Goal: Information Seeking & Learning: Learn about a topic

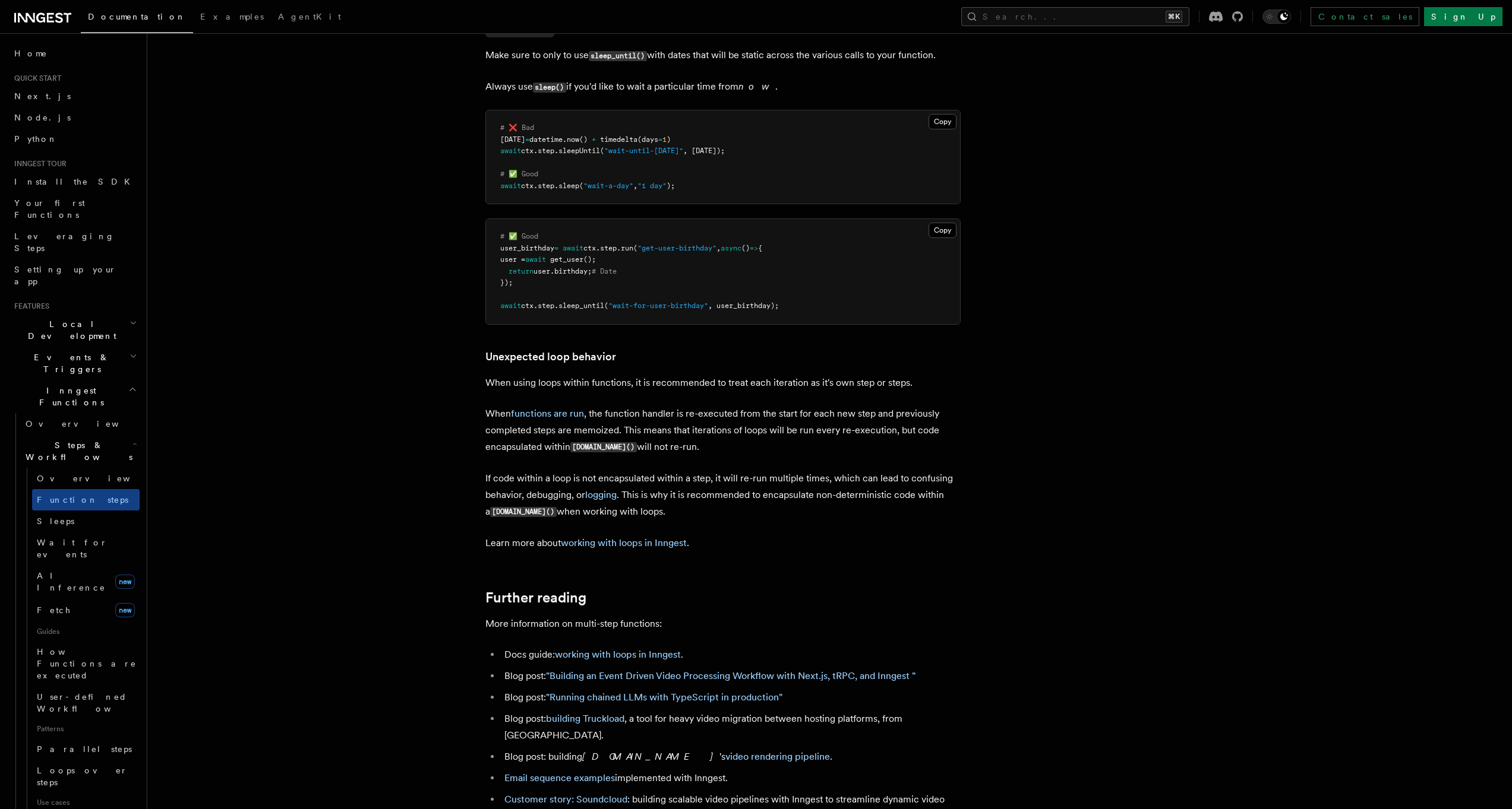
scroll to position [2698, 0]
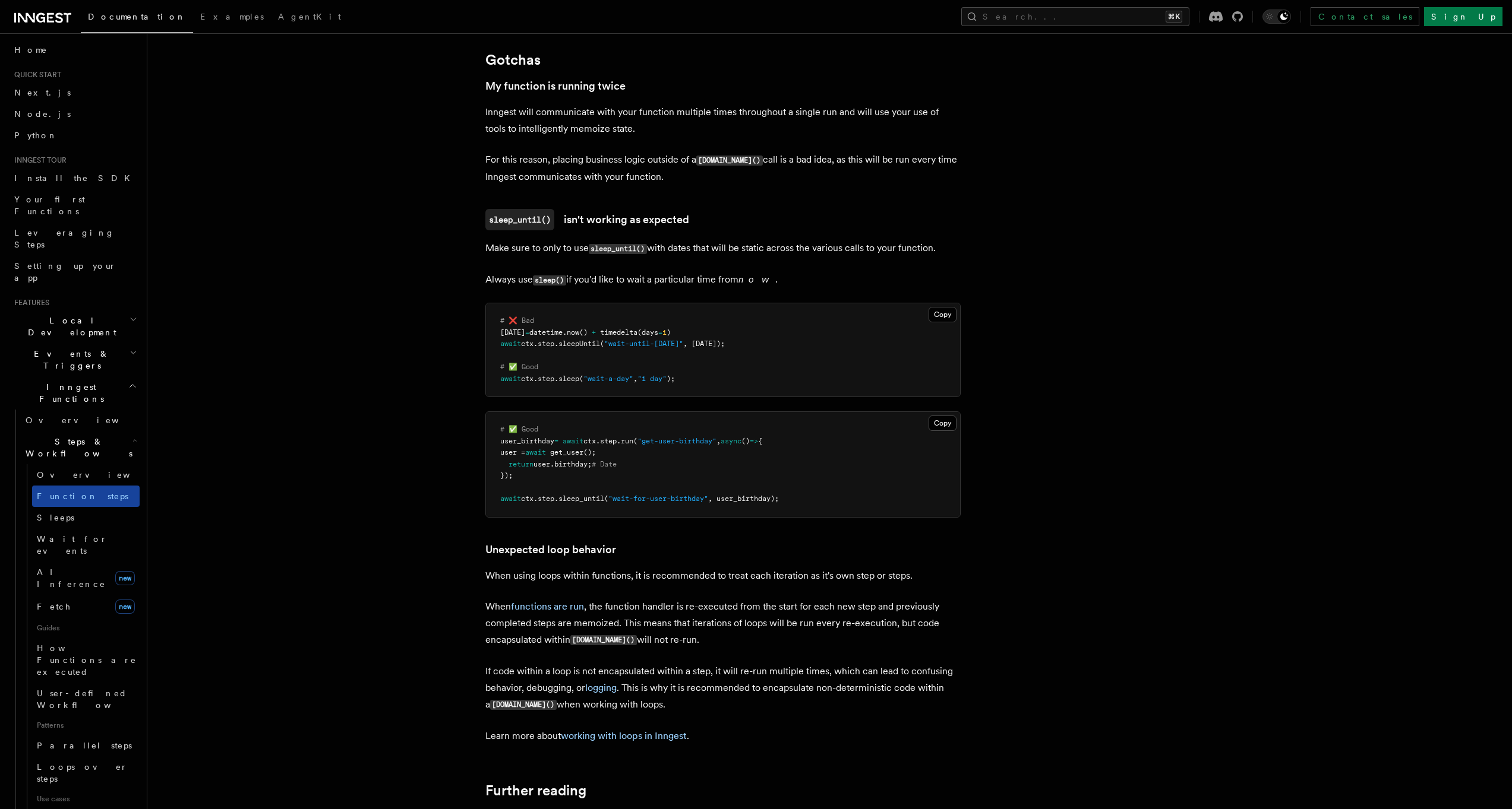
scroll to position [44, 0]
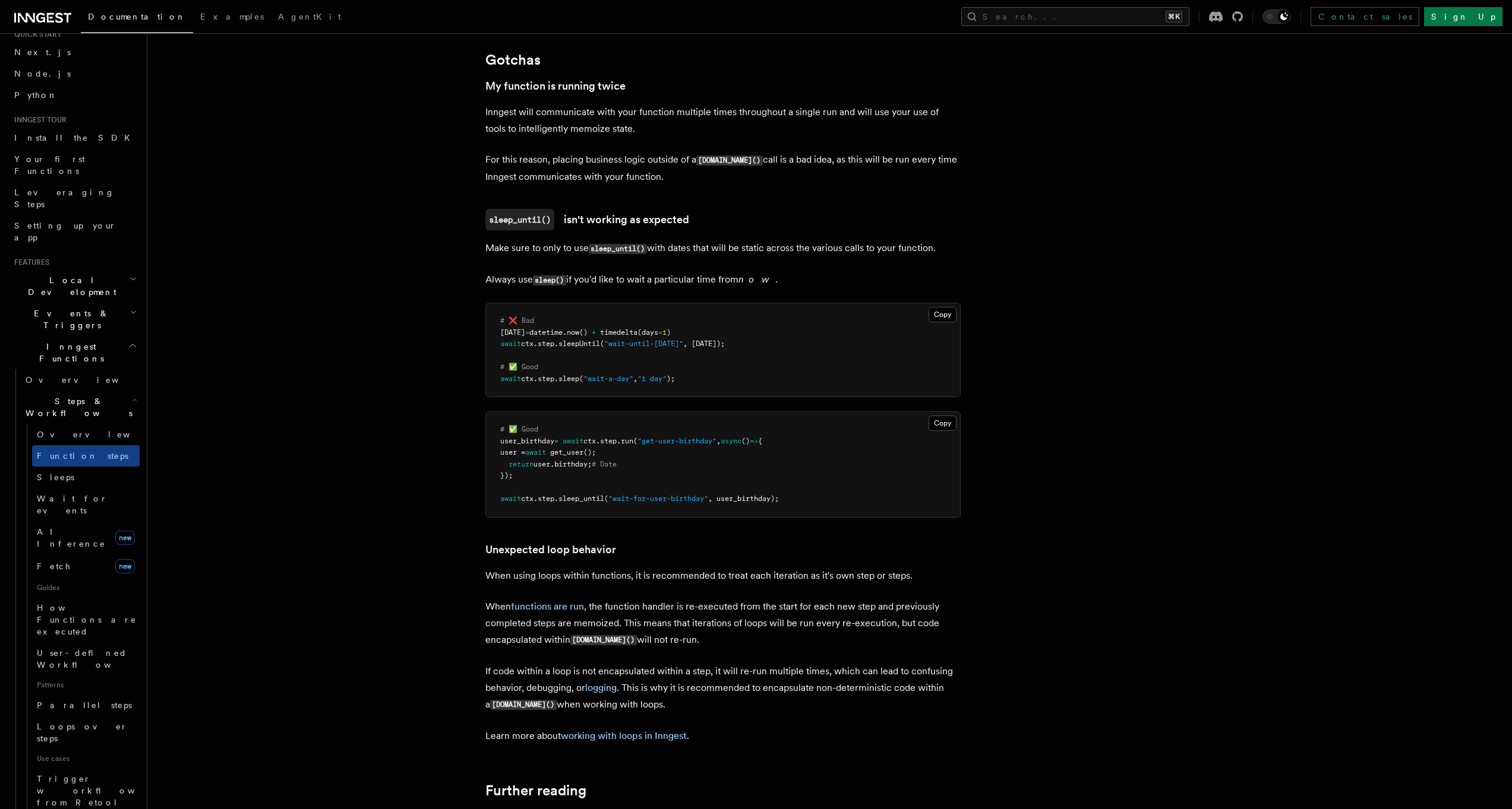
click at [516, 369] on pre "# ❌ Bad tomorrow = datetime . now () + timedelta (days = 1 ) await ctx . step .…" at bounding box center [722, 350] width 474 height 93
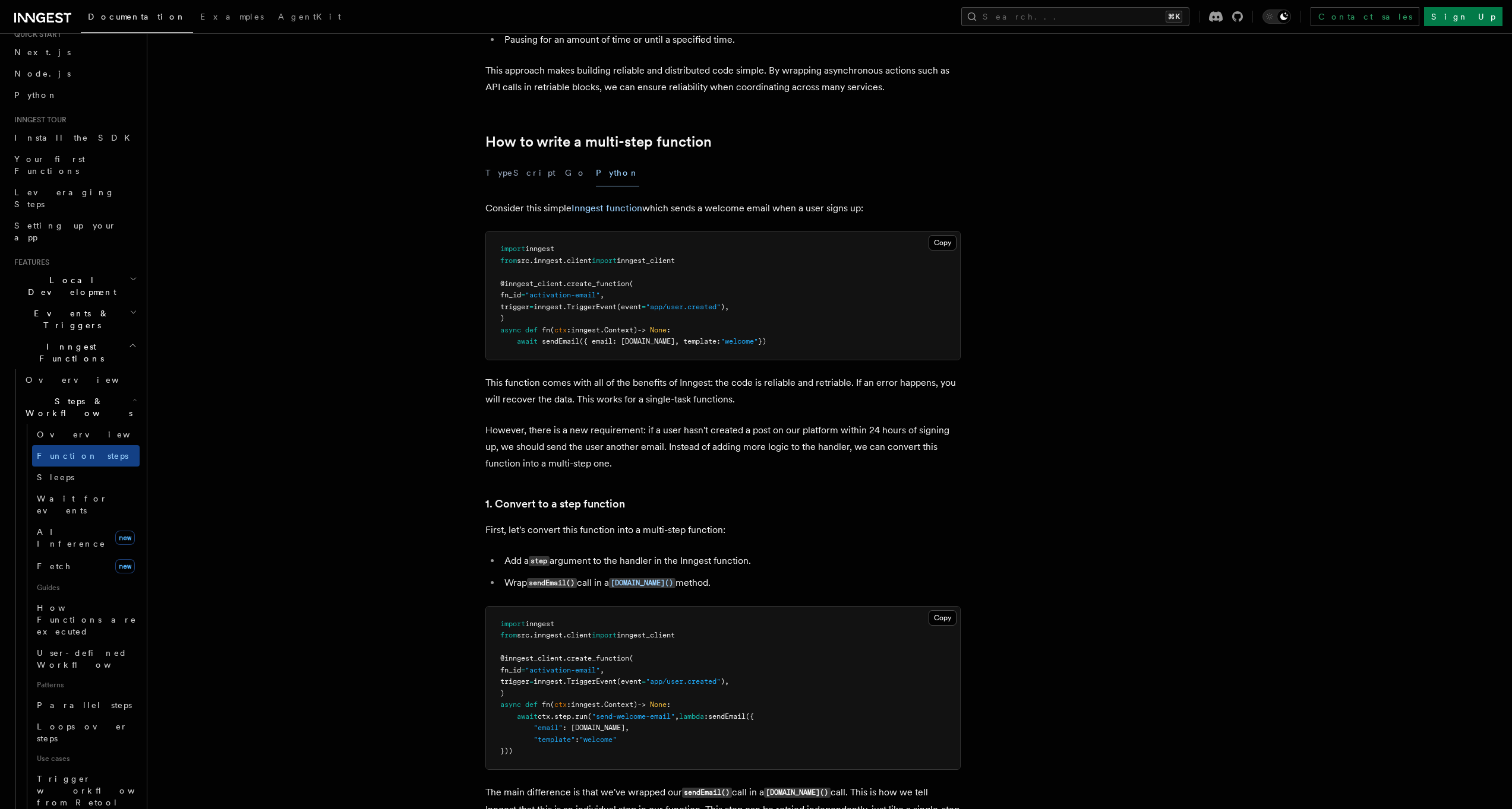
scroll to position [93, 0]
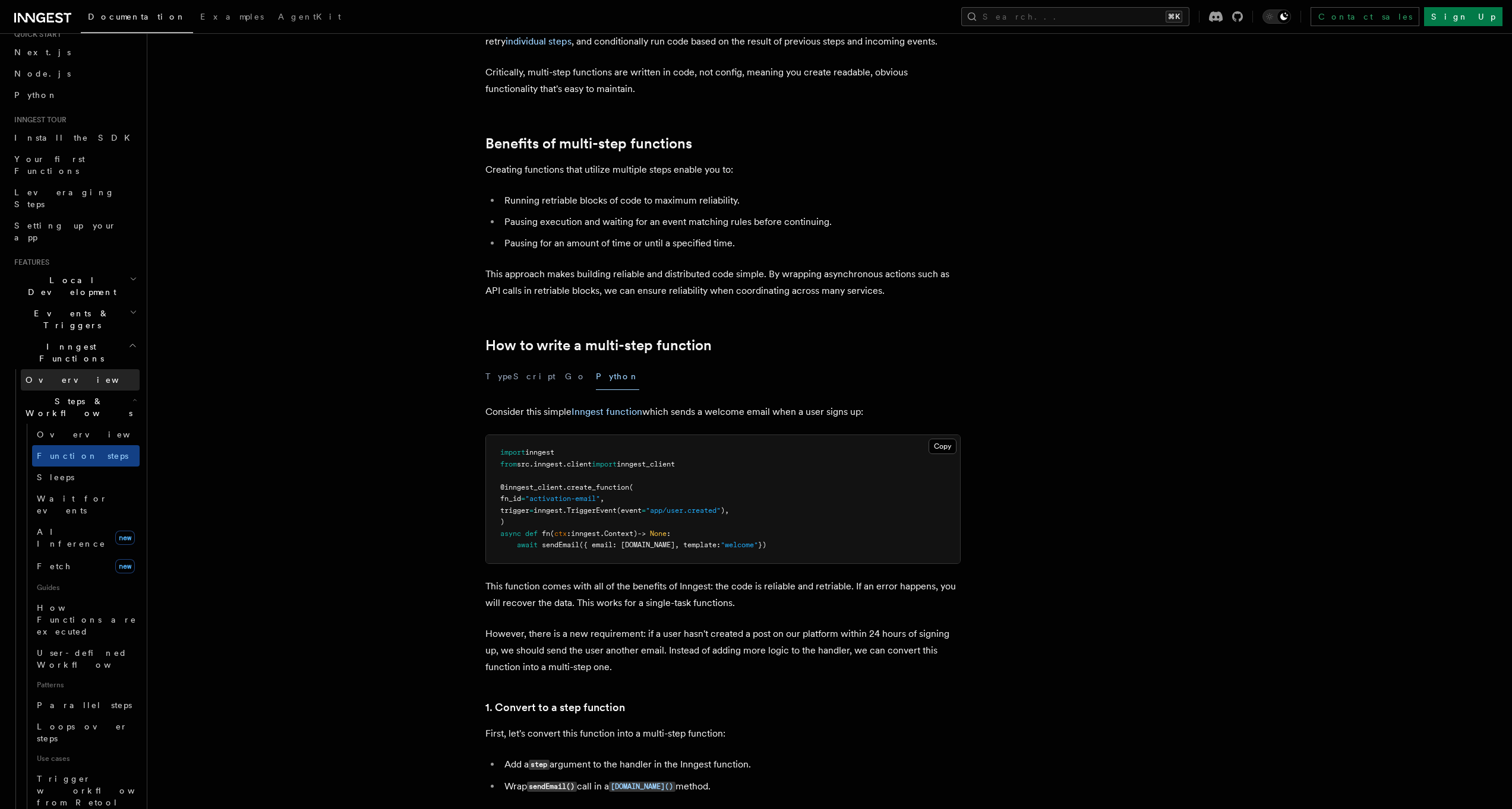
click at [64, 370] on link "Overview" at bounding box center [80, 381] width 119 height 22
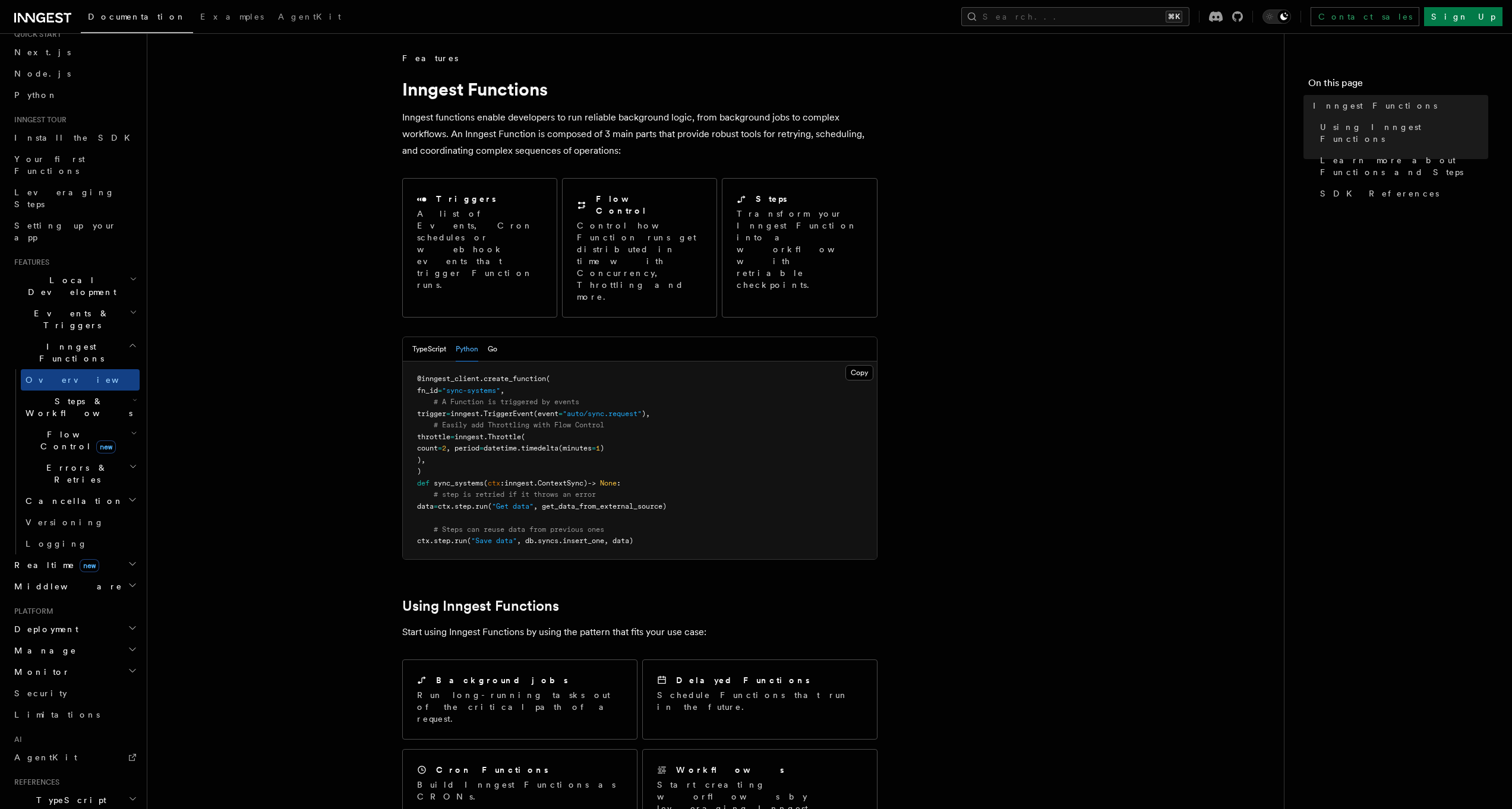
click at [475, 337] on button "Python" at bounding box center [467, 349] width 22 height 24
click at [37, 341] on span "Inngest Functions" at bounding box center [69, 352] width 119 height 24
click at [55, 318] on span "Local Development" at bounding box center [69, 330] width 120 height 24
click at [47, 352] on span "Overview" at bounding box center [87, 357] width 122 height 12
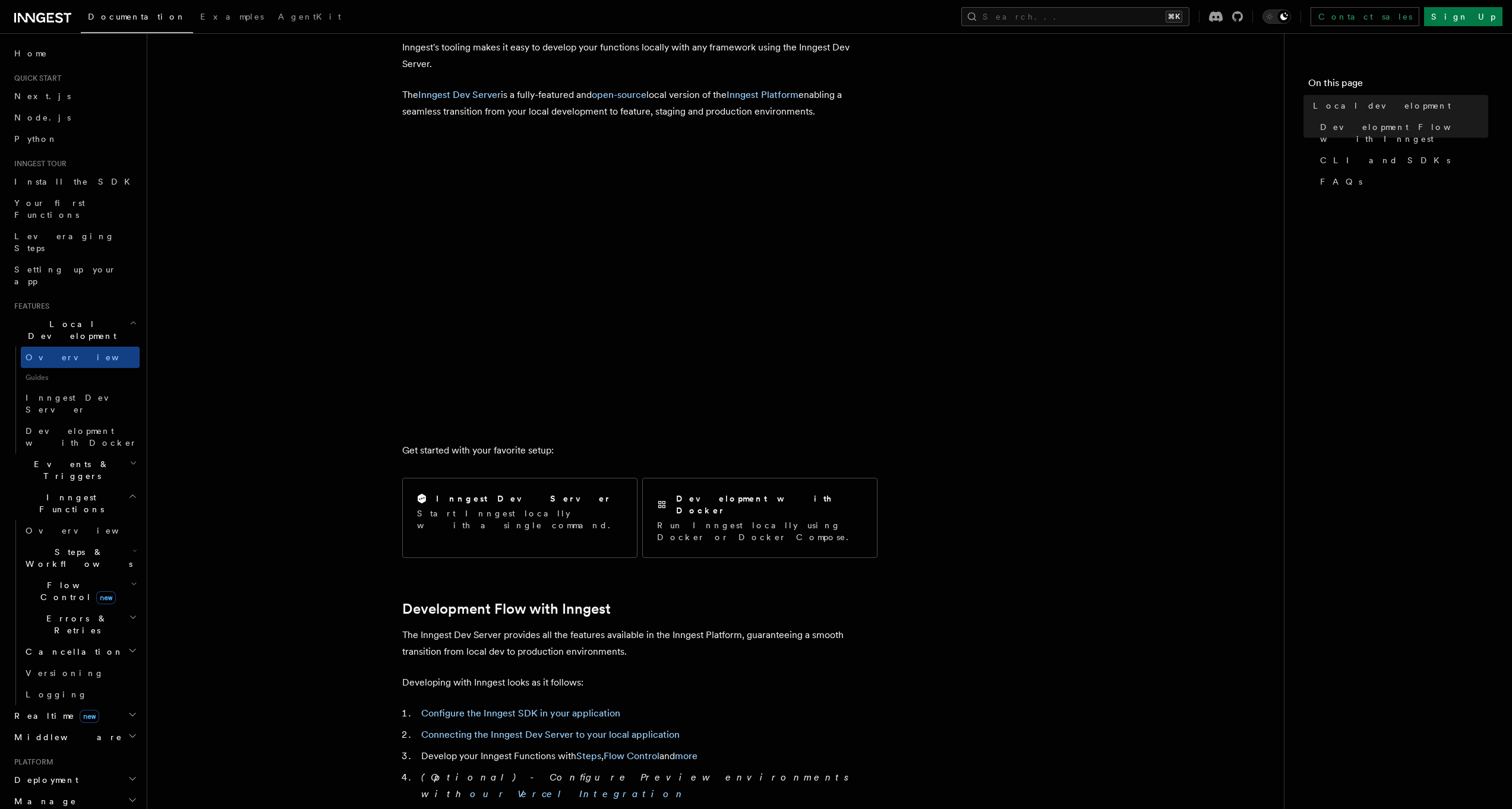
scroll to position [297, 0]
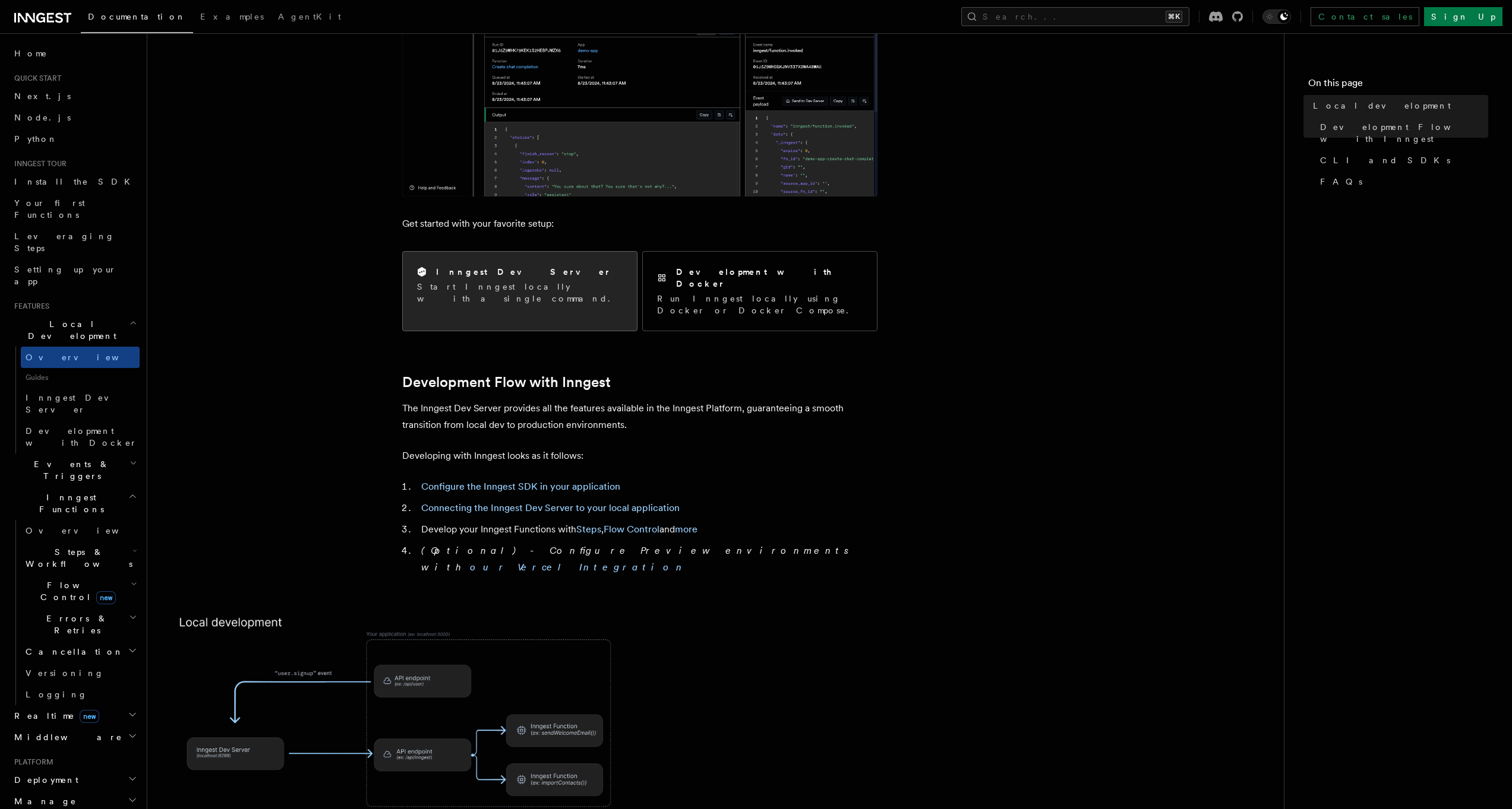
click at [497, 275] on h2 "Inngest Dev Server" at bounding box center [524, 272] width 175 height 12
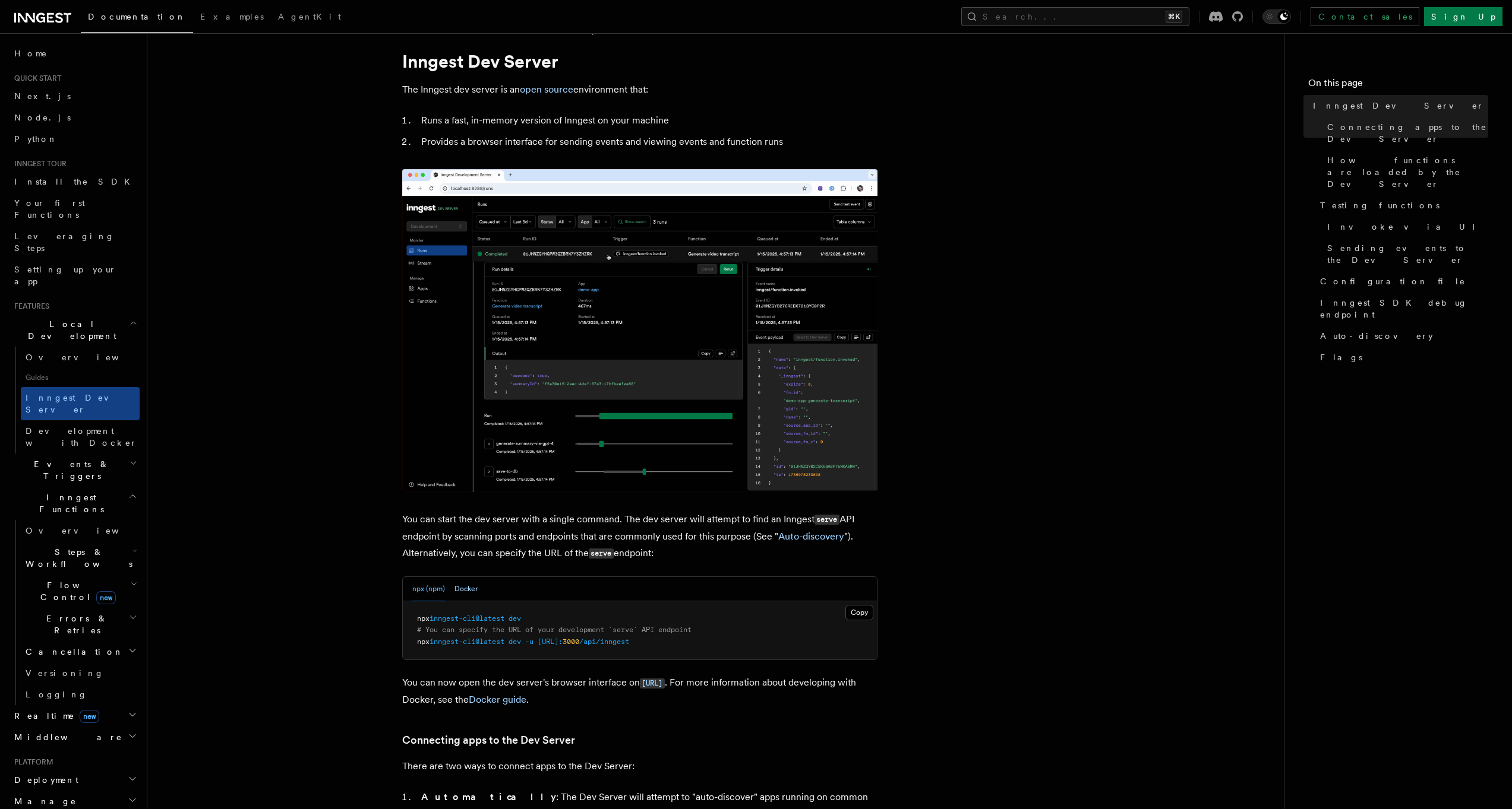
click at [463, 591] on button "Docker" at bounding box center [466, 589] width 23 height 24
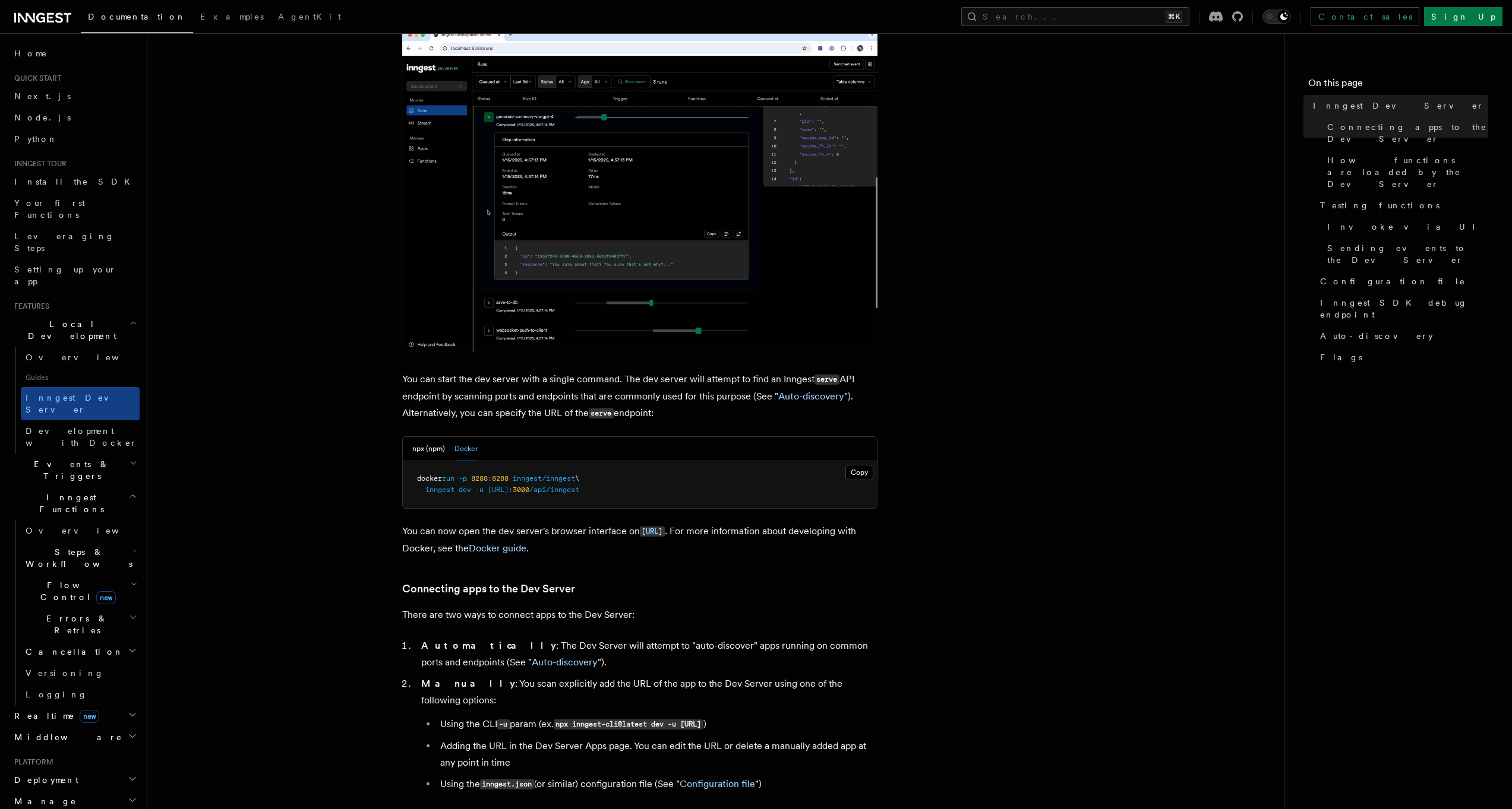
scroll to position [229, 0]
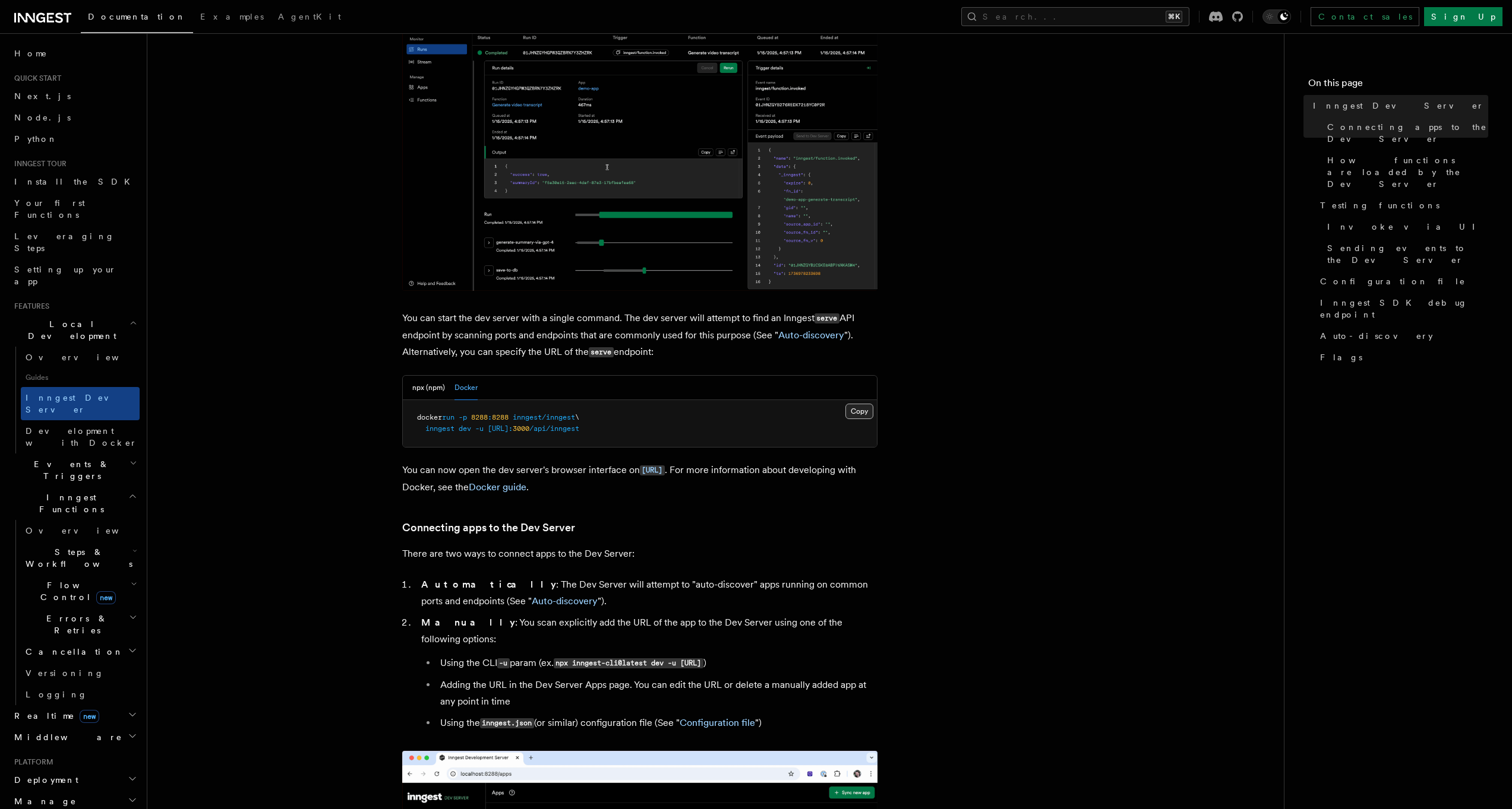
click at [853, 411] on button "Copy Copied" at bounding box center [860, 411] width 28 height 16
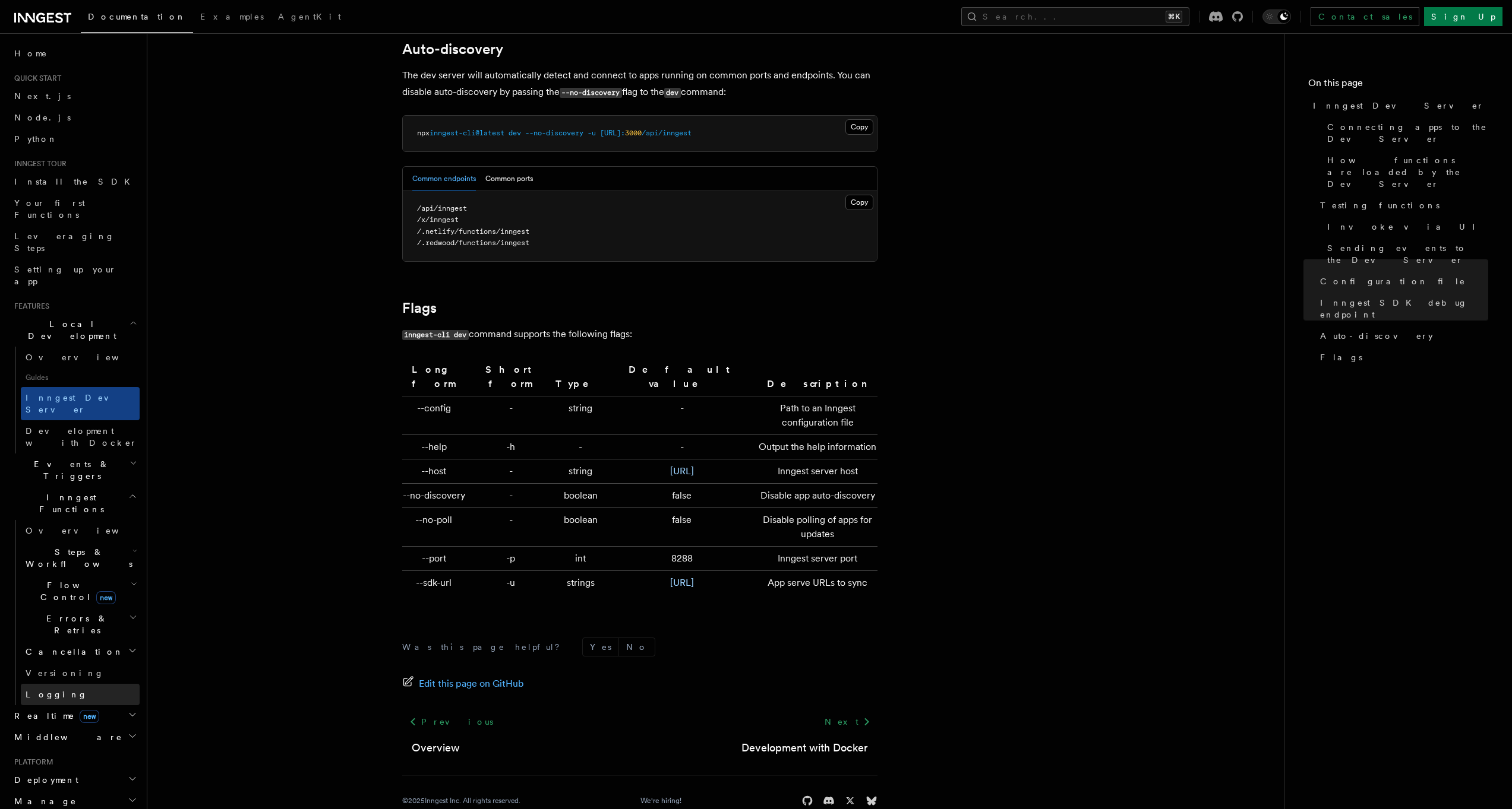
scroll to position [3607, 0]
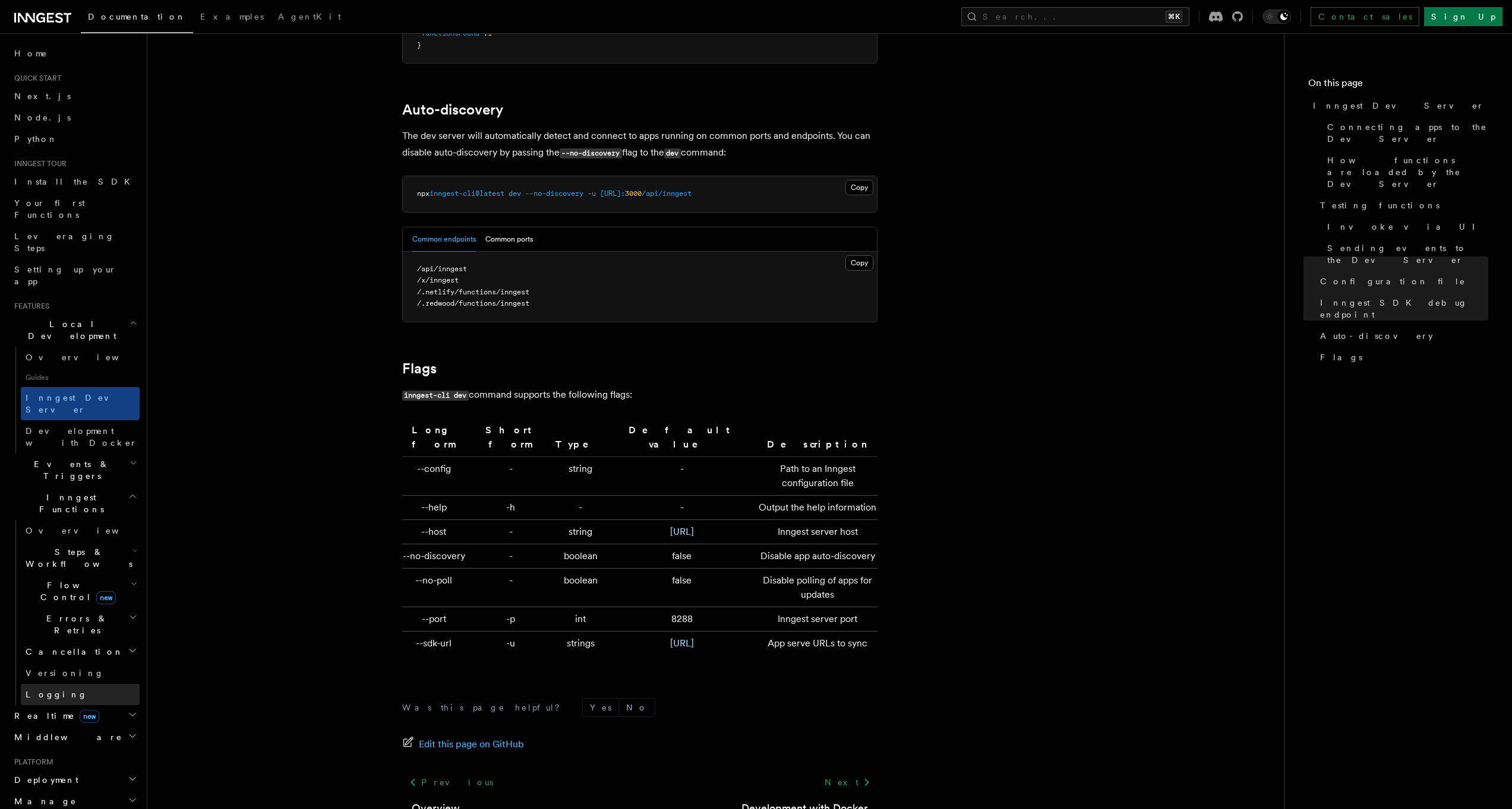
click at [80, 426] on span "Development with Docker" at bounding box center [81, 437] width 112 height 22
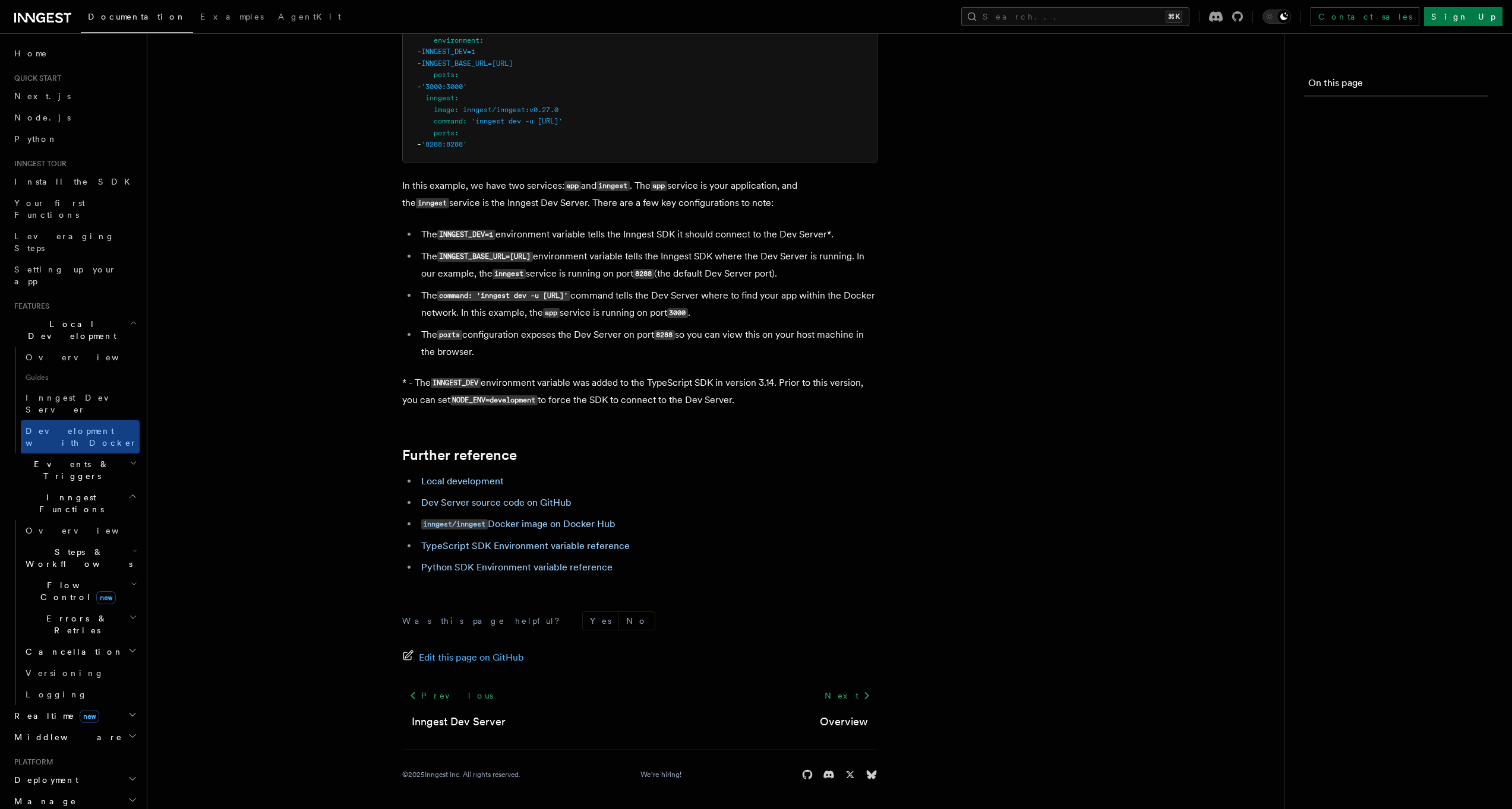
click at [80, 426] on span "Development with Docker" at bounding box center [81, 437] width 112 height 22
click at [857, 725] on link "Overview" at bounding box center [844, 722] width 48 height 17
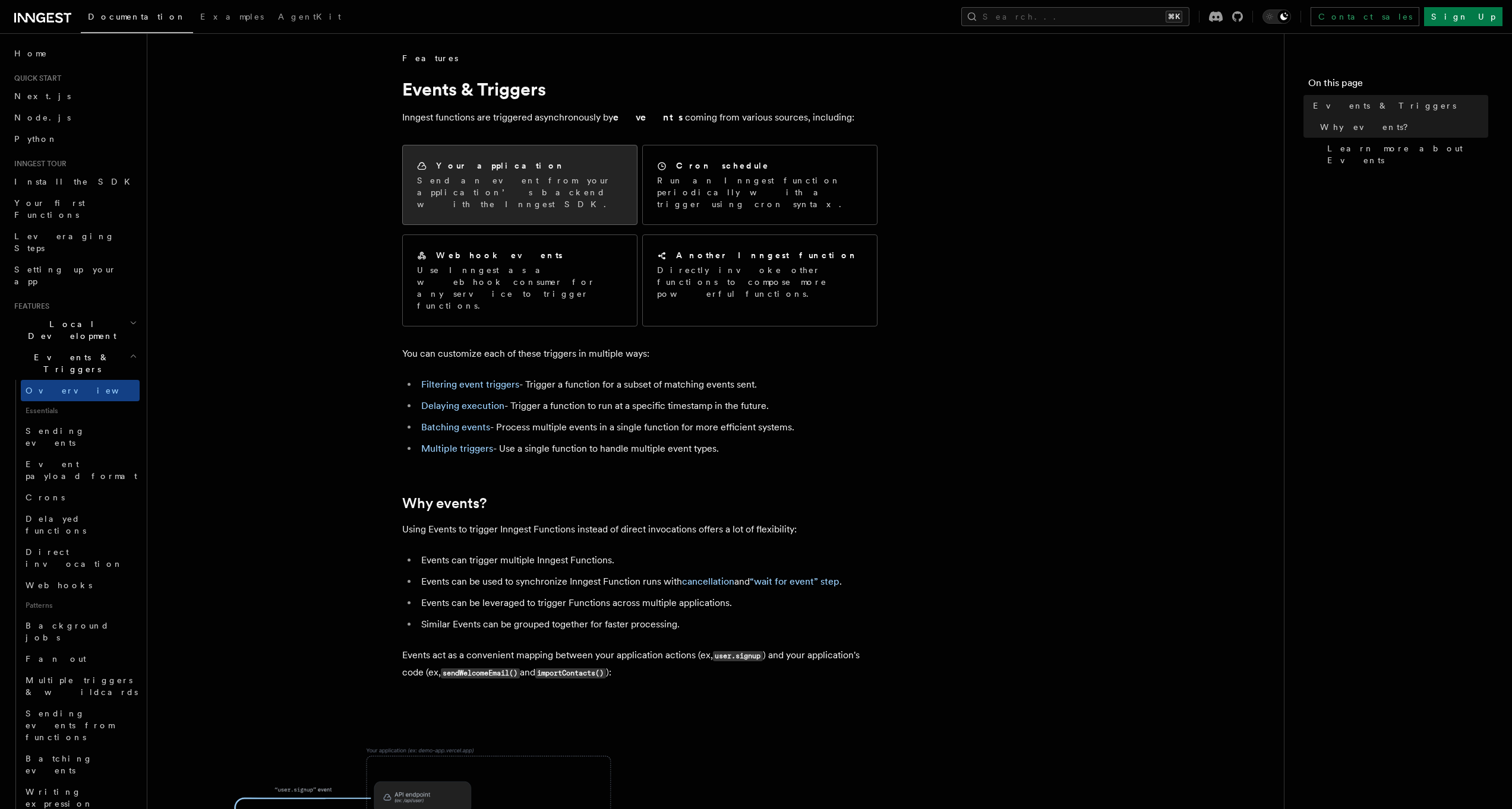
click at [548, 204] on div "Your application Send an event from your application’s backend with the Inngest…" at bounding box center [520, 184] width 234 height 79
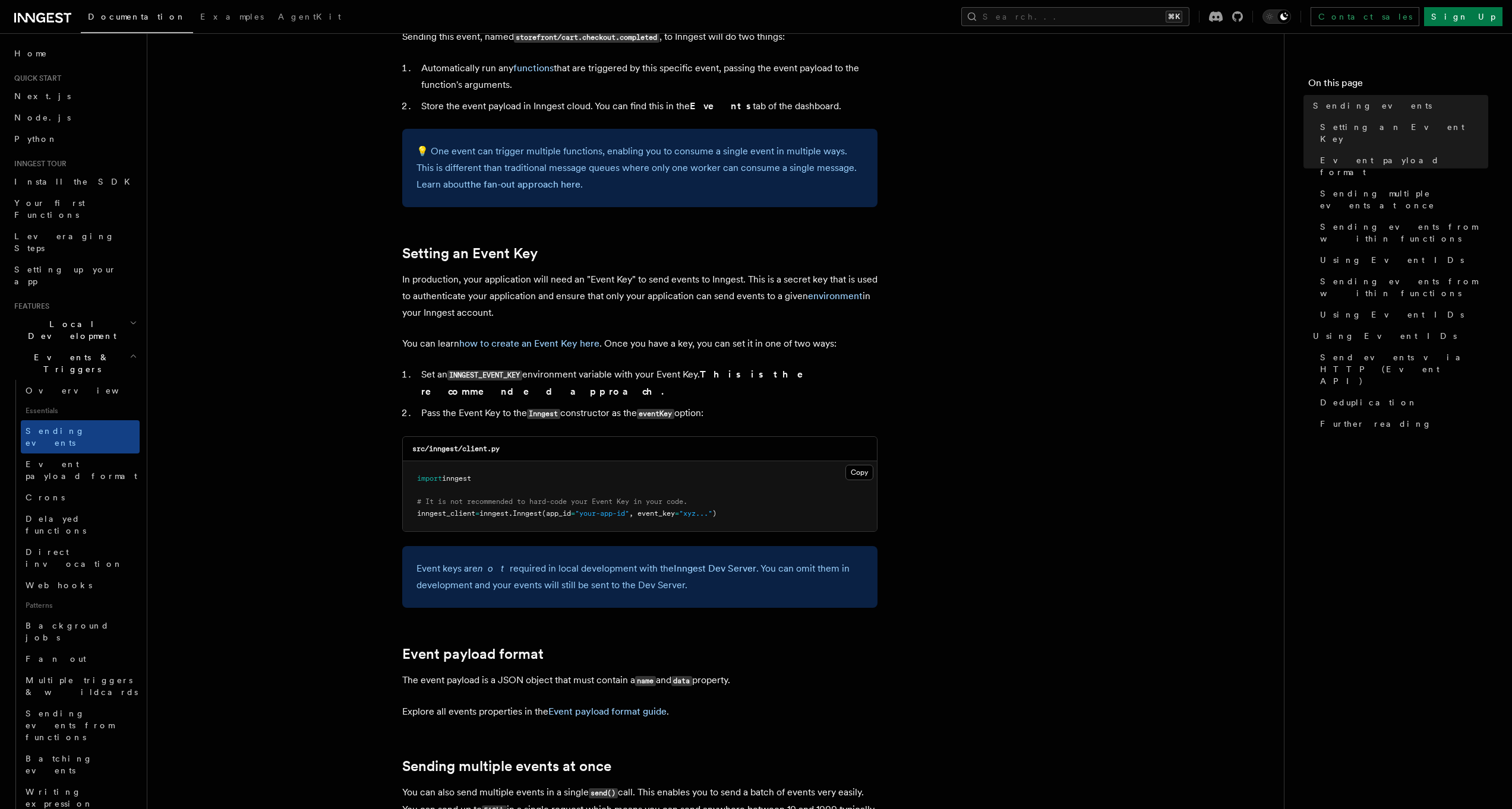
scroll to position [693, 0]
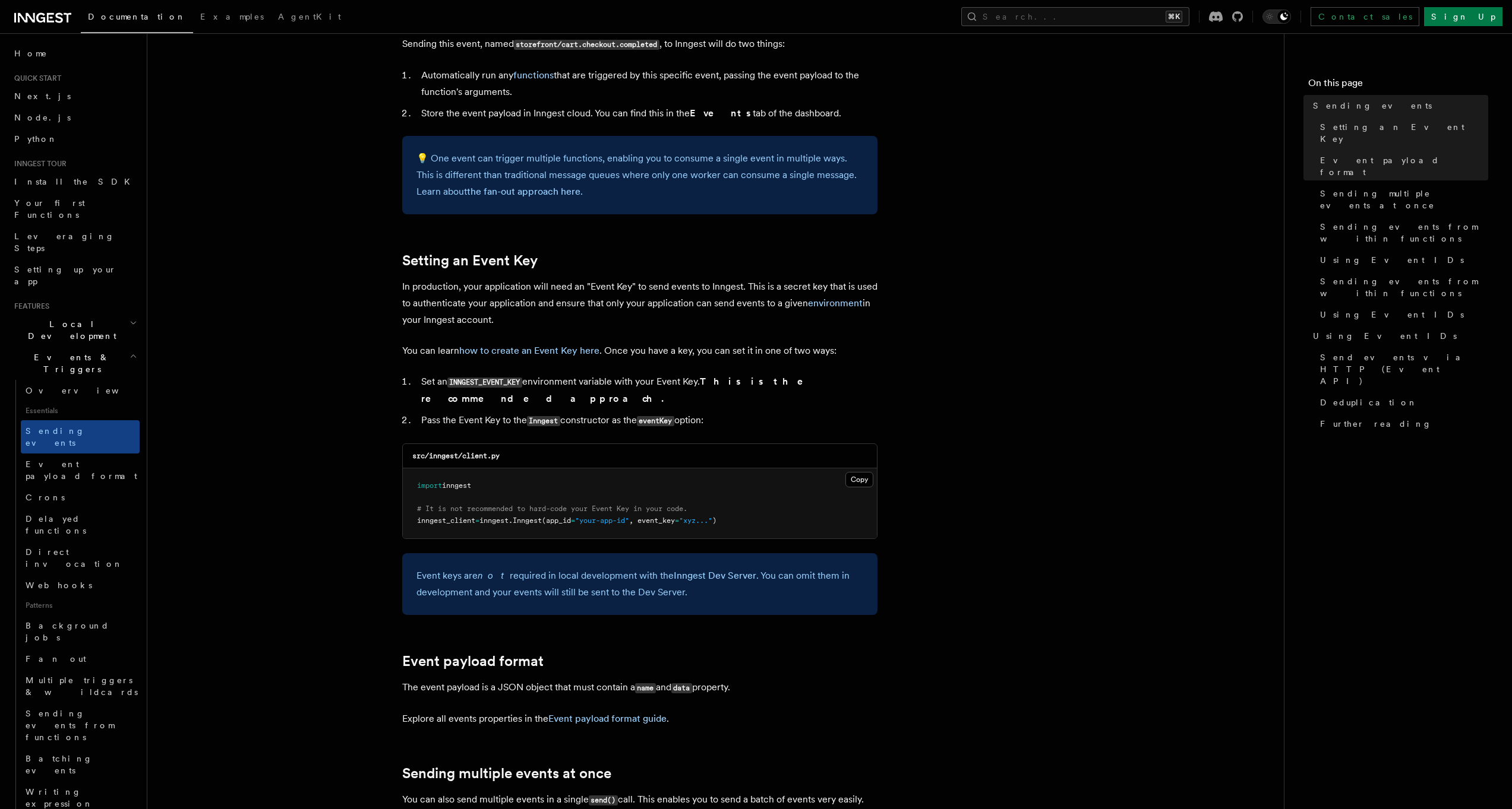
click at [116, 314] on h2 "Local Development" at bounding box center [74, 330] width 130 height 33
click at [117, 314] on h2 "Local Development" at bounding box center [74, 330] width 130 height 33
click at [129, 352] on icon "button" at bounding box center [132, 356] width 7 height 9
click at [60, 419] on span "Overview" at bounding box center [87, 424] width 122 height 9
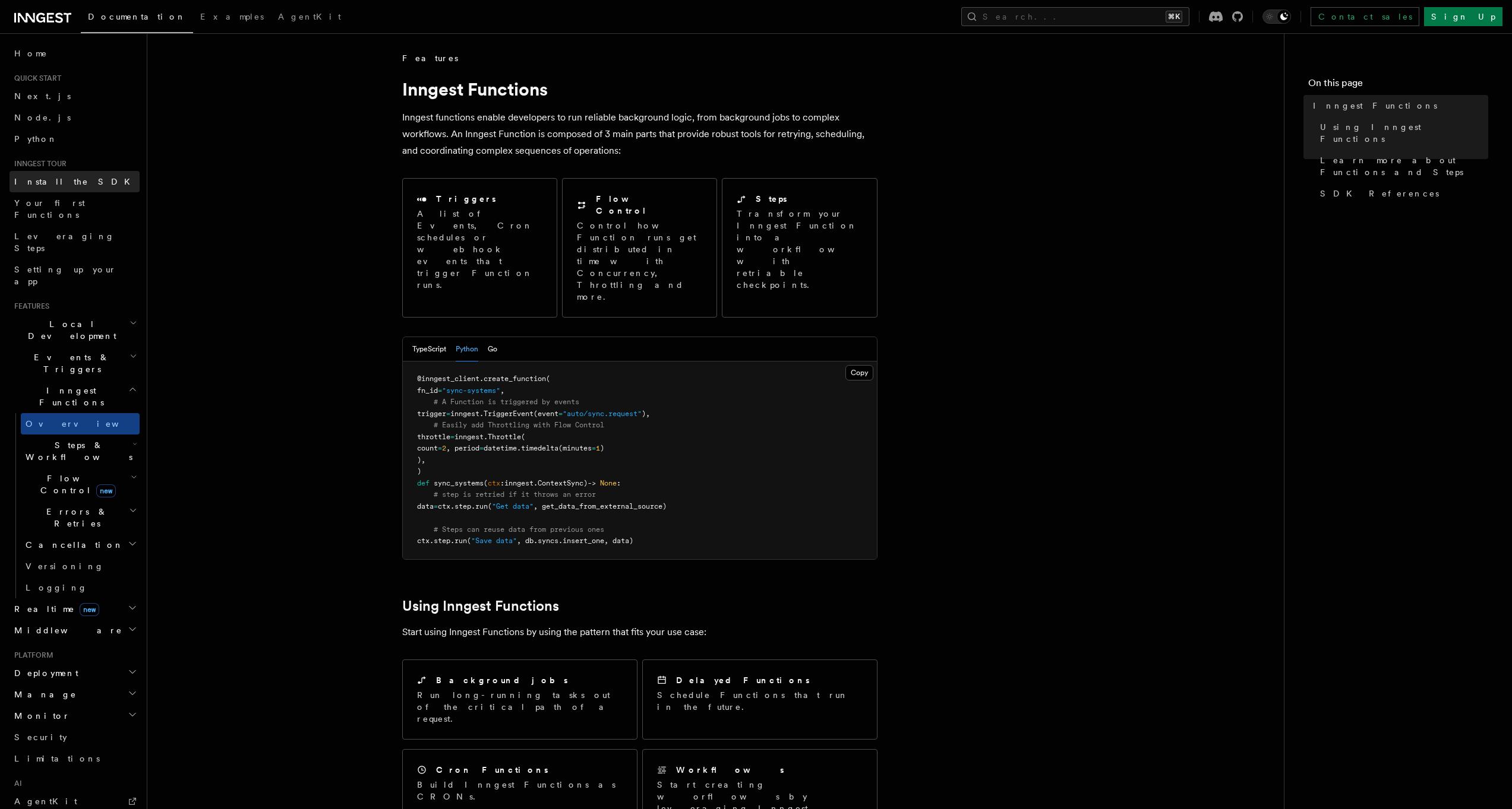
click at [47, 184] on span "Install the SDK" at bounding box center [75, 181] width 123 height 9
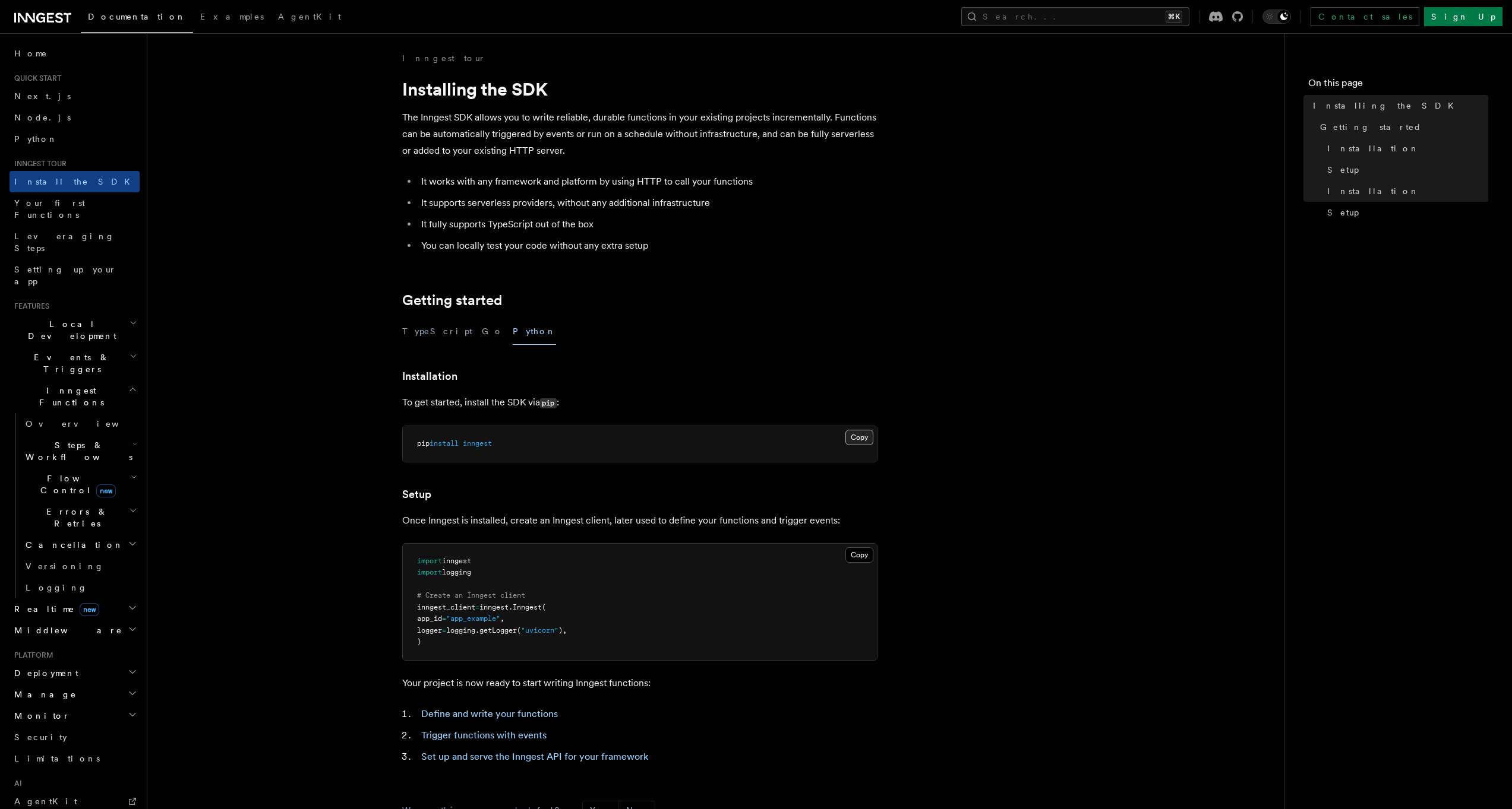
click at [856, 434] on button "Copy Copied" at bounding box center [860, 438] width 28 height 16
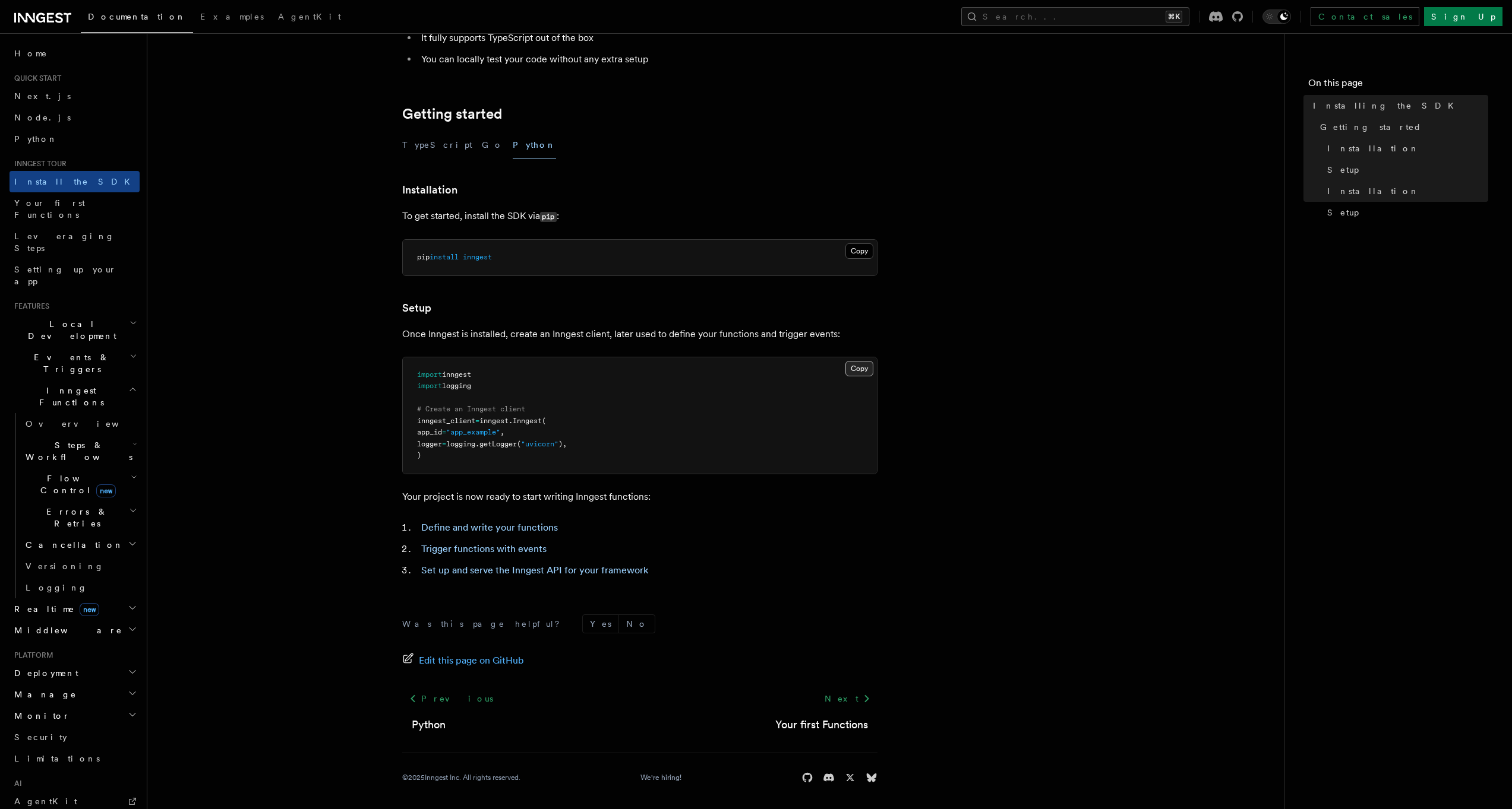
click at [860, 370] on button "Copy Copied" at bounding box center [860, 368] width 28 height 16
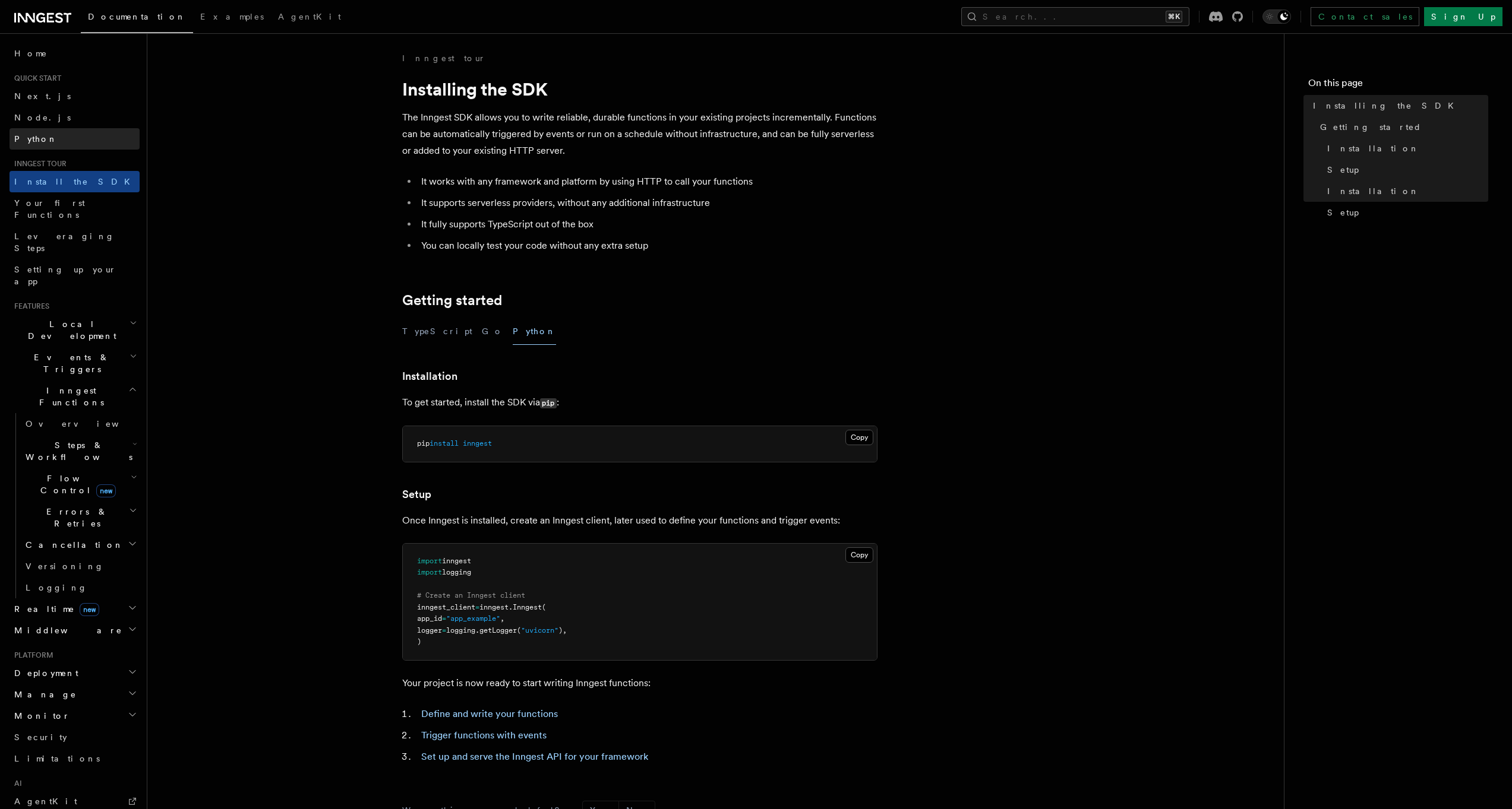
click at [47, 142] on link "Python" at bounding box center [74, 139] width 130 height 22
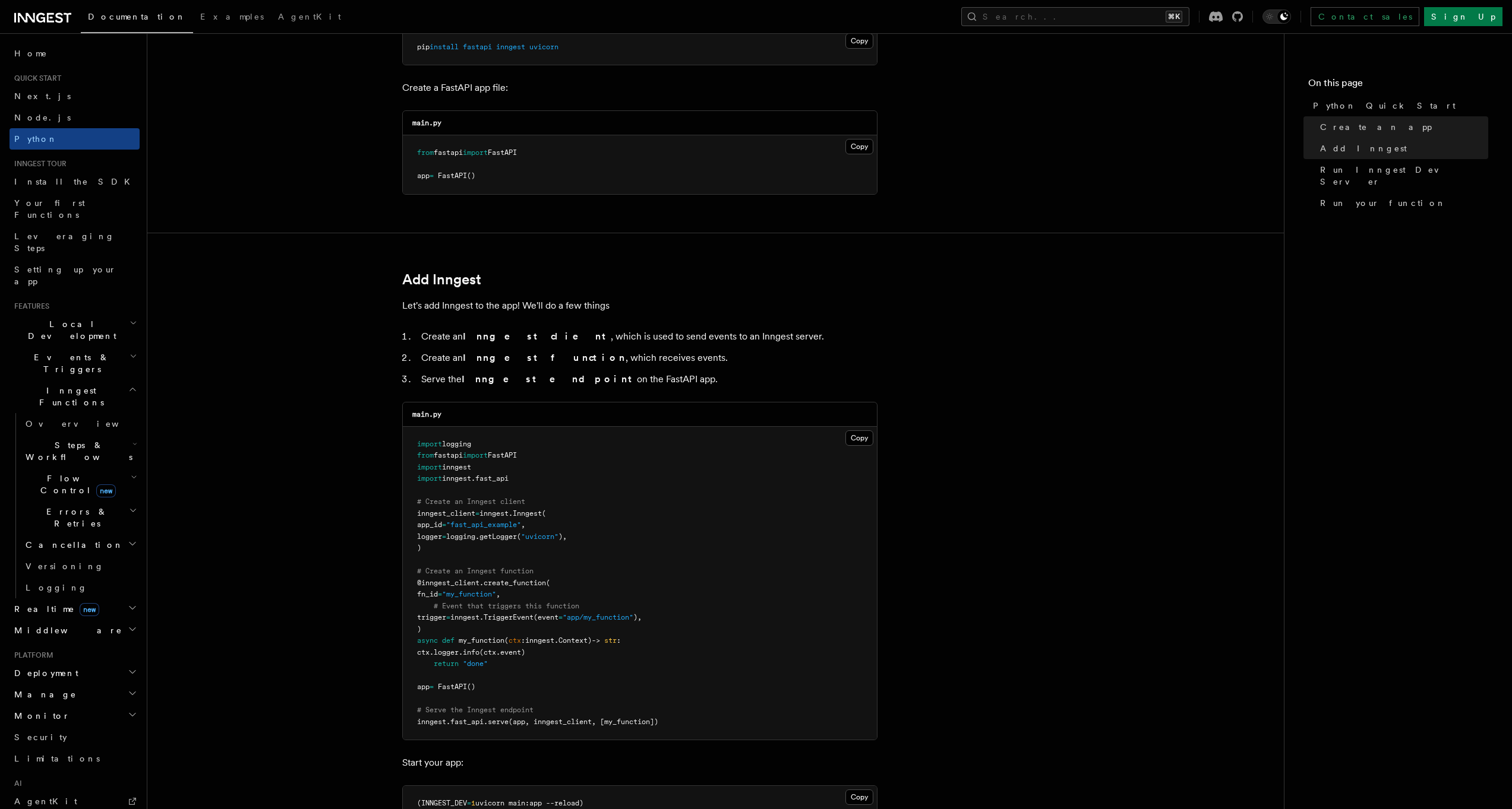
scroll to position [606, 0]
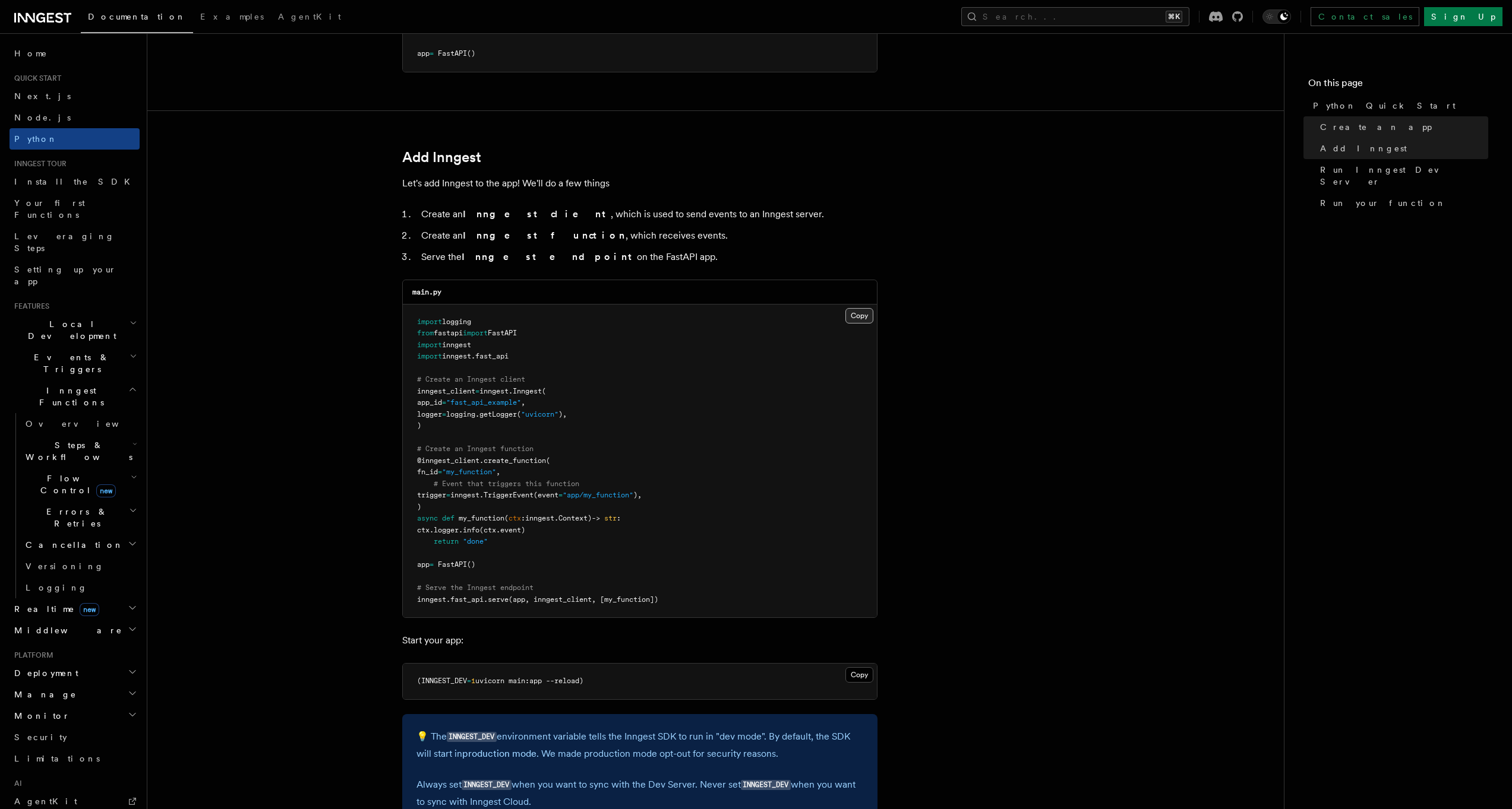
click at [860, 317] on button "Copy Copied" at bounding box center [860, 316] width 28 height 16
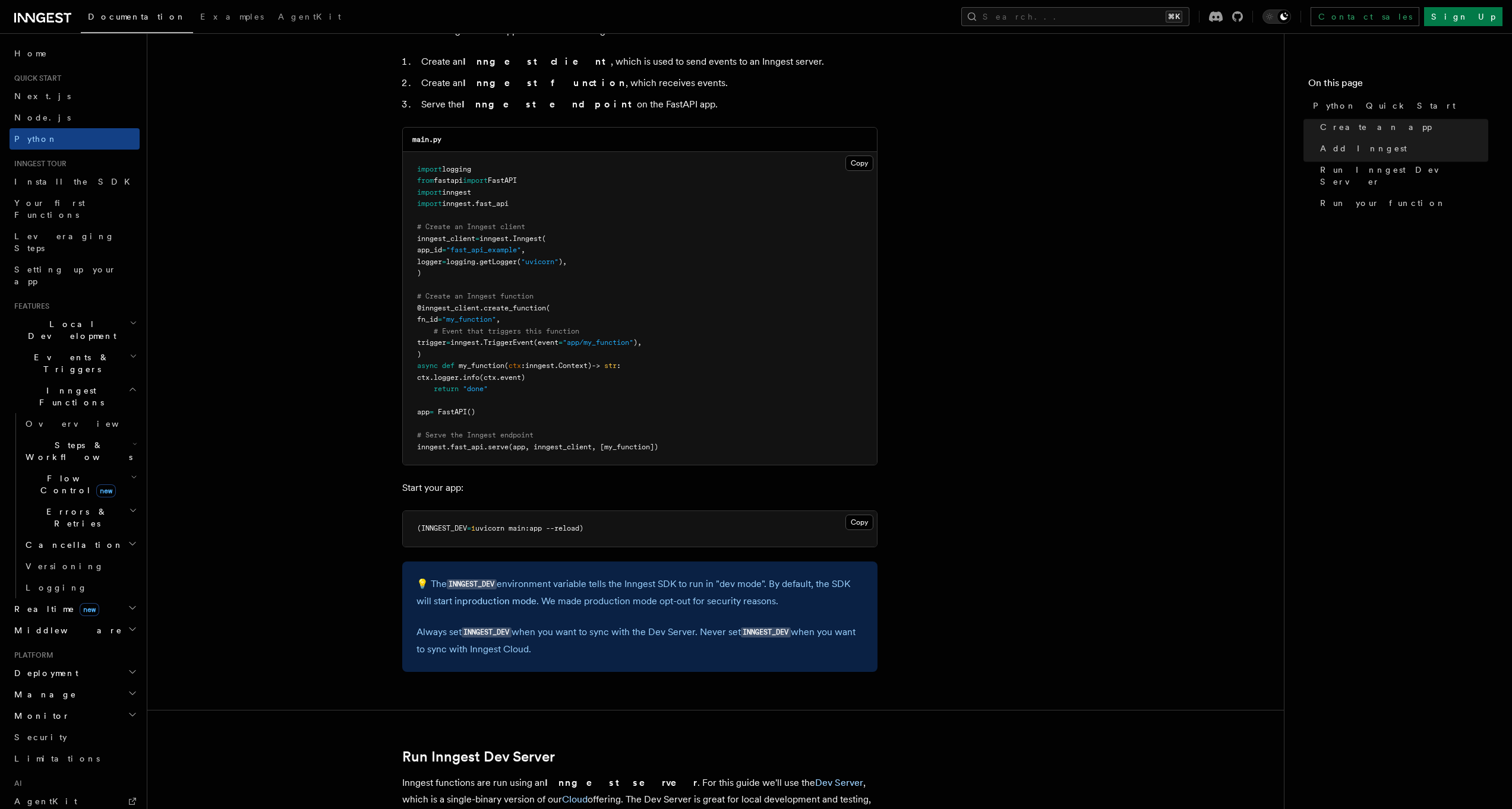
scroll to position [820, 0]
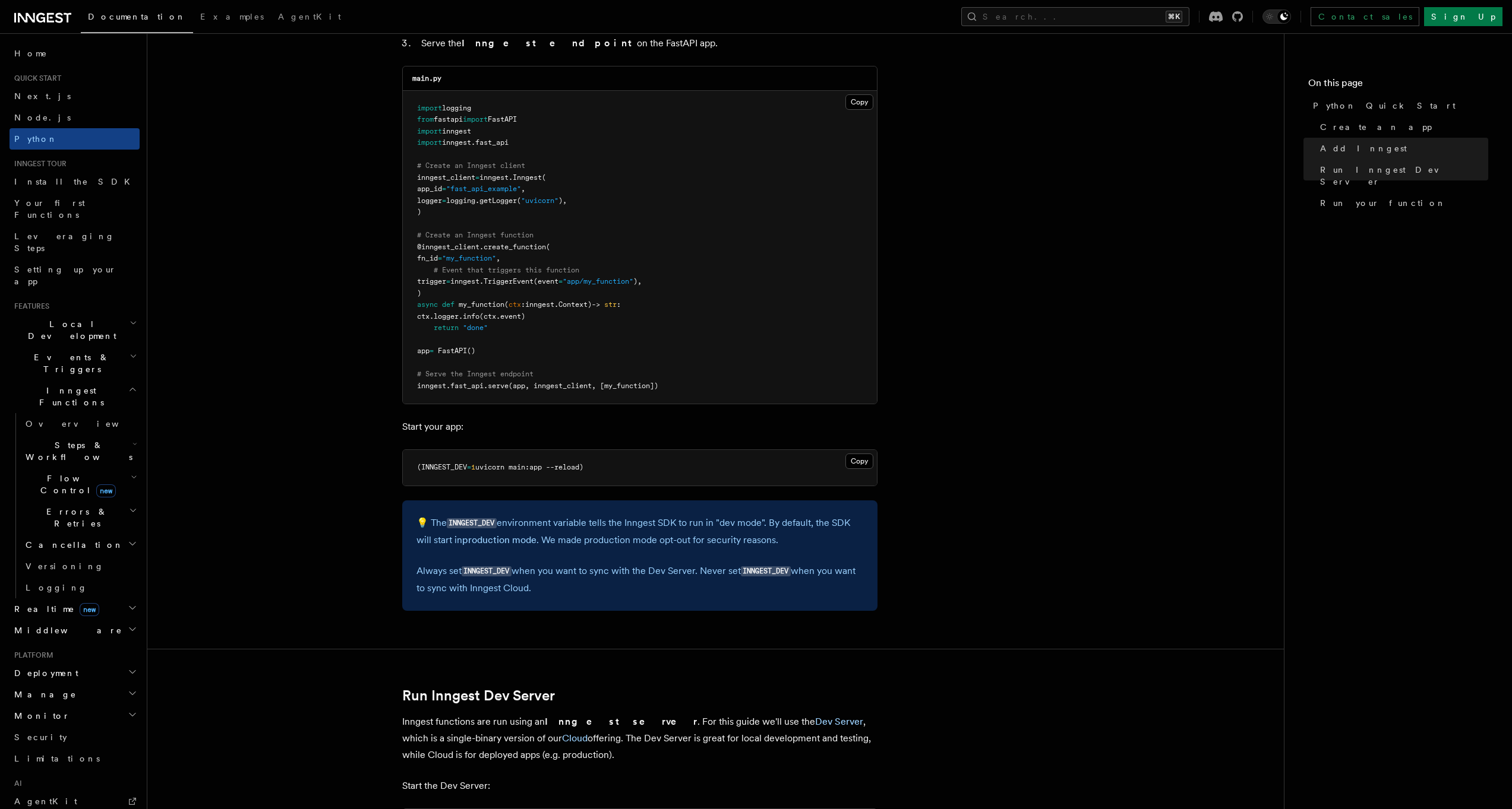
drag, startPoint x: 616, startPoint y: 460, endPoint x: 417, endPoint y: 460, distance: 199.0
click at [416, 457] on pre "(INNGEST_DEV = 1 uvicorn main:app --reload)" at bounding box center [640, 467] width 474 height 36
copy span "(INNGEST_DEV = 1 uvicorn main:app --reload)"
drag, startPoint x: 89, startPoint y: 526, endPoint x: 373, endPoint y: 434, distance: 298.5
click at [373, 434] on article "Quick start Python Quick Start This guide will teach you how to add Inngest to …" at bounding box center [715, 707] width 1098 height 2950
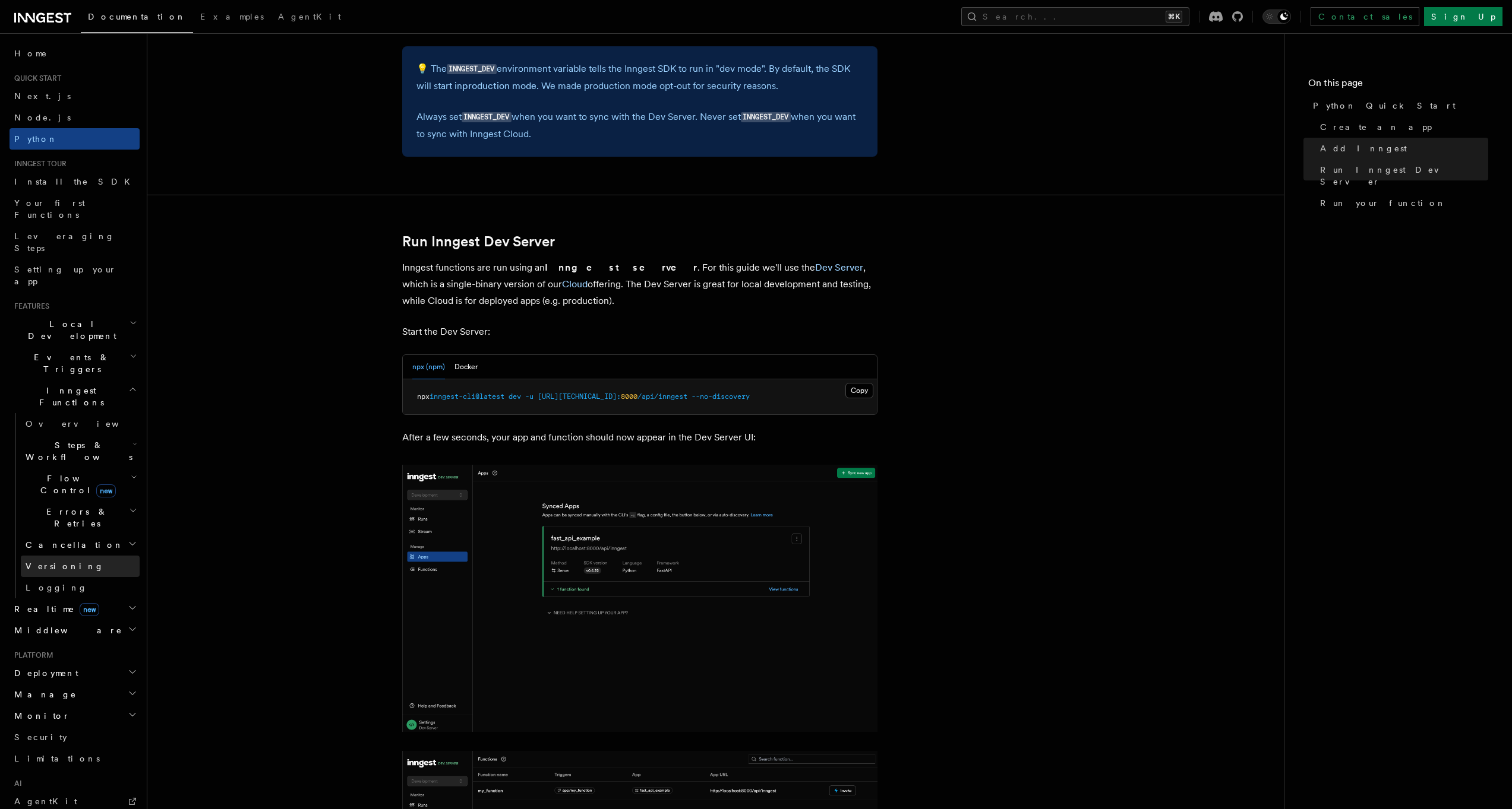
scroll to position [1281, 0]
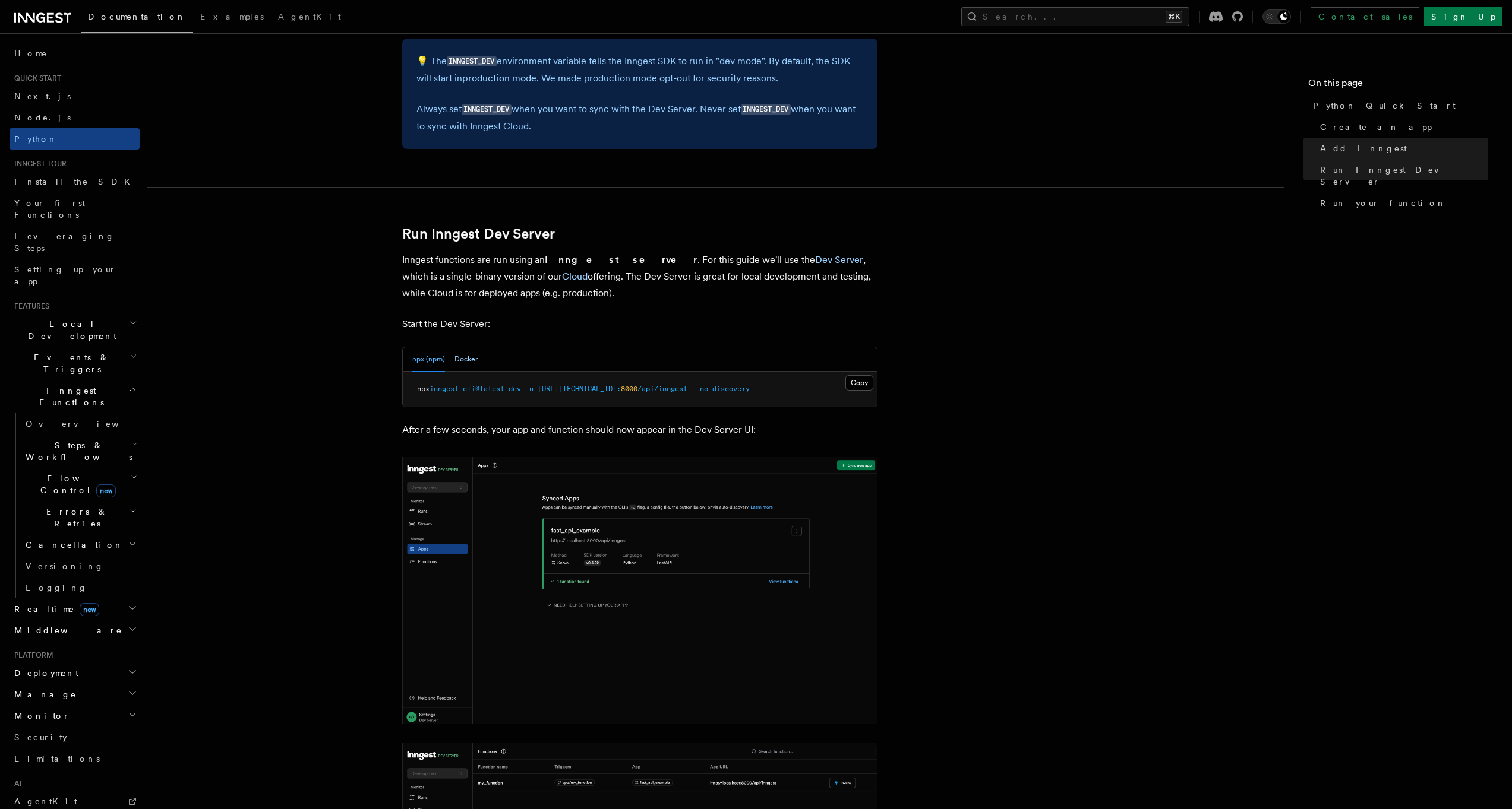
click at [464, 354] on button "Docker" at bounding box center [466, 359] width 23 height 24
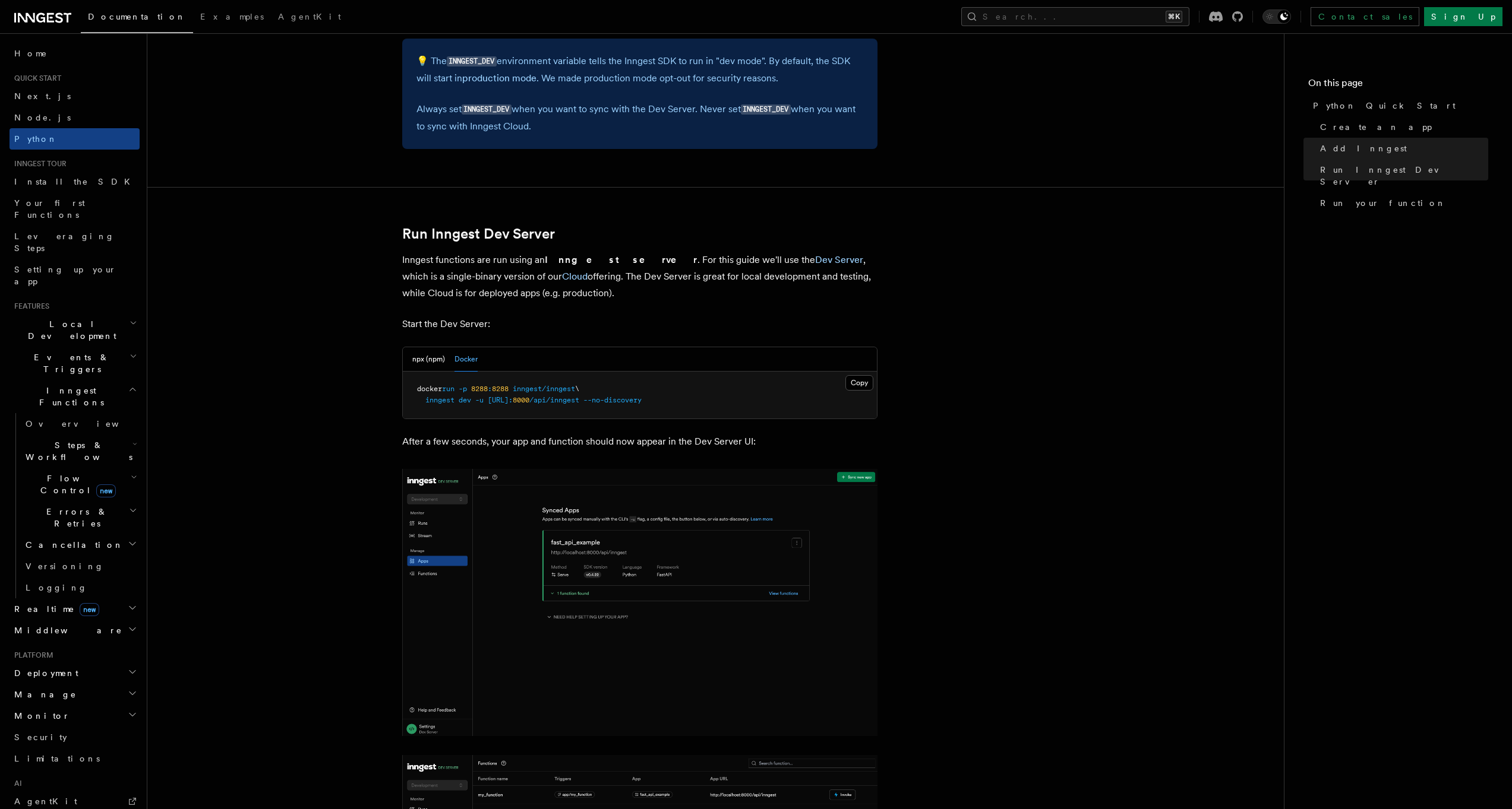
scroll to position [1341, 0]
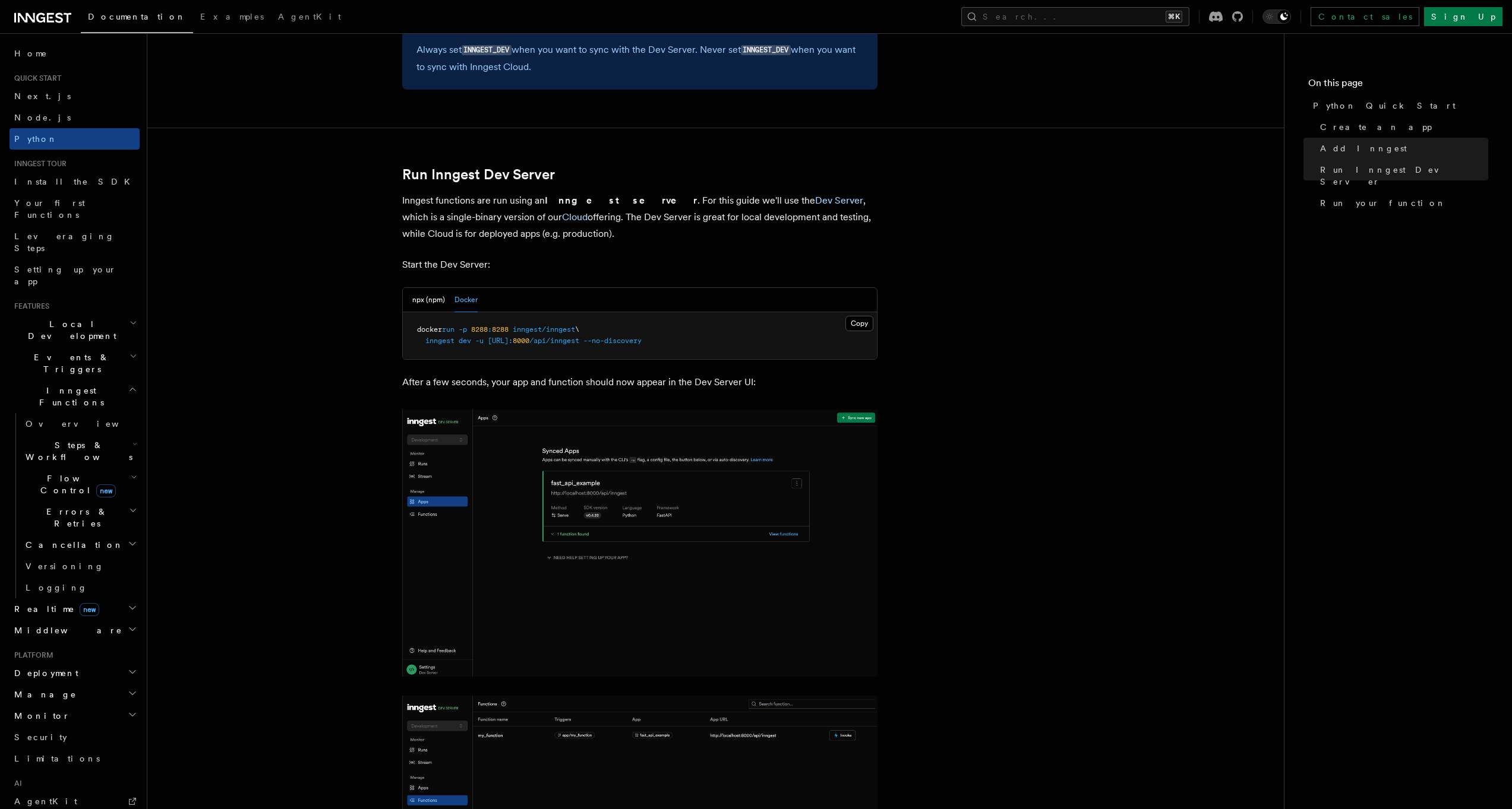
click at [530, 337] on span "8000" at bounding box center [521, 341] width 17 height 8
click at [866, 317] on button "Copy Copied" at bounding box center [860, 323] width 28 height 16
click at [778, 354] on article "Quick start Python Quick Start This guide will teach you how to add Inngest to …" at bounding box center [715, 192] width 1098 height 2962
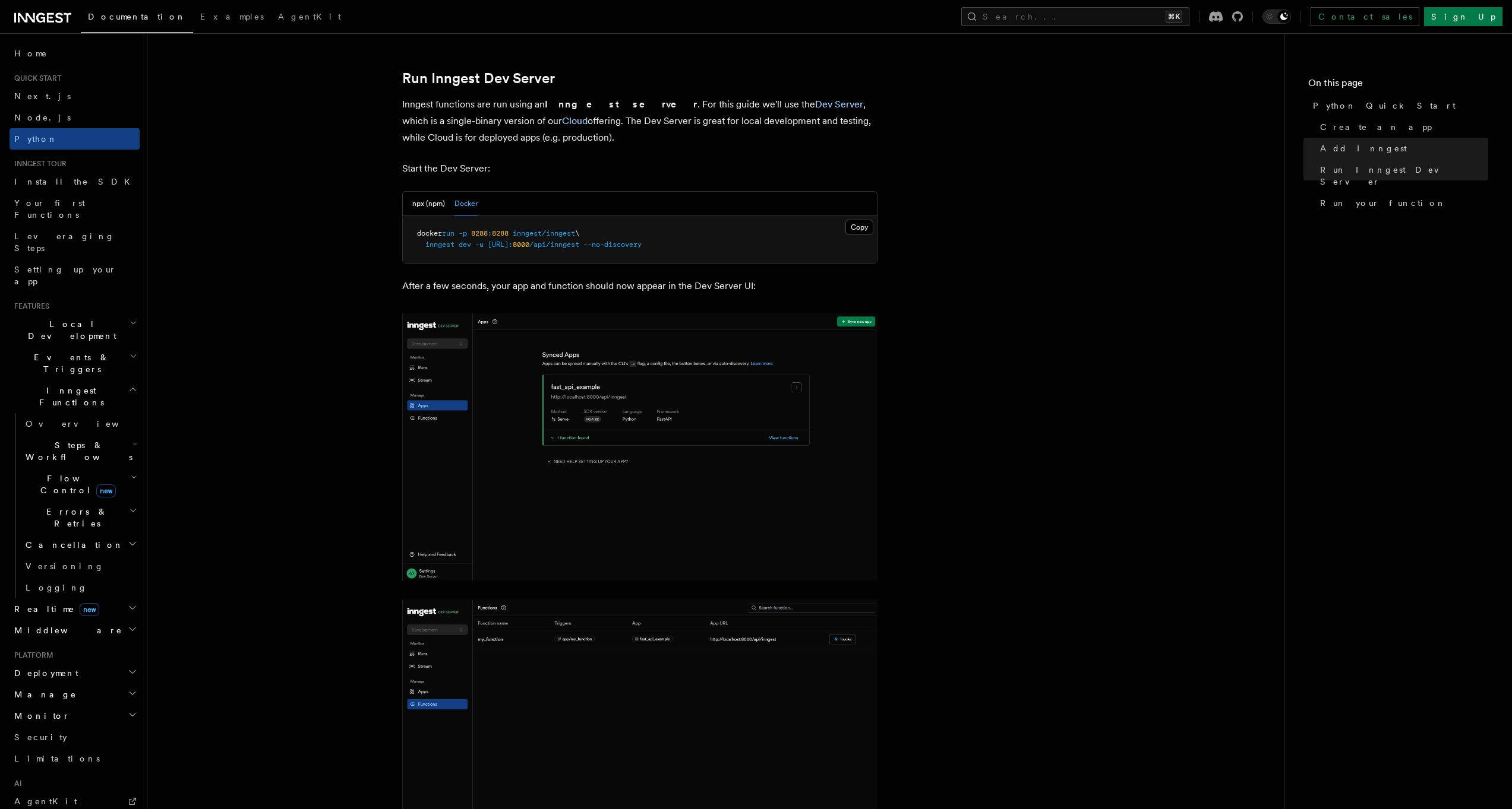
scroll to position [1470, 0]
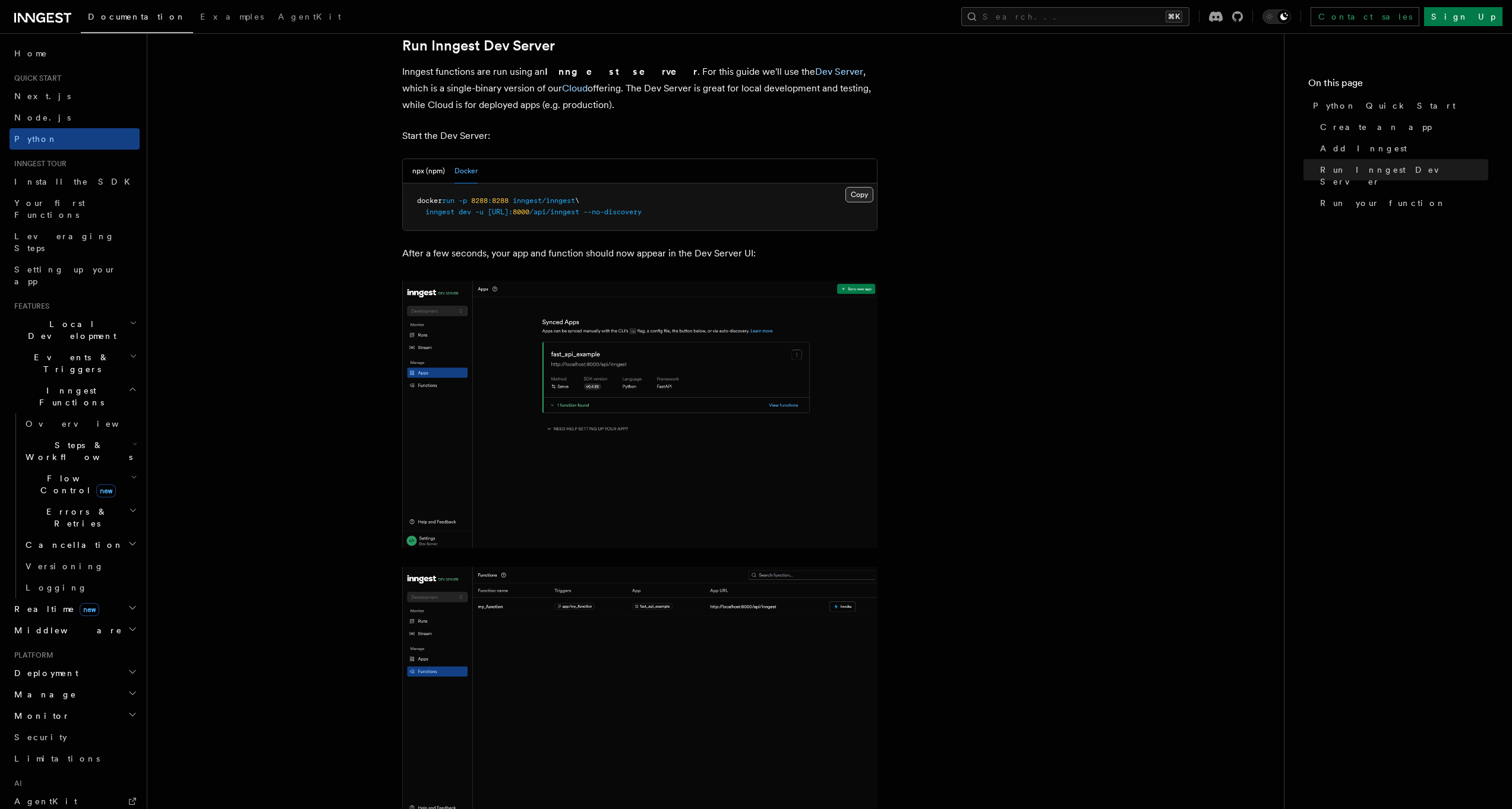
click at [857, 189] on button "Copy Copied" at bounding box center [860, 194] width 28 height 16
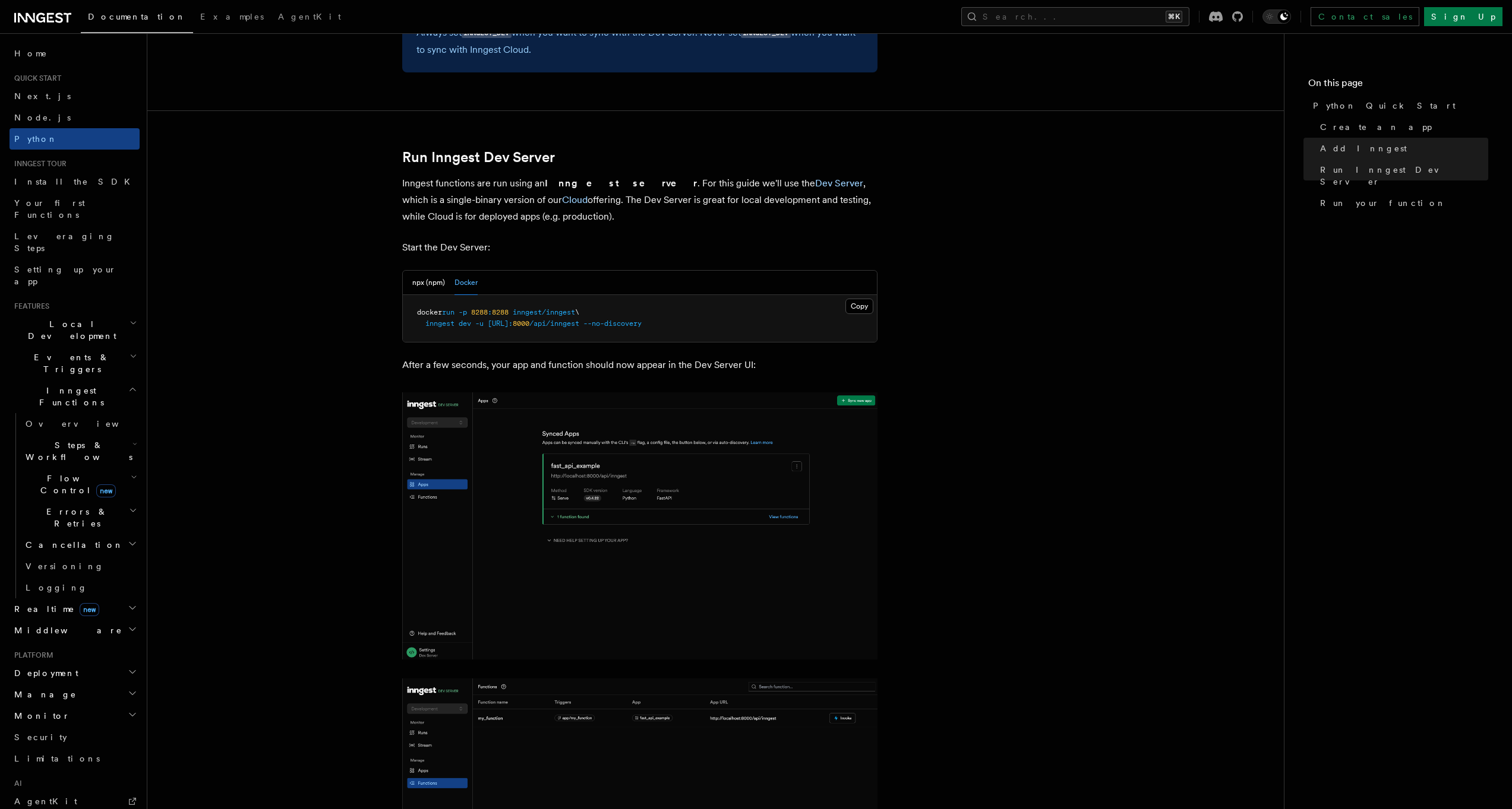
scroll to position [1365, 0]
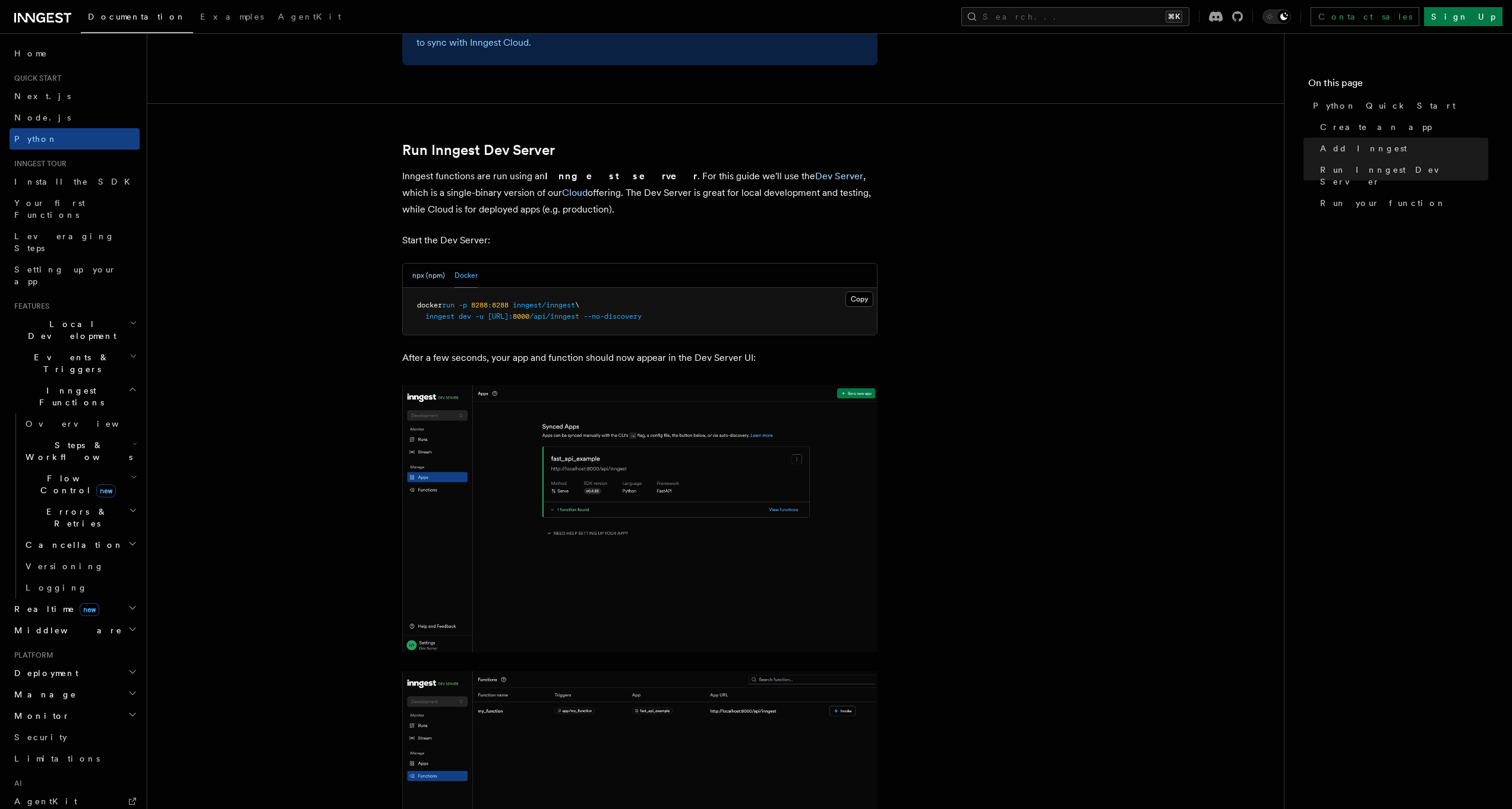
click at [427, 267] on button "npx (npm)" at bounding box center [428, 275] width 32 height 24
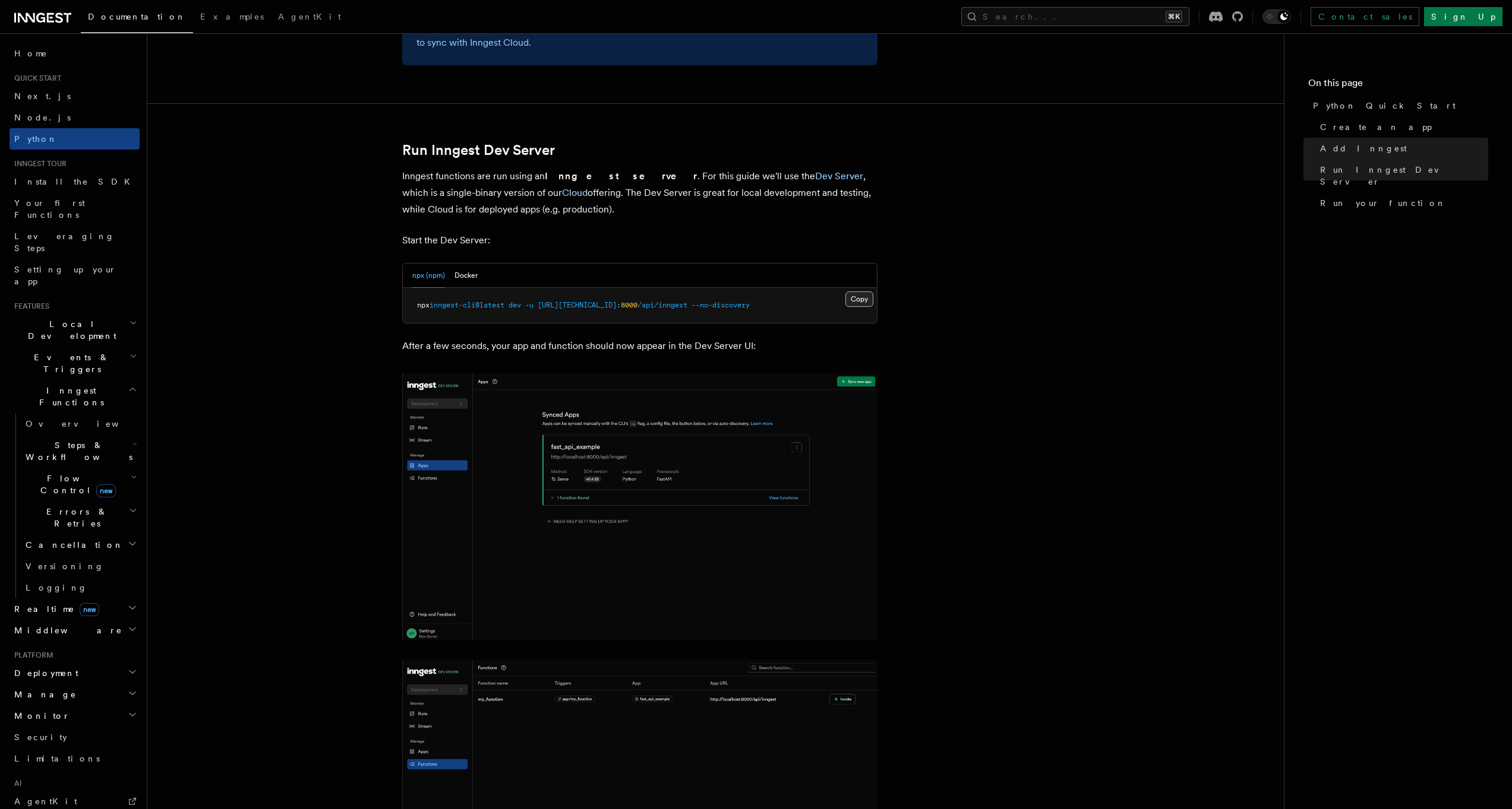
click at [847, 294] on button "Copy Copied" at bounding box center [860, 299] width 28 height 16
click at [319, 403] on article "Quick start Python Quick Start This guide will teach you how to add Inngest to …" at bounding box center [715, 162] width 1098 height 2950
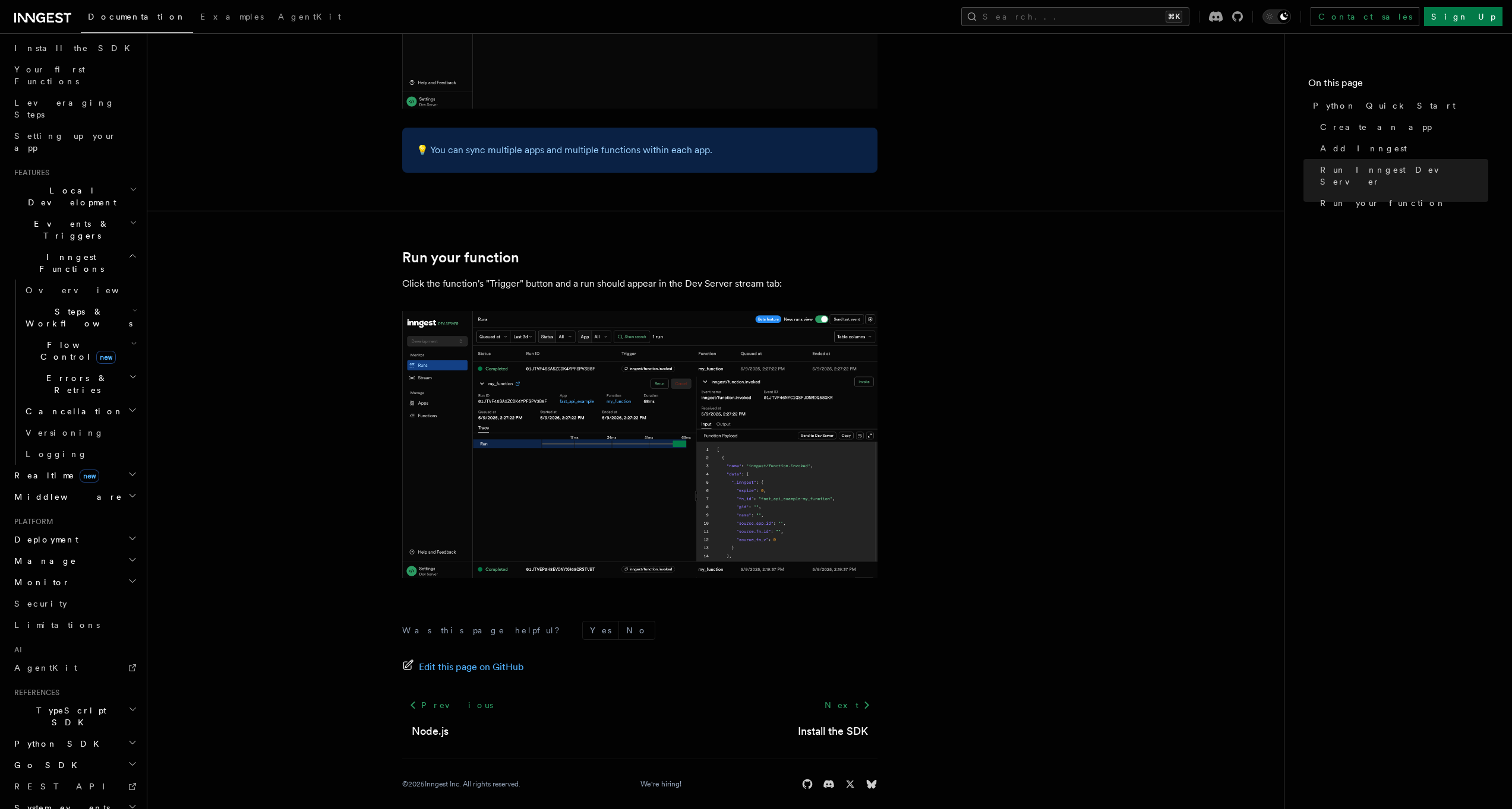
scroll to position [141, 0]
click at [115, 791] on h2 "System events" at bounding box center [74, 802] width 130 height 22
click at [127, 746] on icon at bounding box center [132, 750] width 9 height 9
click at [790, 452] on img at bounding box center [640, 444] width 475 height 267
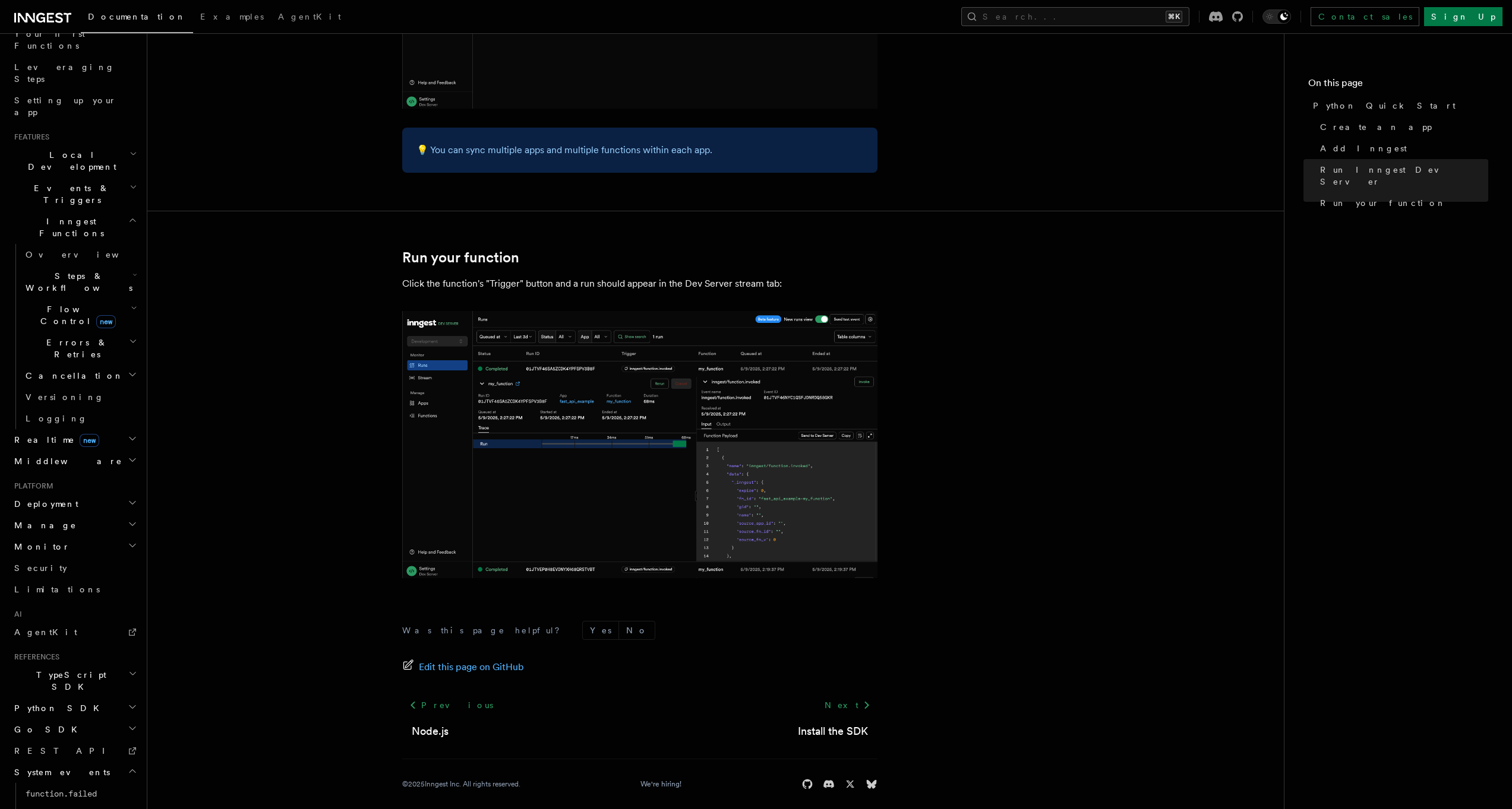
scroll to position [2176, 0]
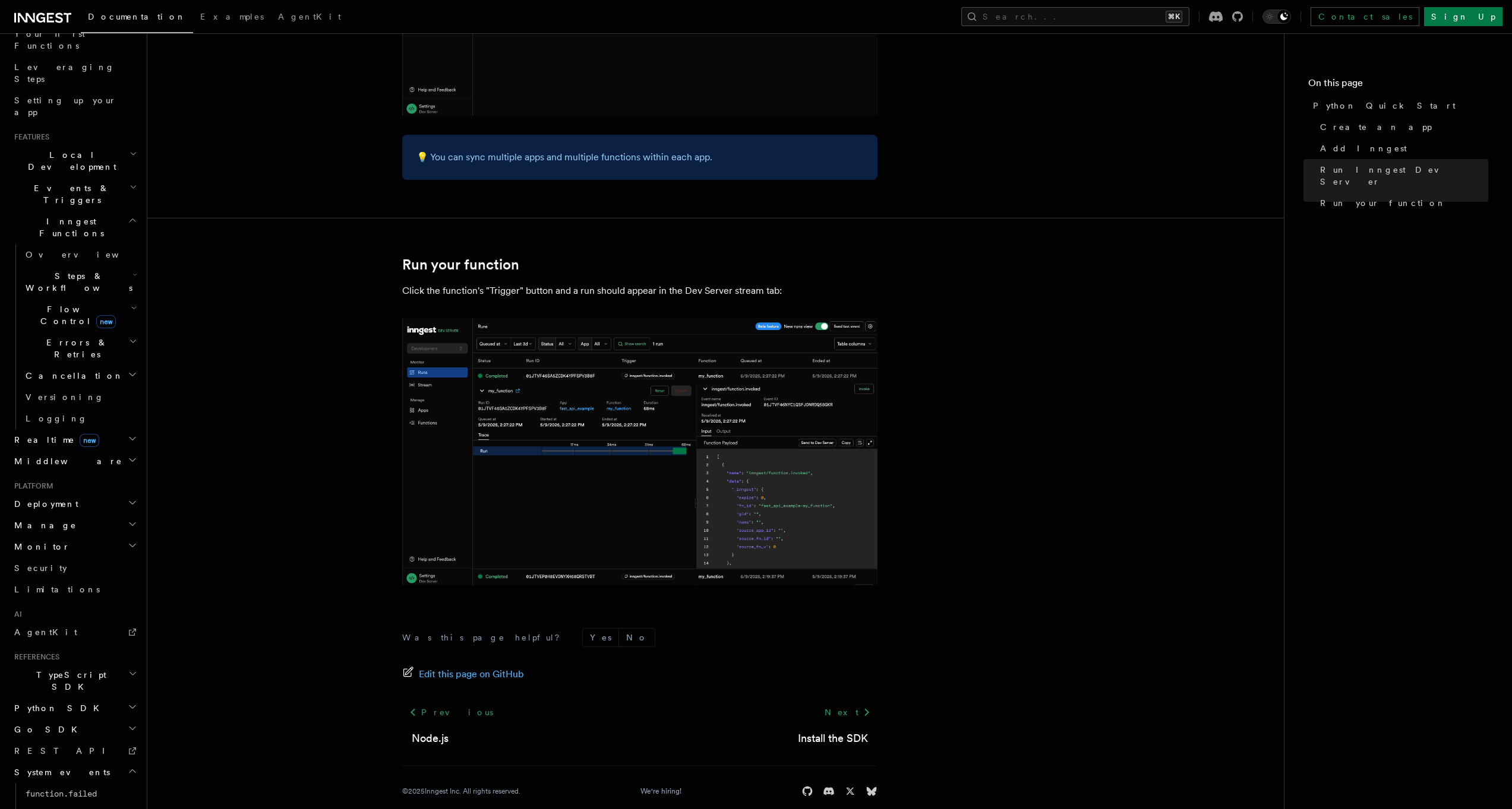
click at [45, 266] on h2 "Steps & Workflows" at bounding box center [80, 282] width 119 height 33
click at [53, 299] on link "Overview" at bounding box center [86, 309] width 108 height 22
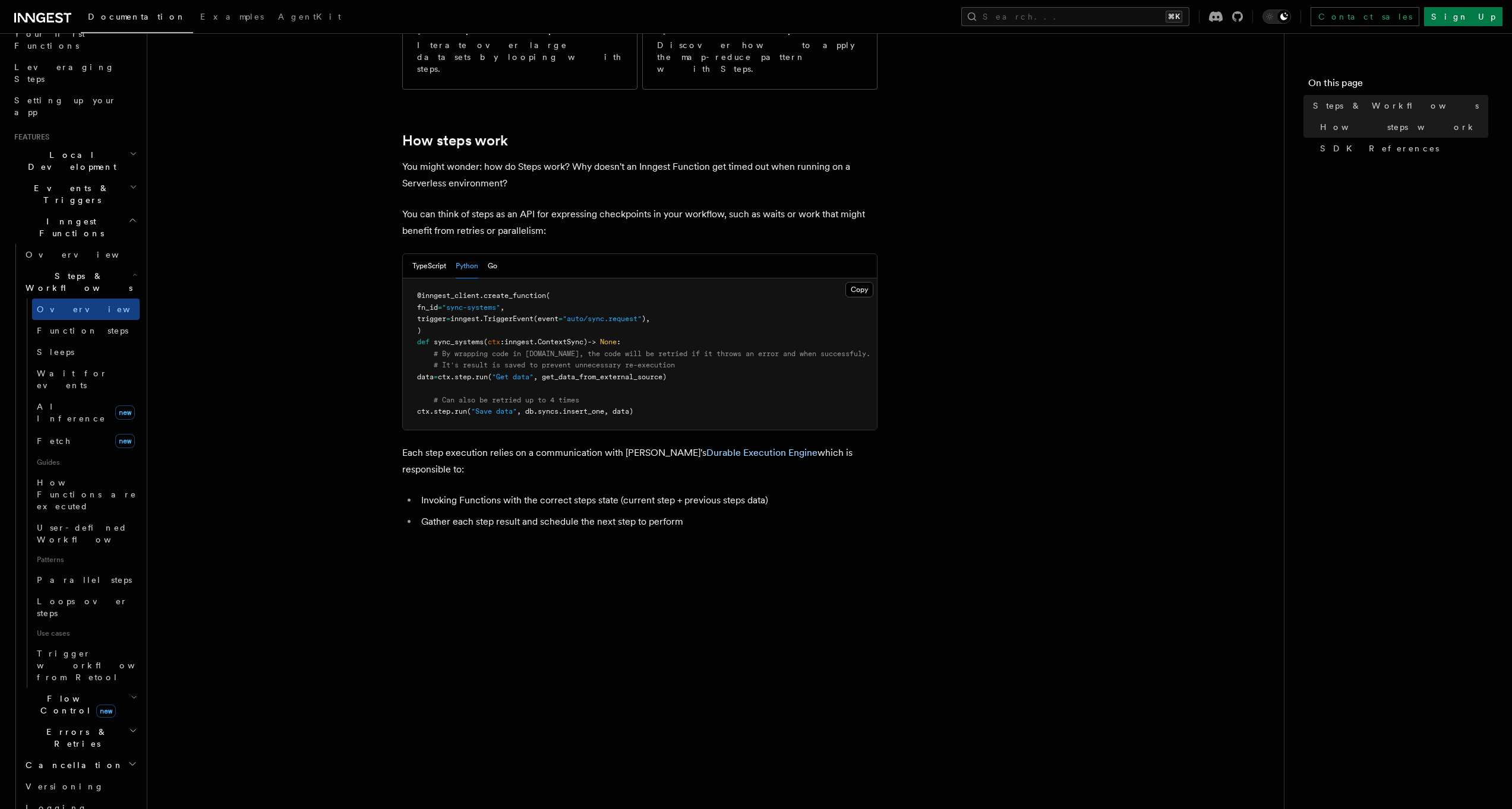
scroll to position [404, 0]
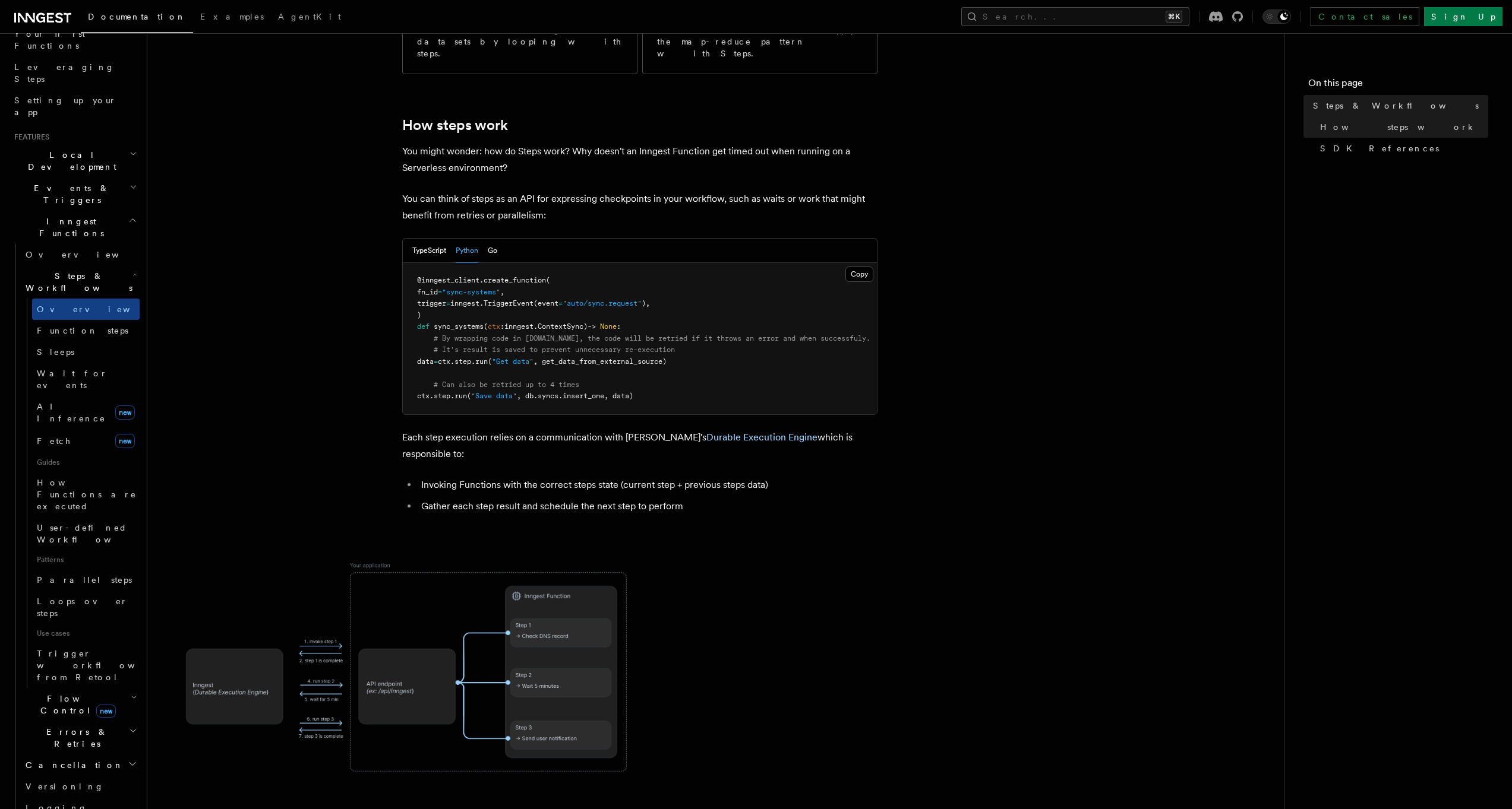
click at [325, 379] on article "Features Inngest Functions Steps & Workflows Steps are fundamental building blo…" at bounding box center [715, 515] width 1098 height 1733
click at [79, 596] on span "Loops over steps" at bounding box center [83, 607] width 91 height 22
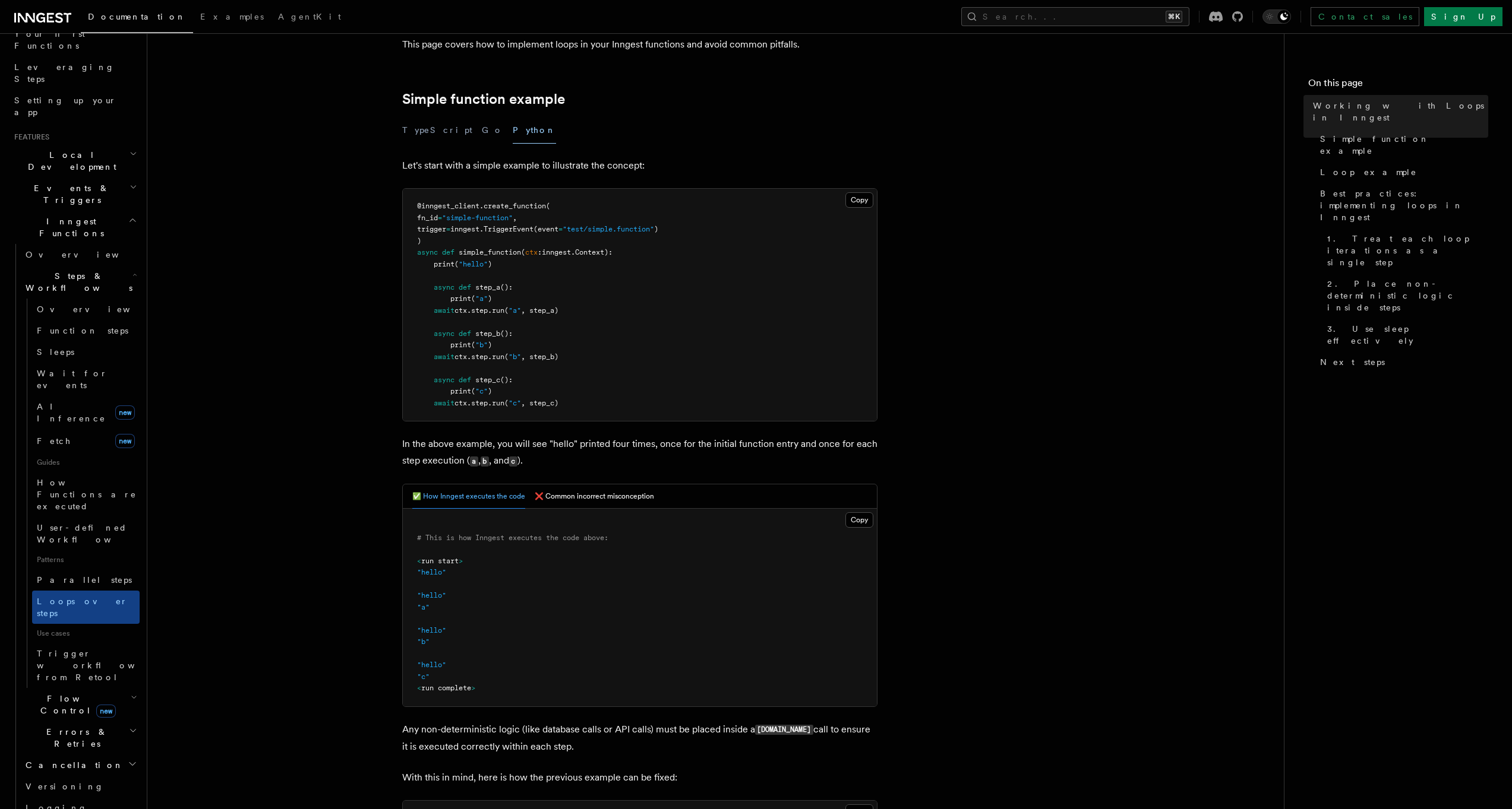
scroll to position [426, 0]
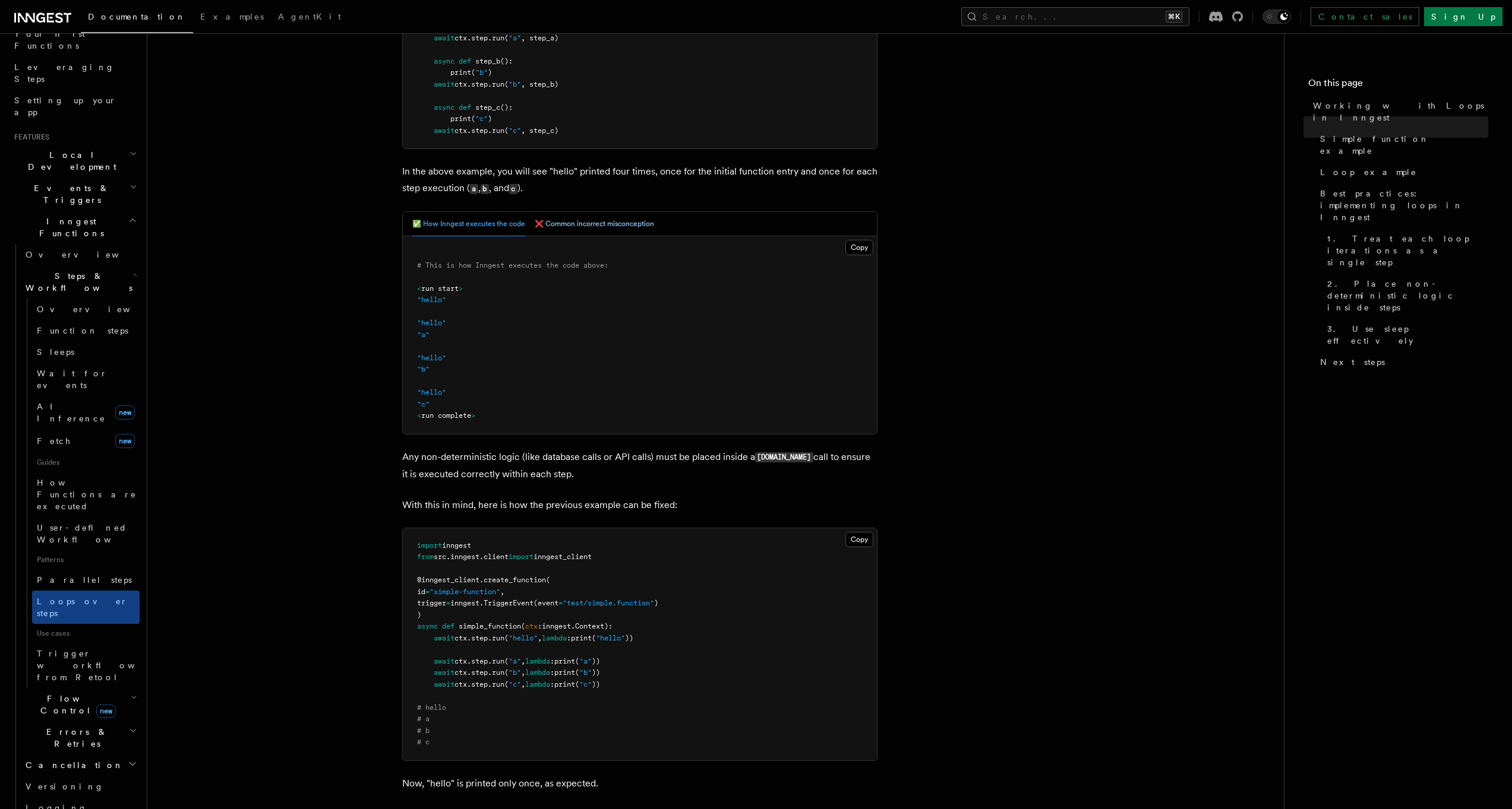
click at [586, 218] on button "❌ Common incorrect misconception" at bounding box center [594, 223] width 119 height 24
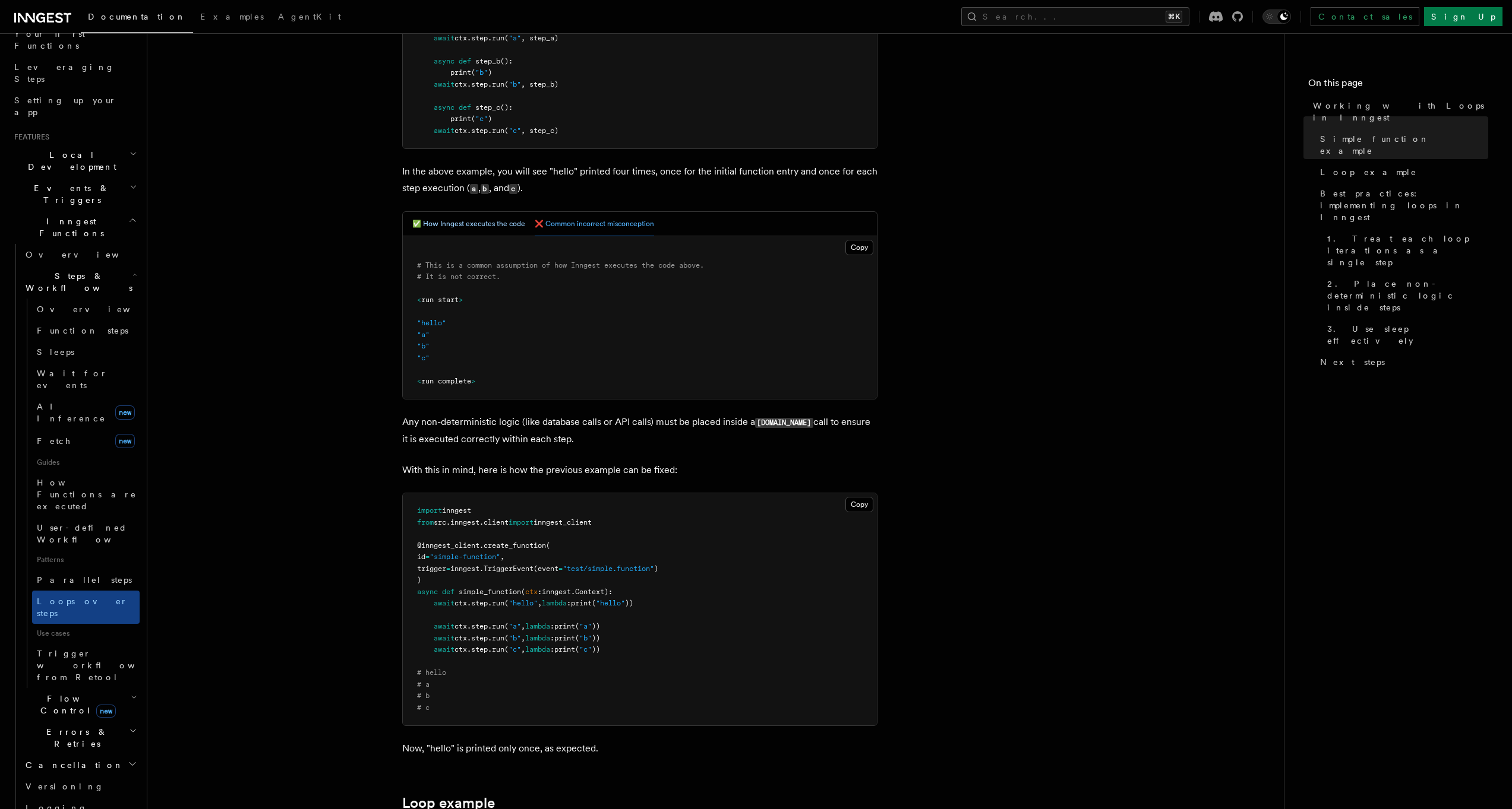
click at [509, 218] on button "✅ How Inngest executes the code" at bounding box center [468, 223] width 113 height 24
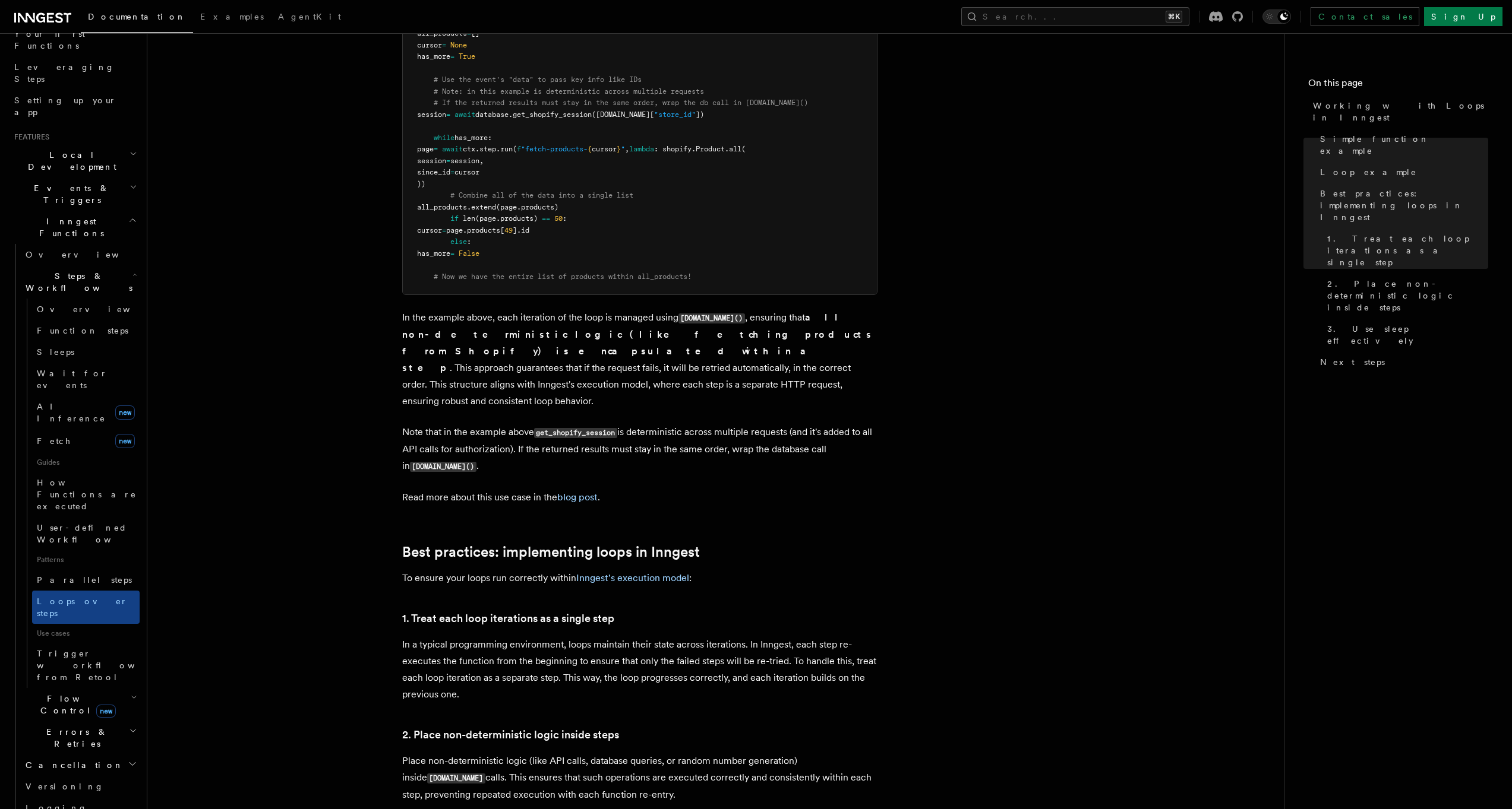
scroll to position [1174, 0]
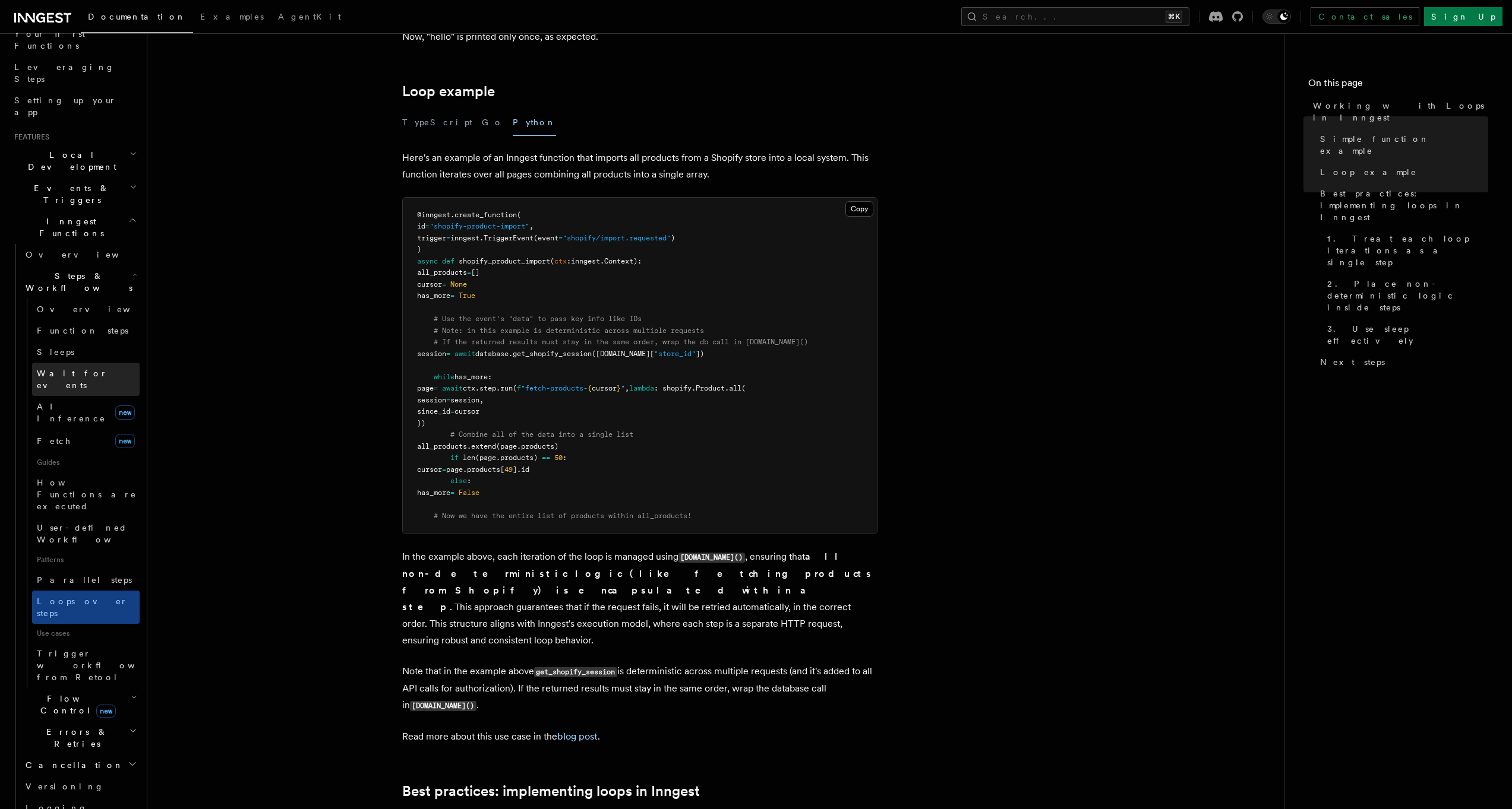
click at [69, 363] on link "Wait for events" at bounding box center [86, 380] width 108 height 33
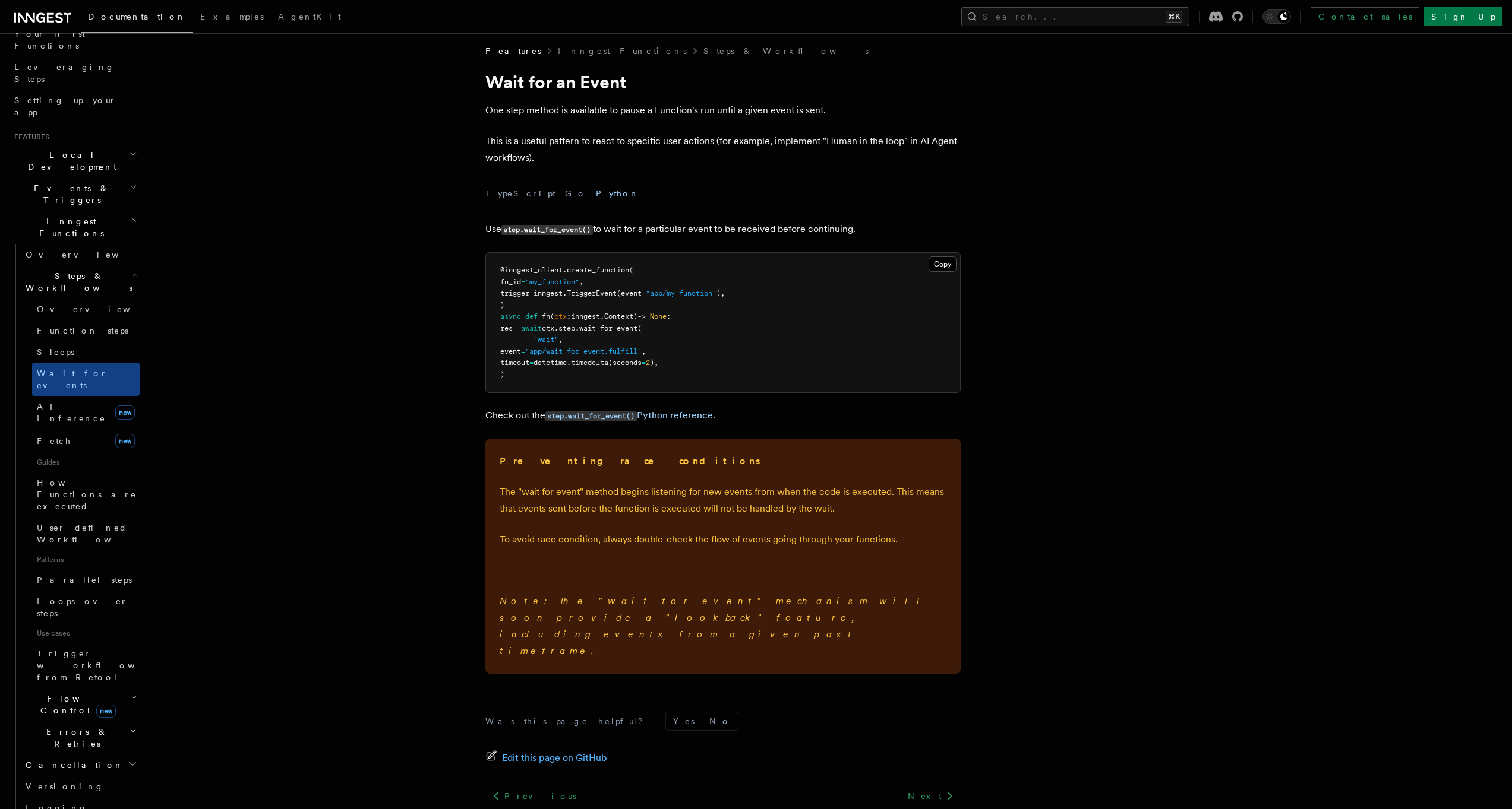
scroll to position [15, 0]
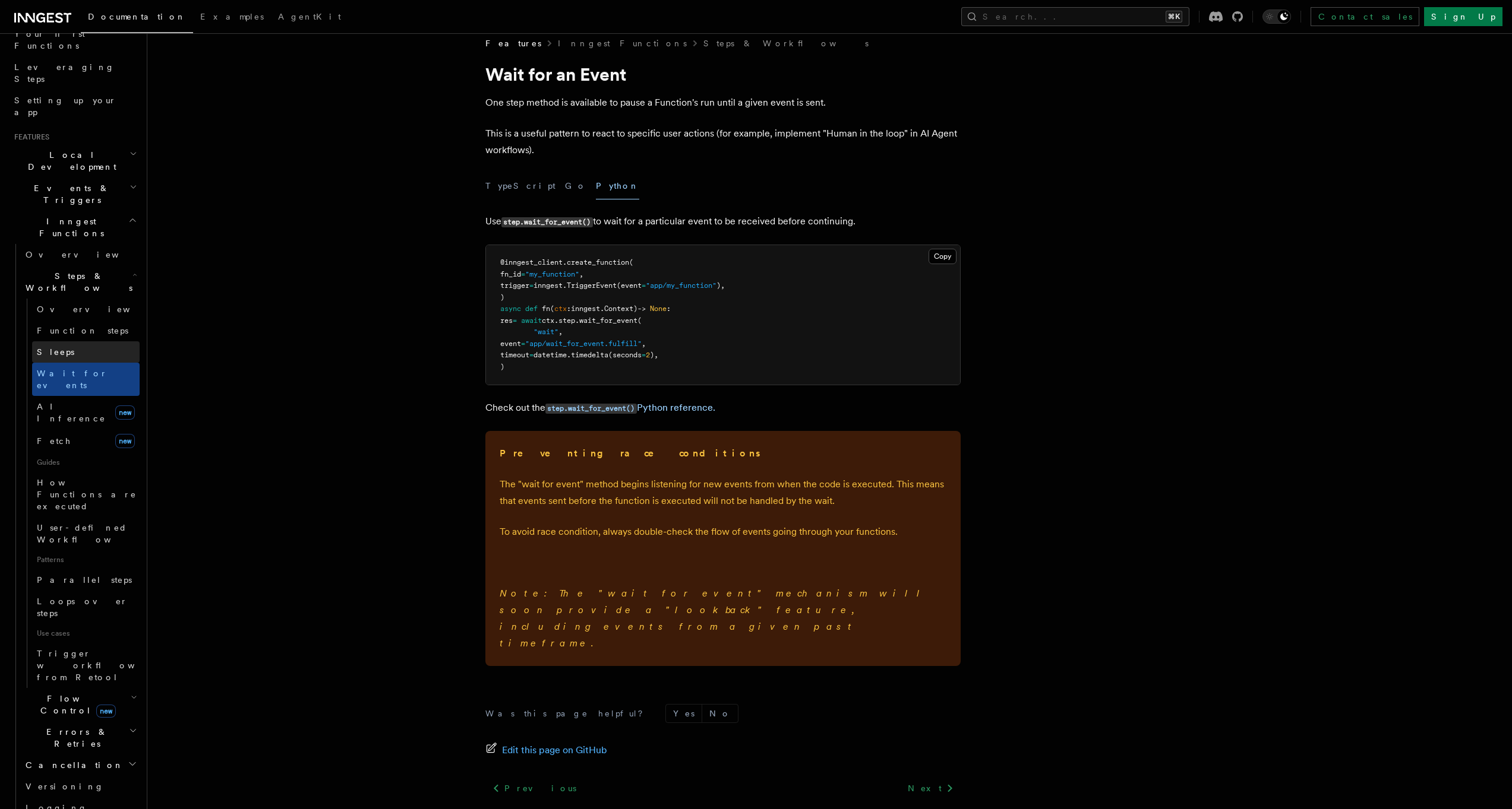
click at [74, 342] on link "Sleeps" at bounding box center [86, 352] width 108 height 22
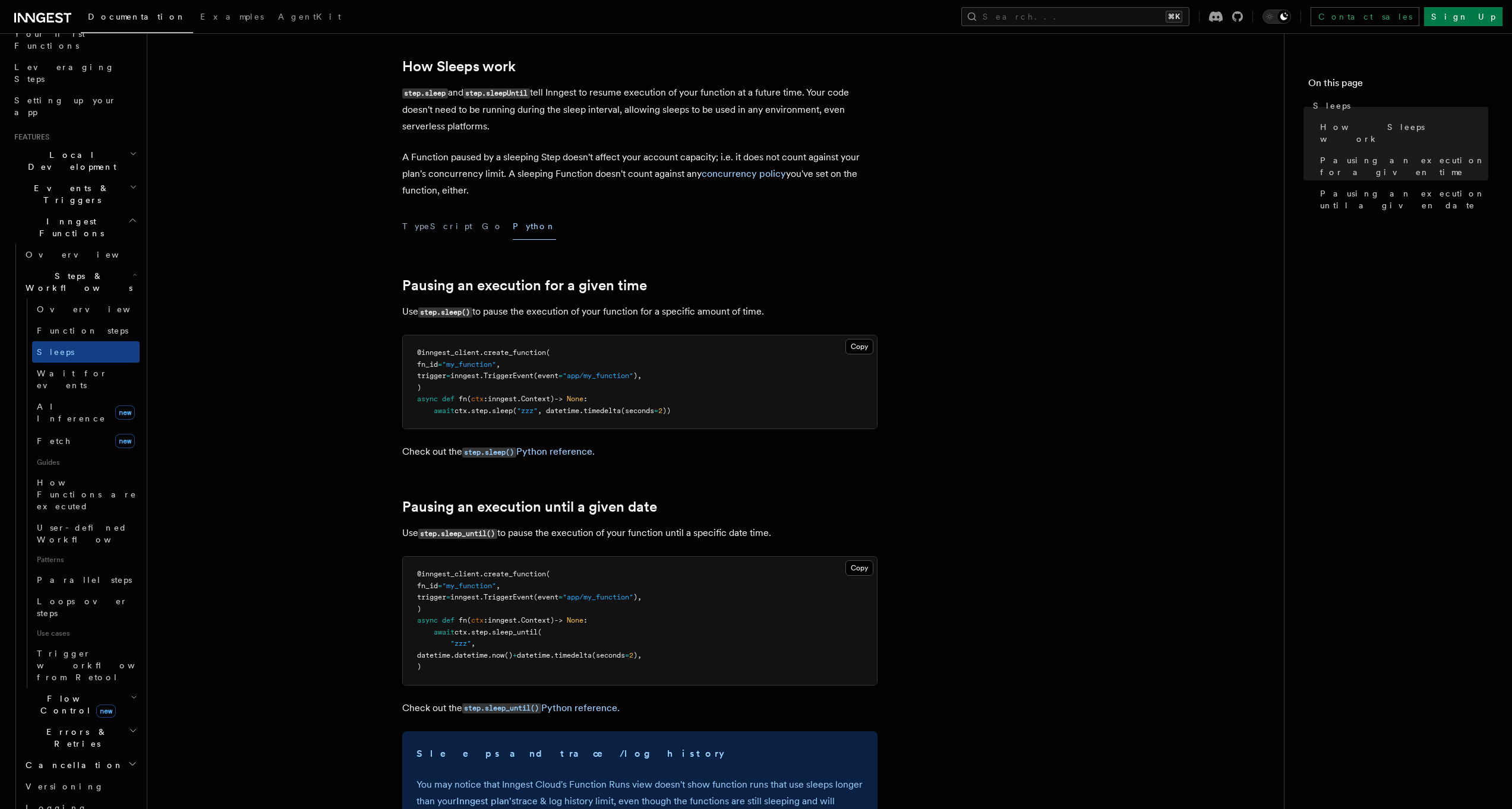
scroll to position [212, 0]
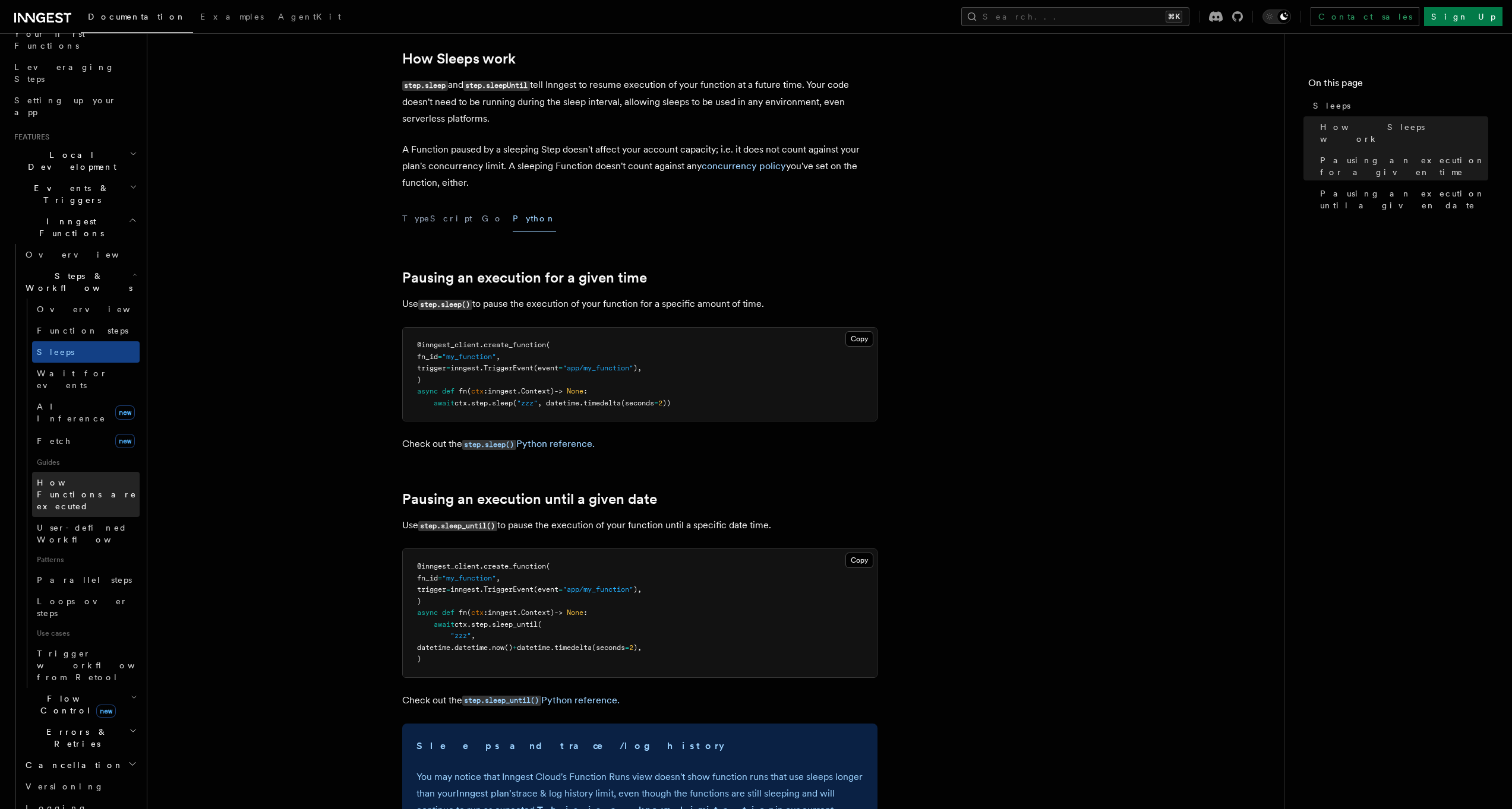
click at [79, 476] on span "How Functions are executed" at bounding box center [89, 494] width 103 height 36
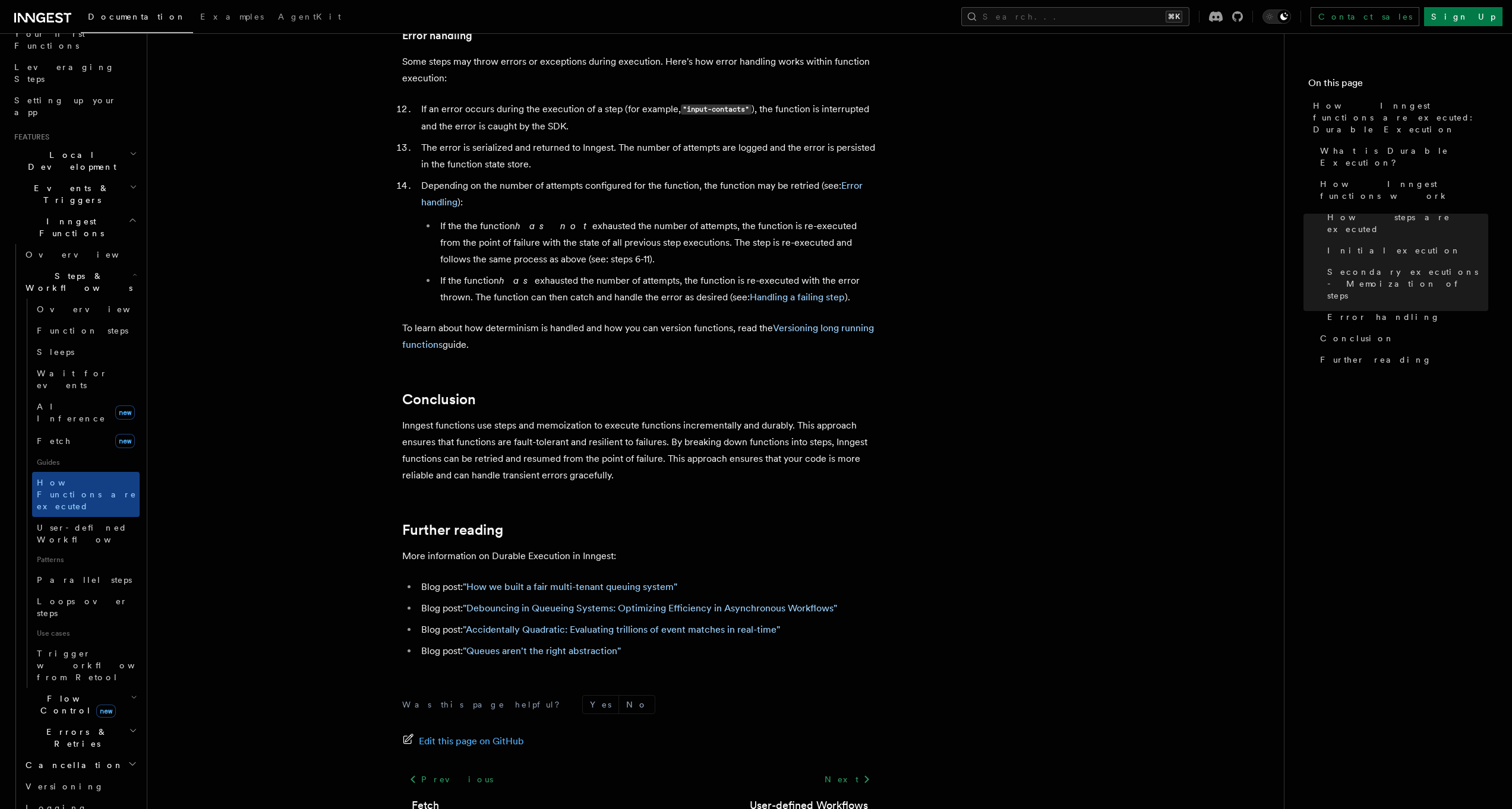
scroll to position [1997, 0]
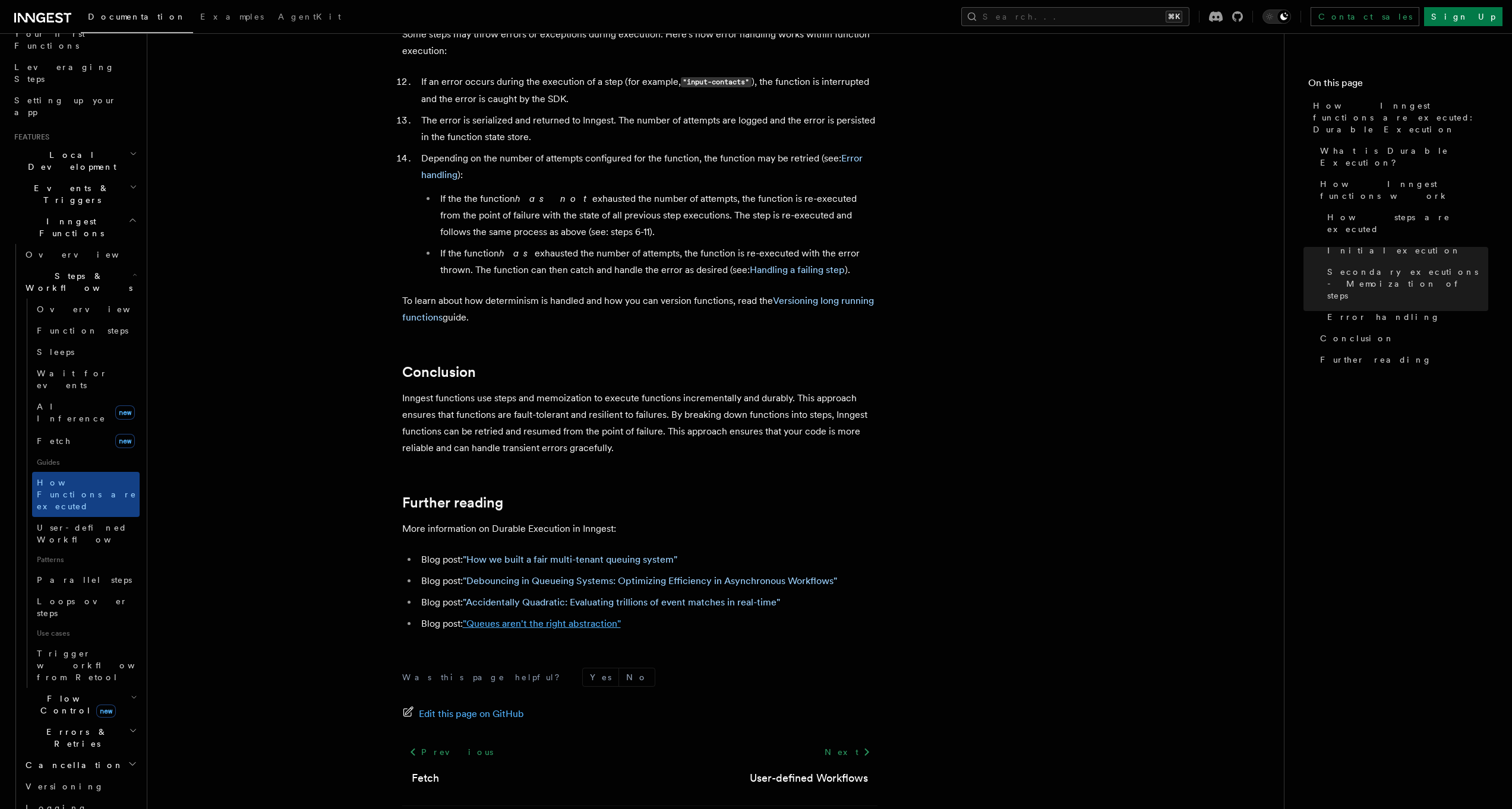
click at [485, 618] on link ""Queues aren't the right abstraction"" at bounding box center [541, 624] width 158 height 12
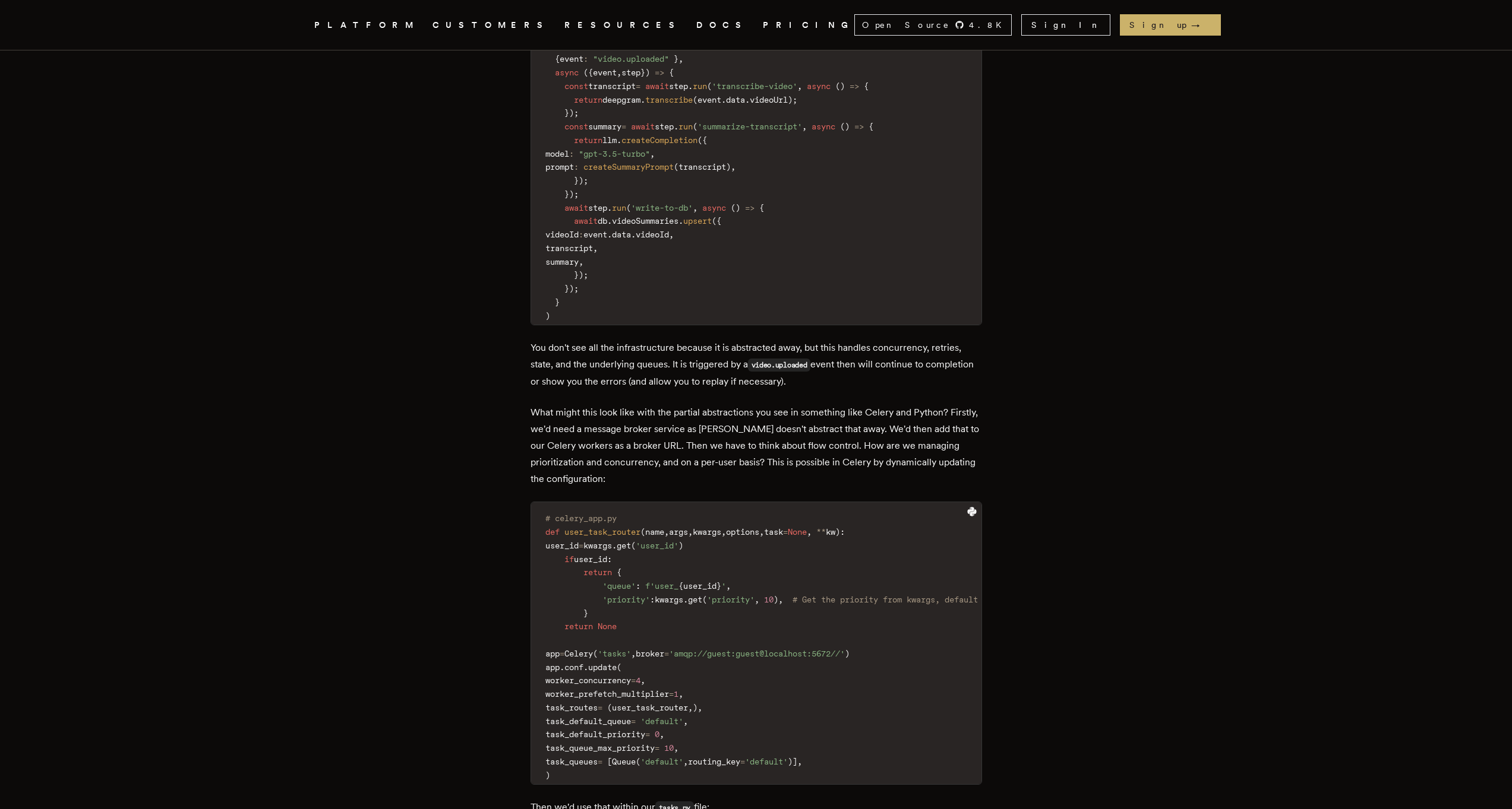
scroll to position [2857, 0]
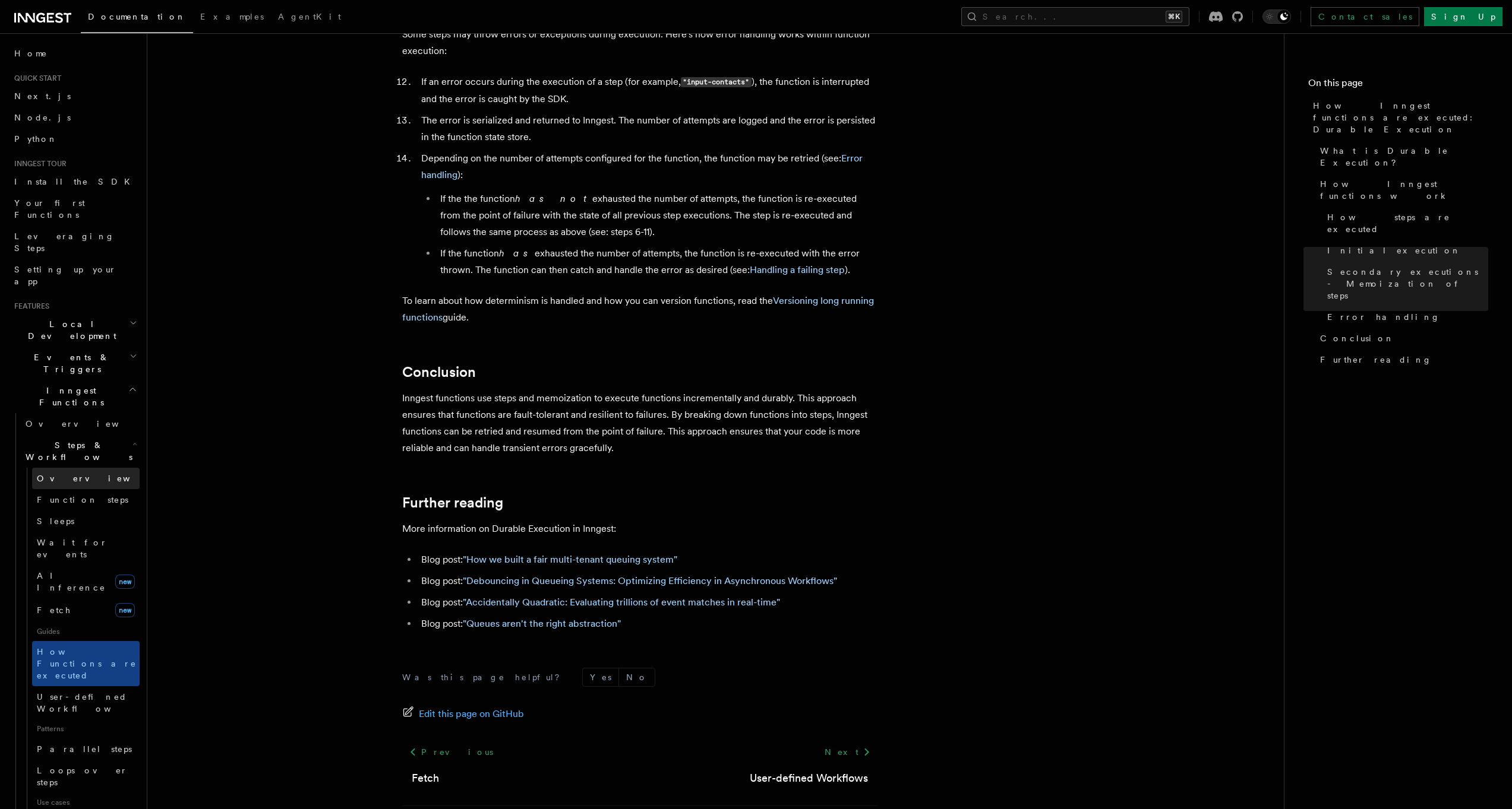
scroll to position [1822, 0]
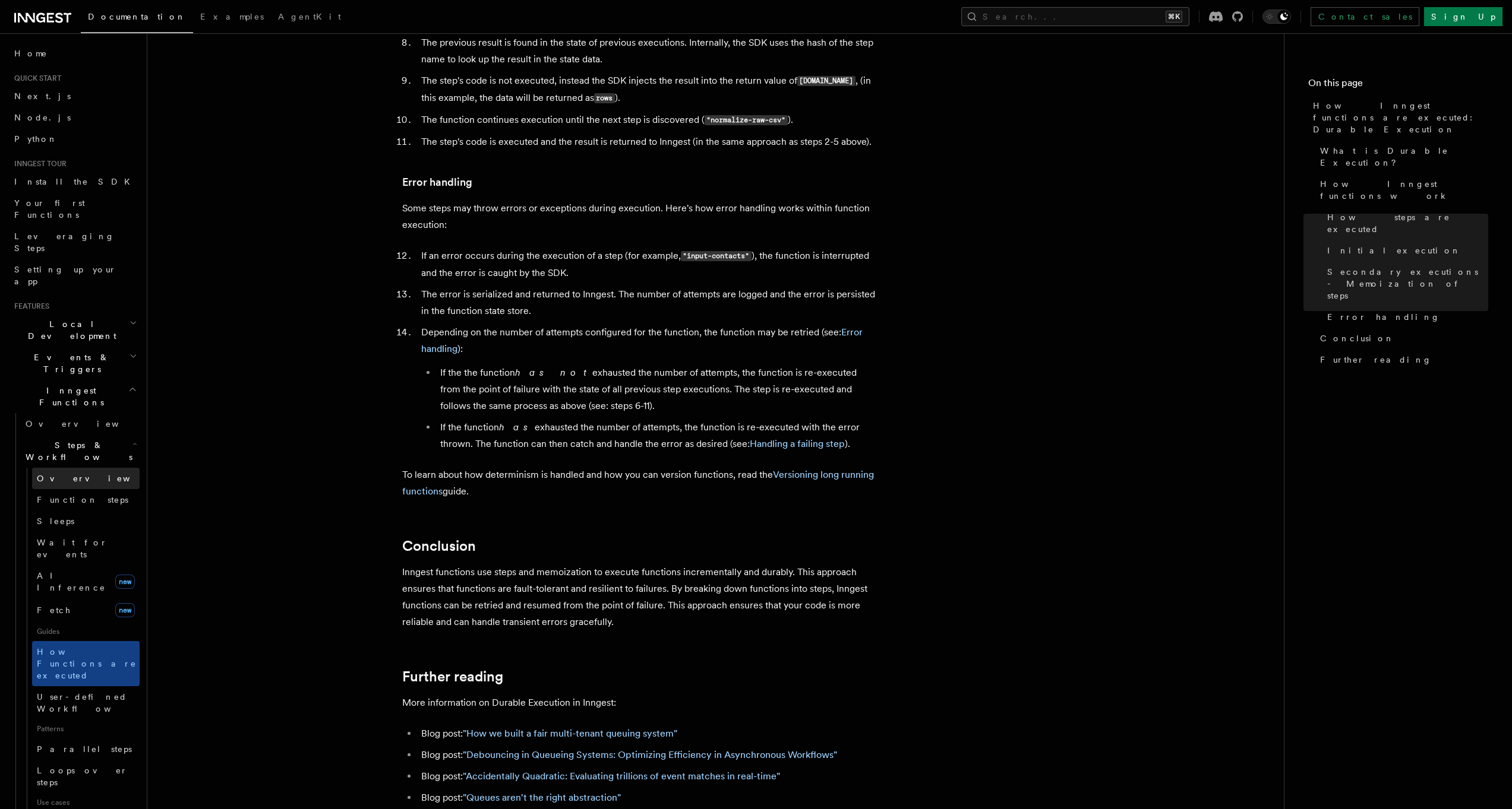
click at [59, 474] on span "Overview" at bounding box center [98, 478] width 122 height 9
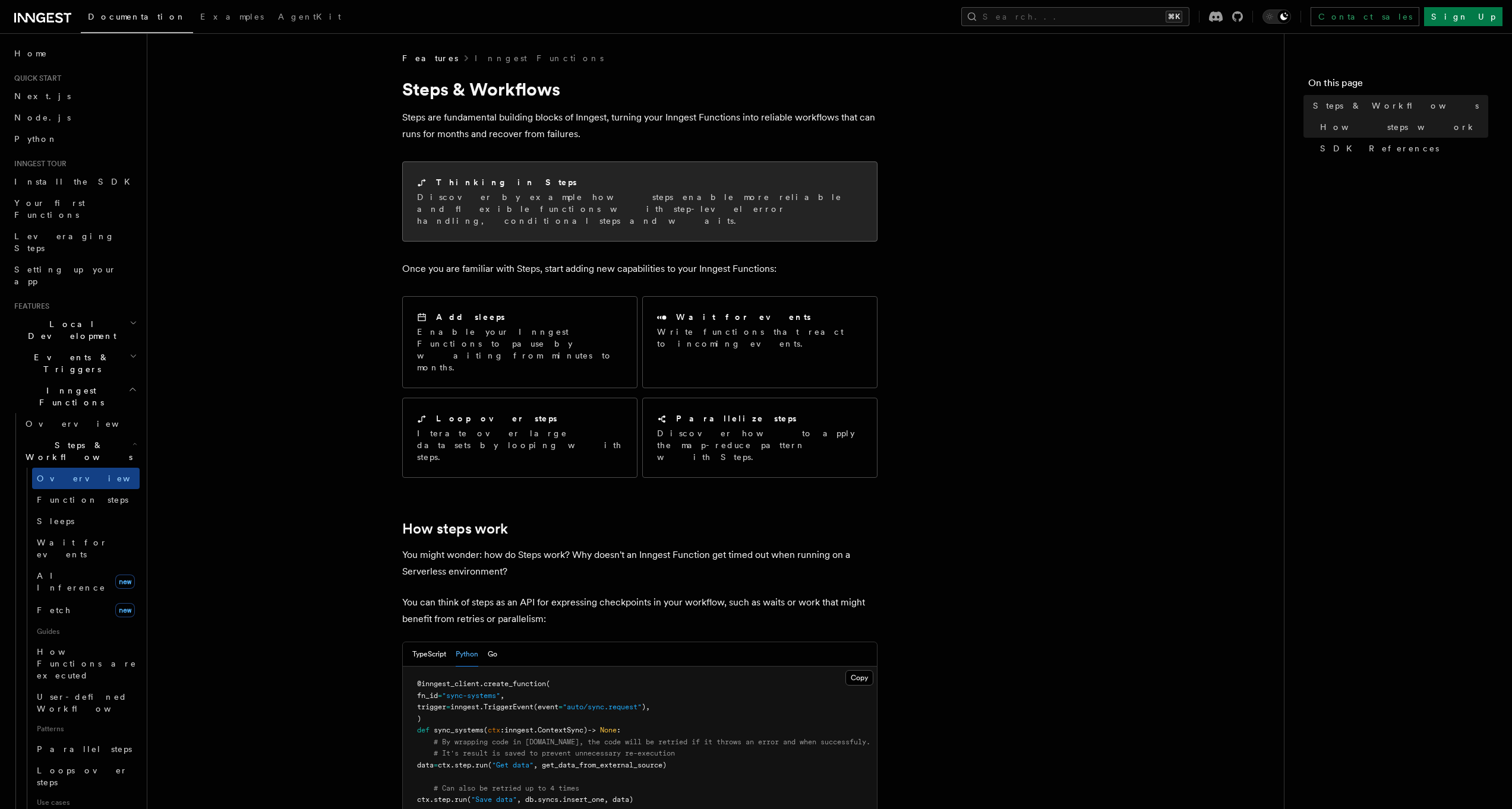
click at [489, 205] on p "Discover by example how steps enable more reliable and flexible functions with …" at bounding box center [640, 208] width 445 height 36
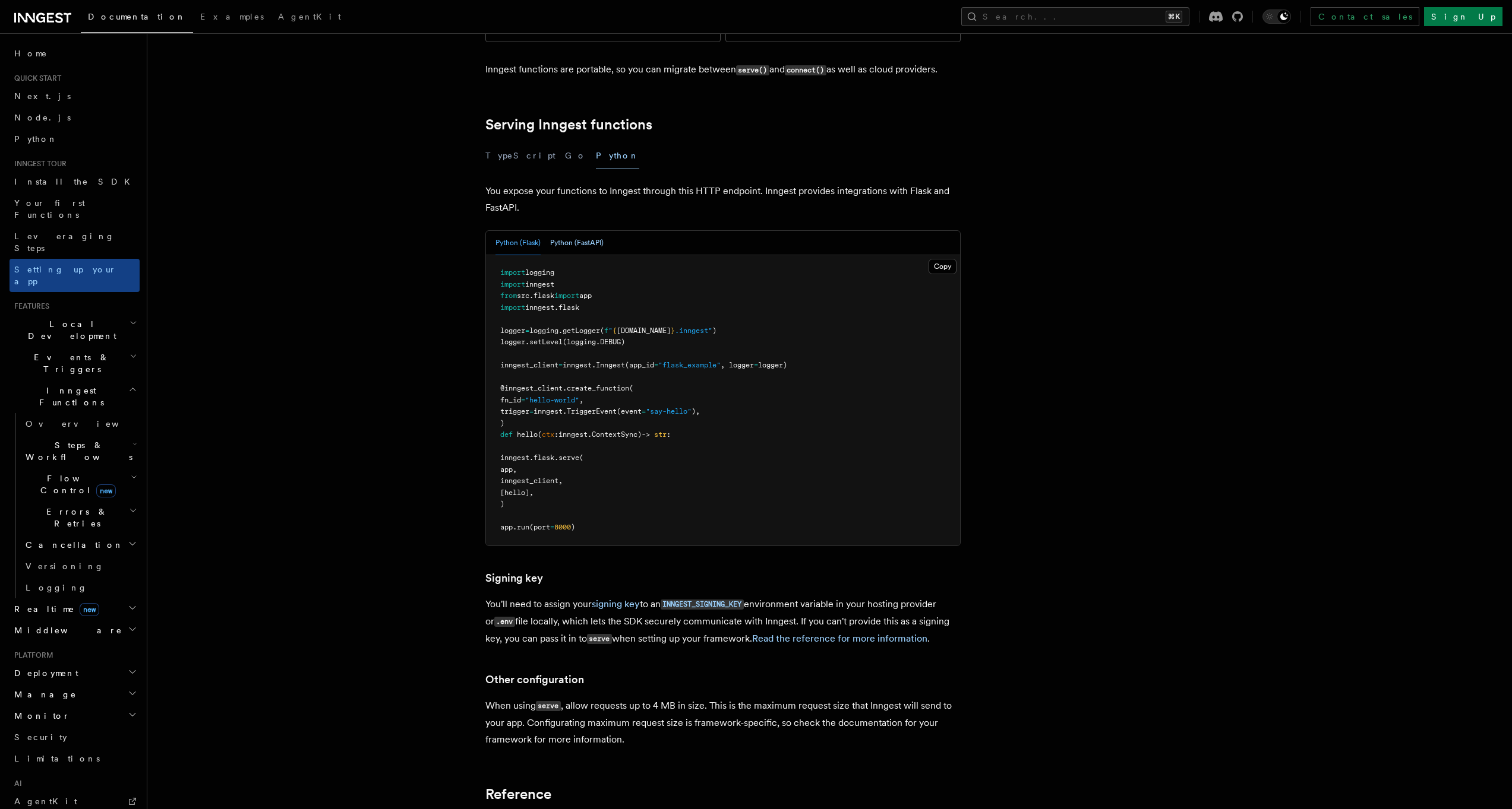
click at [577, 231] on button "Python (FastAPI)" at bounding box center [577, 242] width 54 height 24
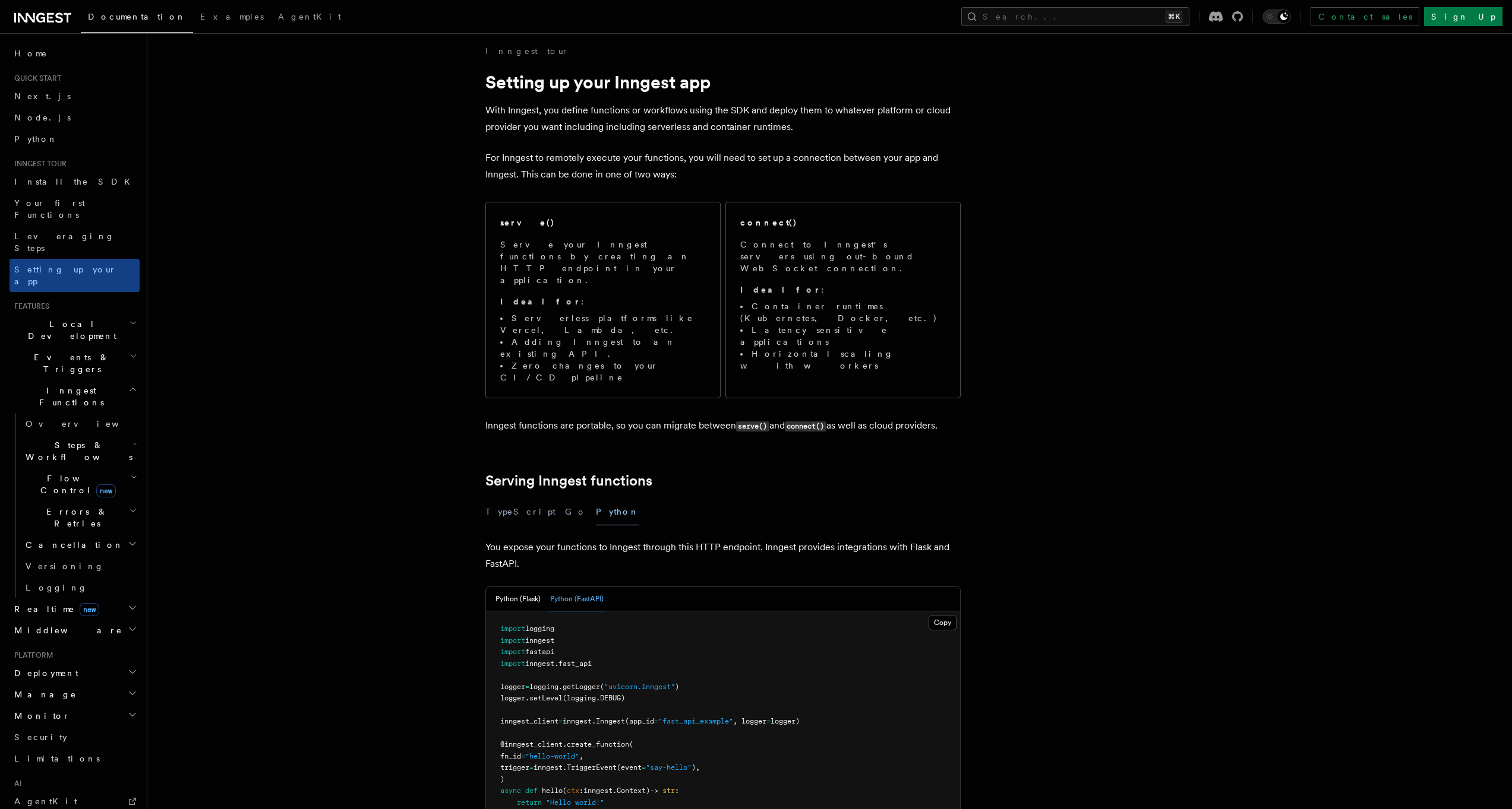
scroll to position [357, 0]
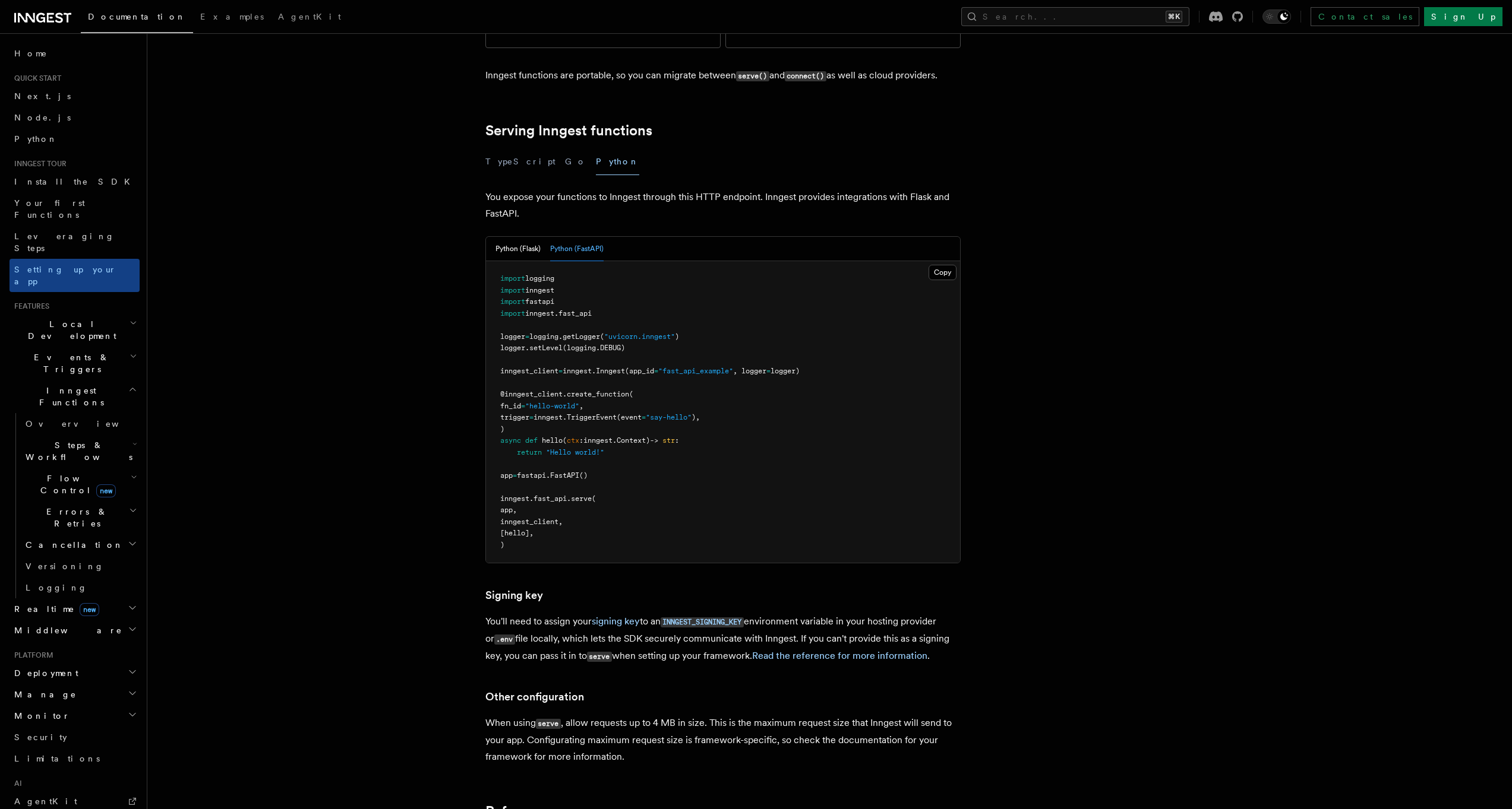
click at [367, 282] on article "Inngest tour Setting up your Inngest app With Inngest, you define functions or …" at bounding box center [799, 411] width 1265 height 1434
click at [364, 280] on article "Inngest tour Setting up your Inngest app With Inngest, you define functions or …" at bounding box center [799, 411] width 1265 height 1434
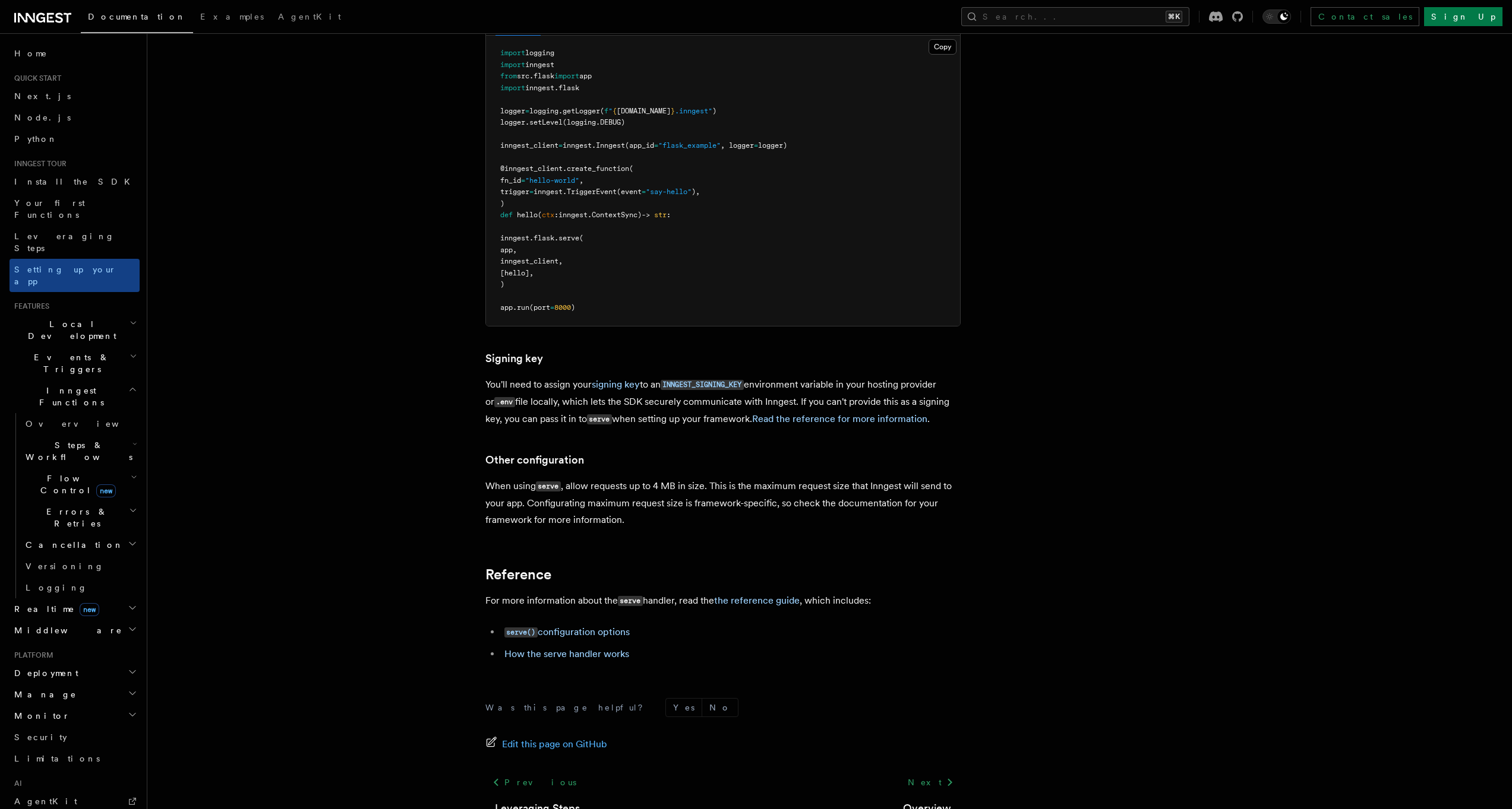
scroll to position [599, 0]
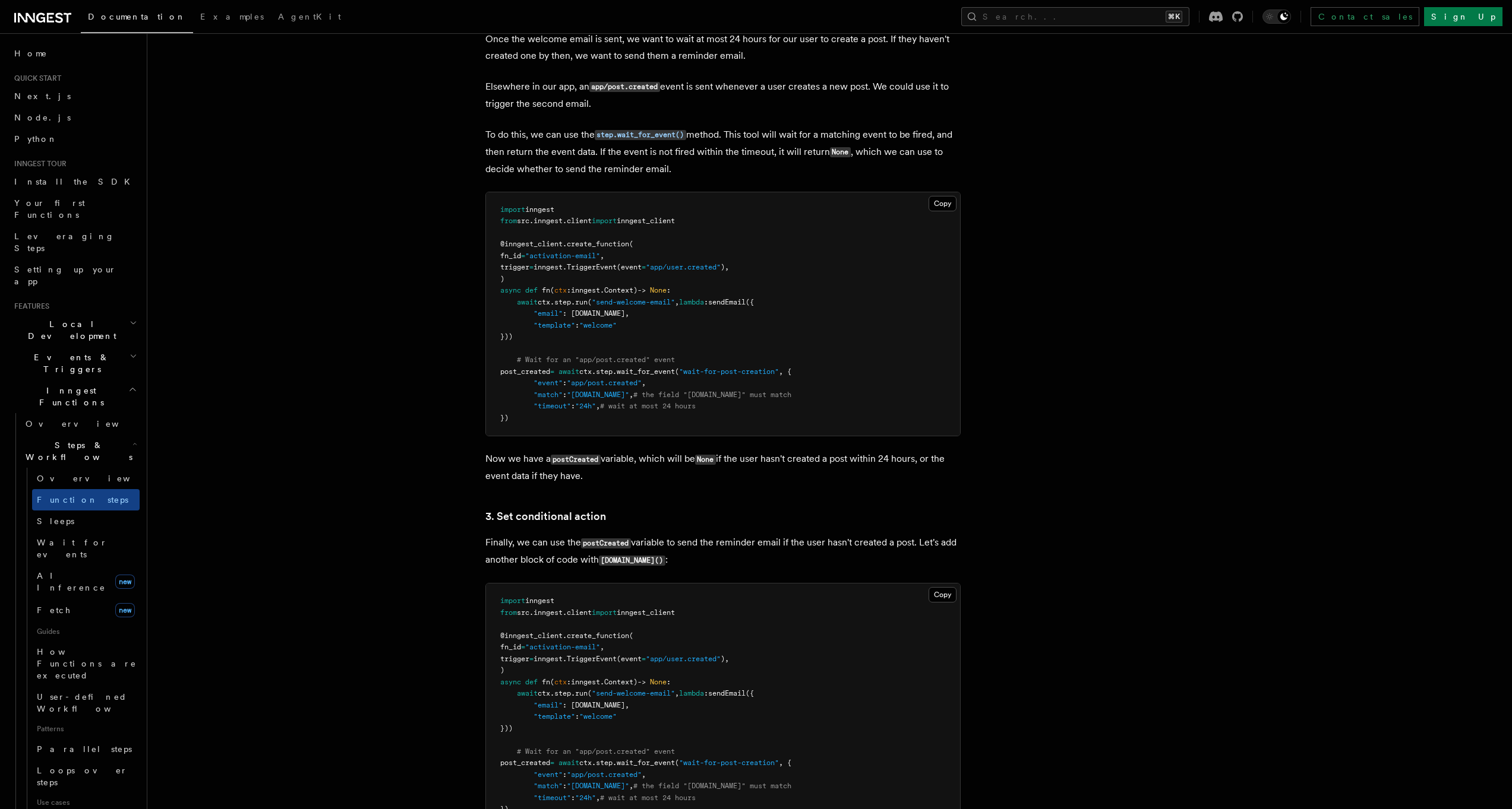
scroll to position [1143, 0]
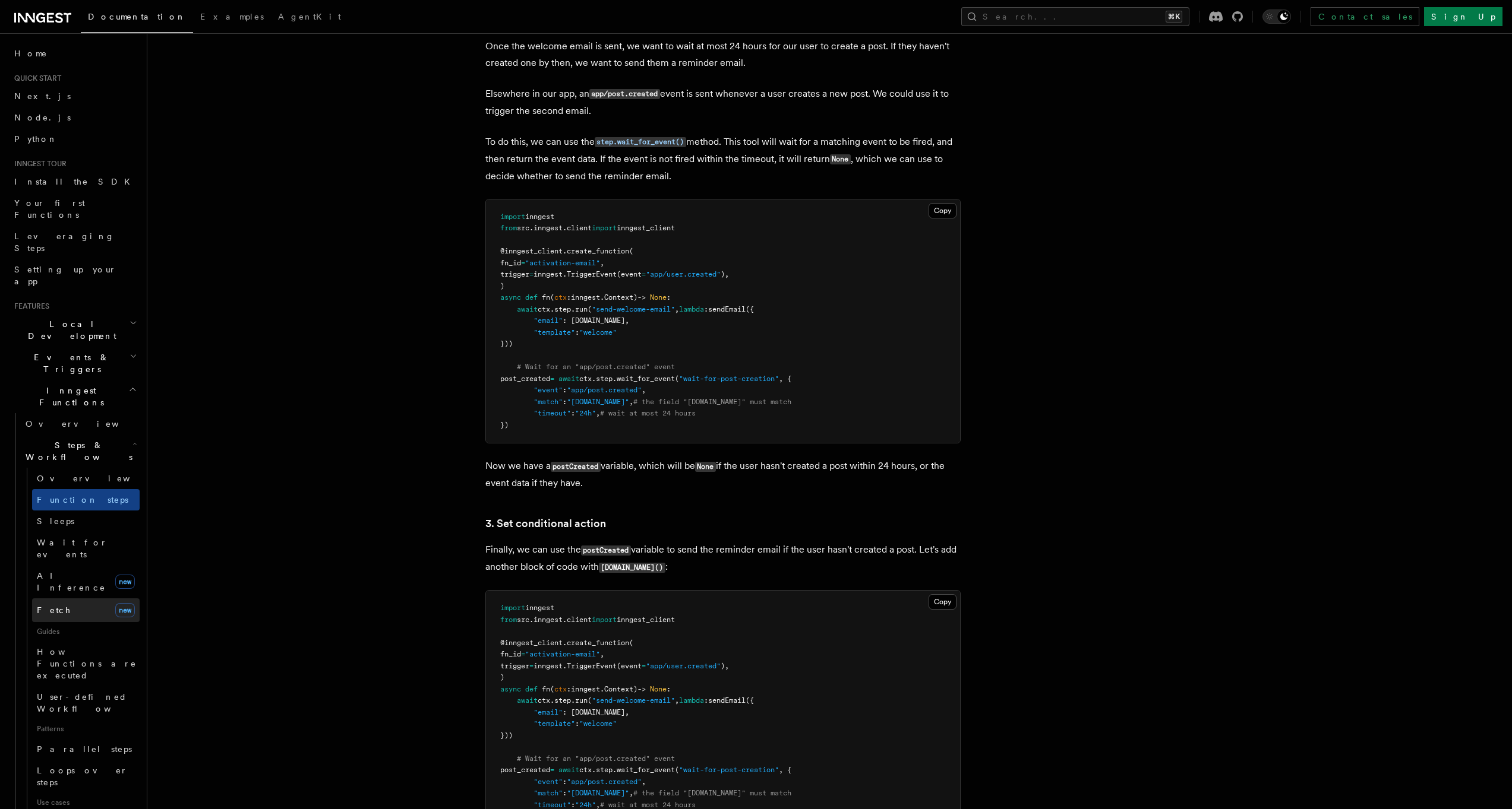
click at [51, 606] on span "Fetch" at bounding box center [55, 610] width 35 height 9
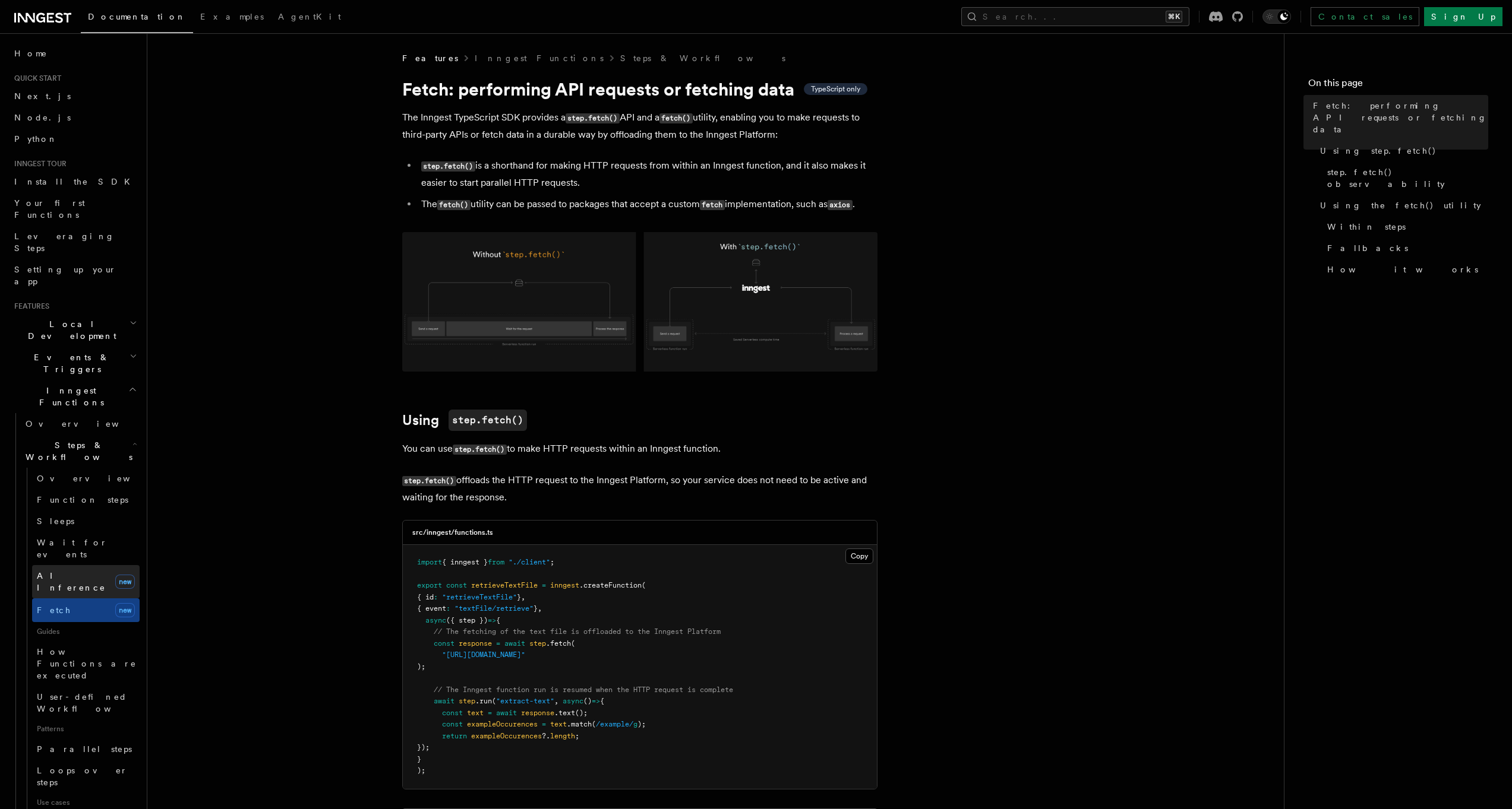
click at [58, 572] on span "AI Inference" at bounding box center [71, 582] width 69 height 22
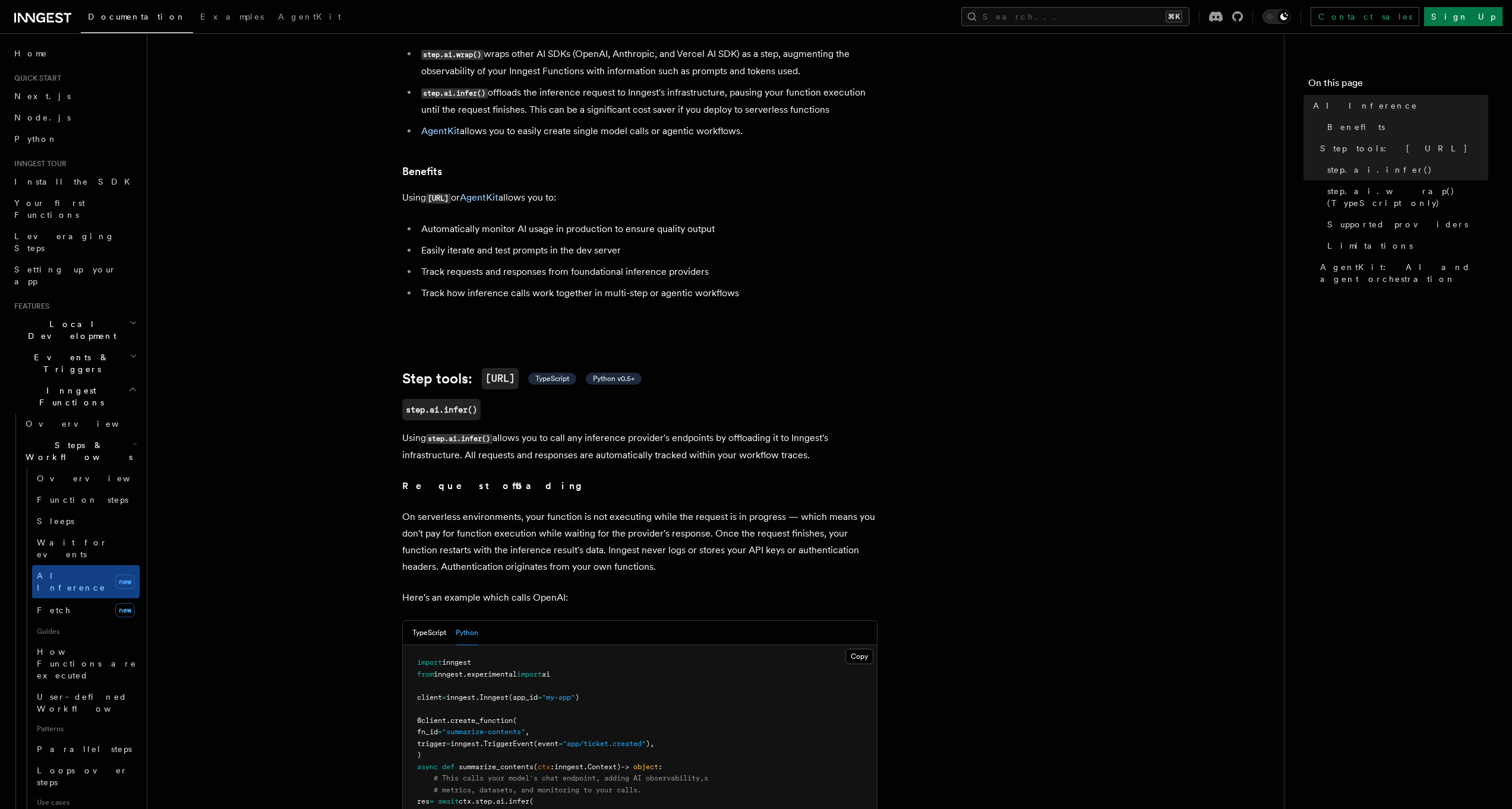
scroll to position [136, 0]
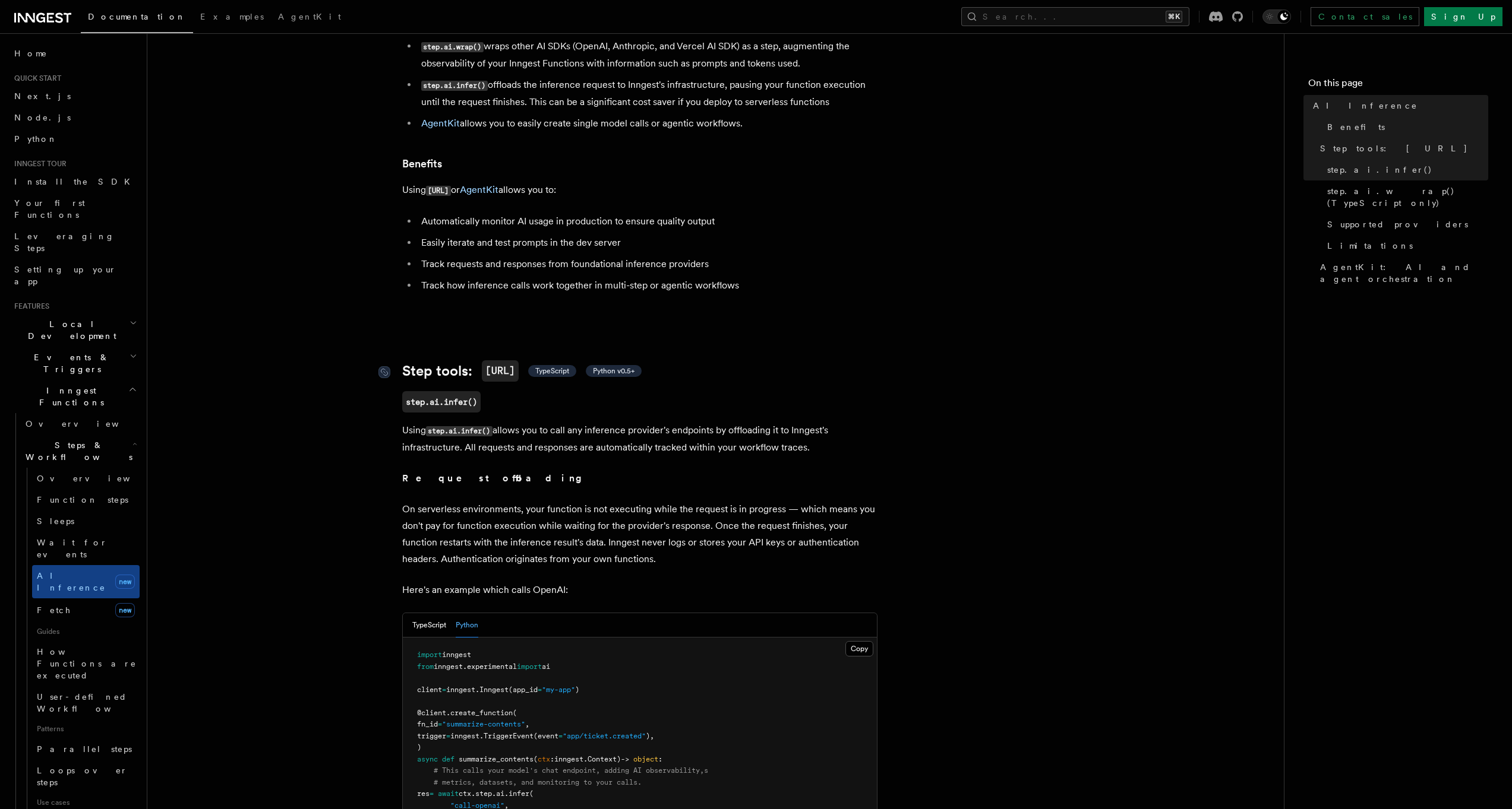
click at [628, 367] on span "Python v0.5+" at bounding box center [613, 371] width 41 height 9
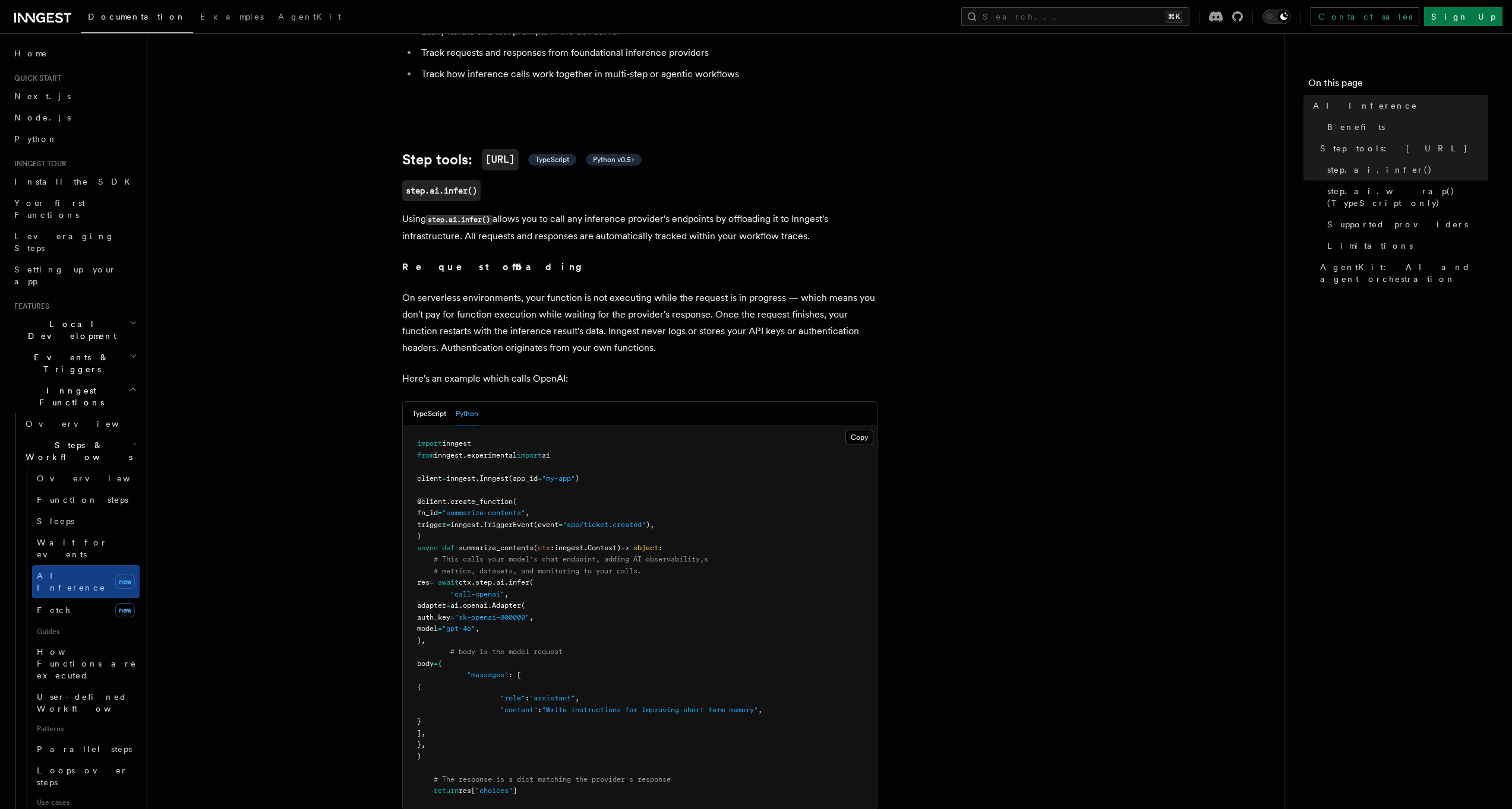
scroll to position [439, 0]
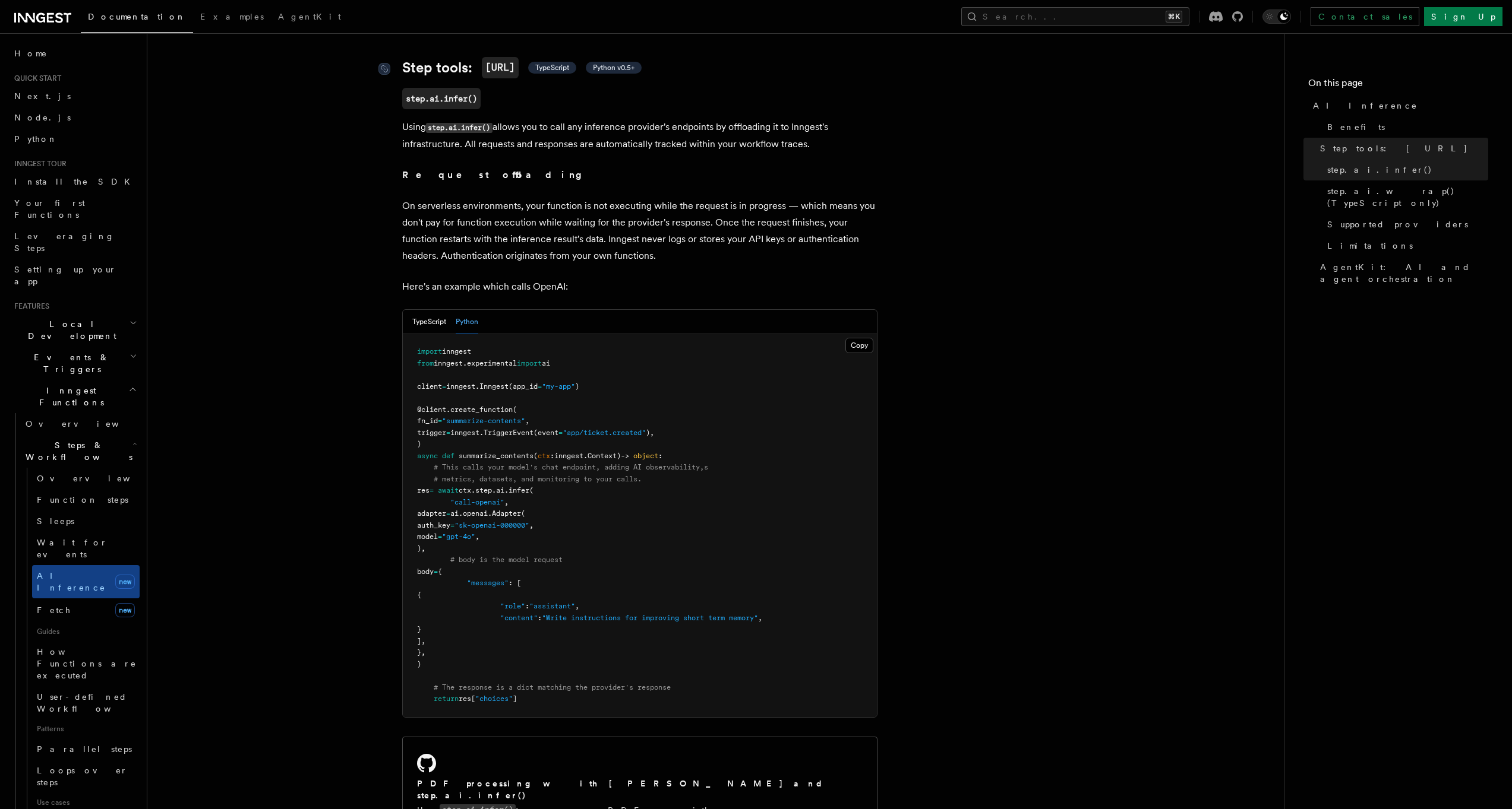
click at [631, 69] on span "Python v0.5+" at bounding box center [613, 67] width 41 height 9
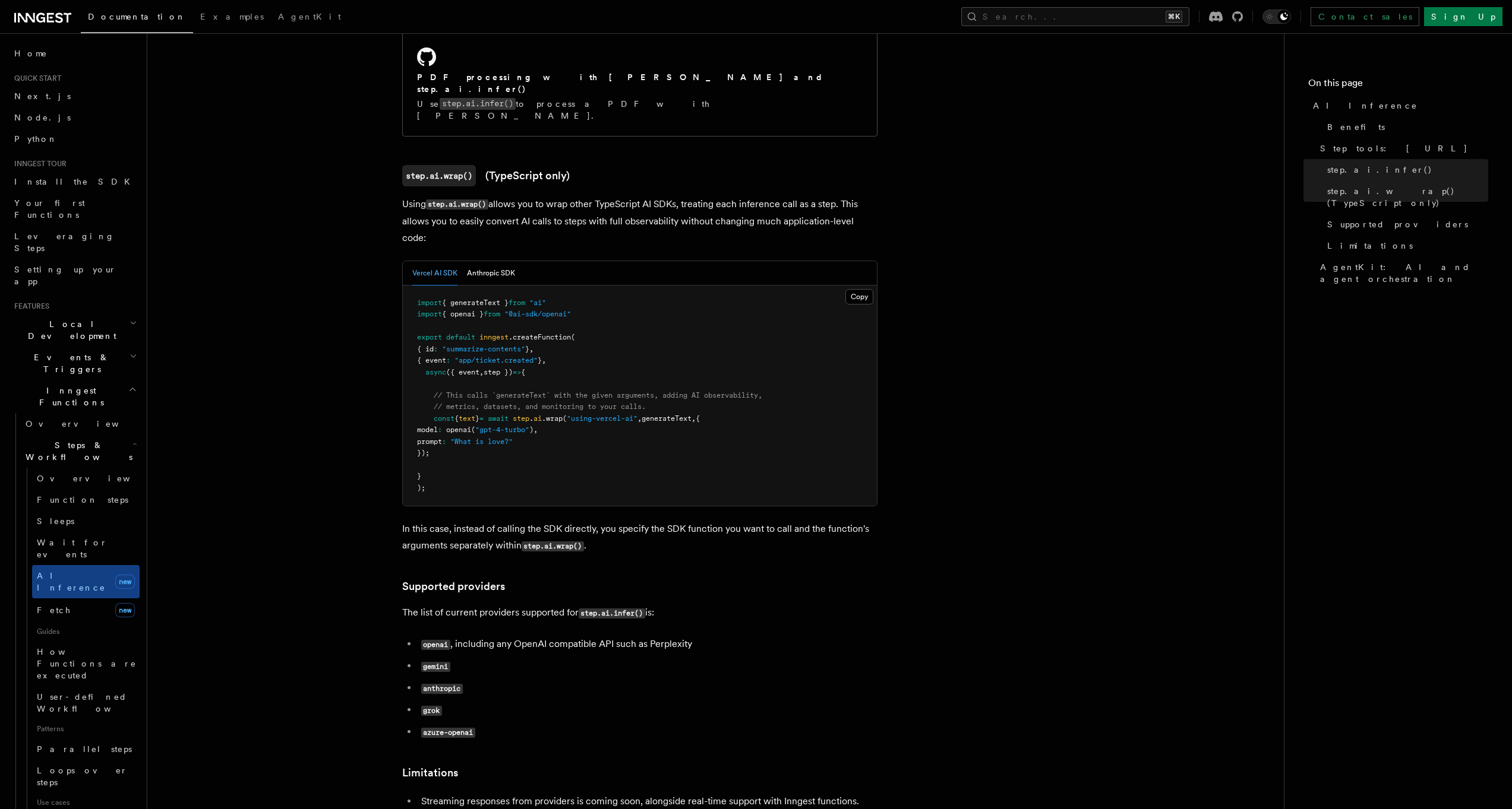
scroll to position [1207, 0]
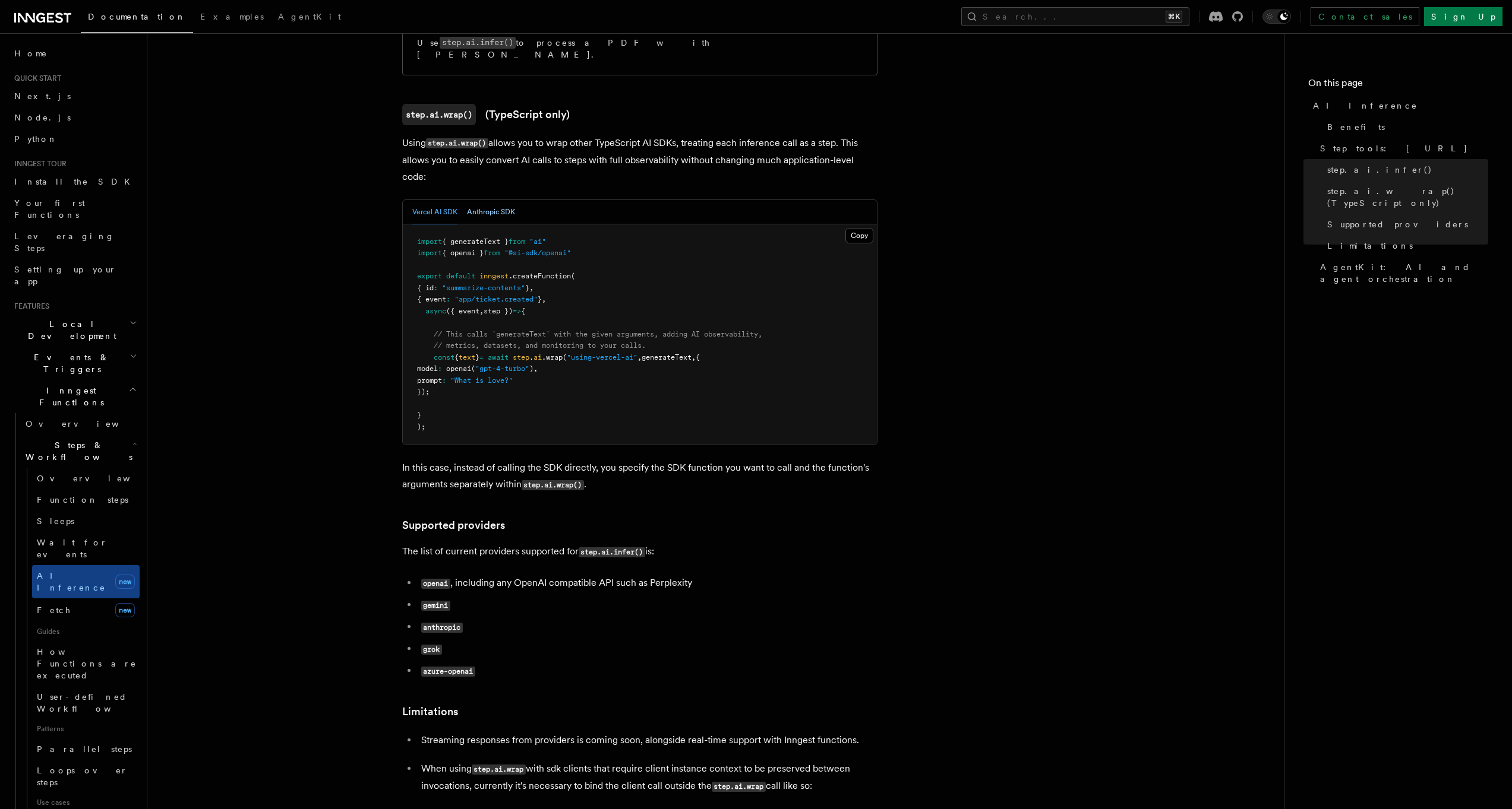
click at [486, 200] on button "Anthropic SDK" at bounding box center [491, 212] width 48 height 24
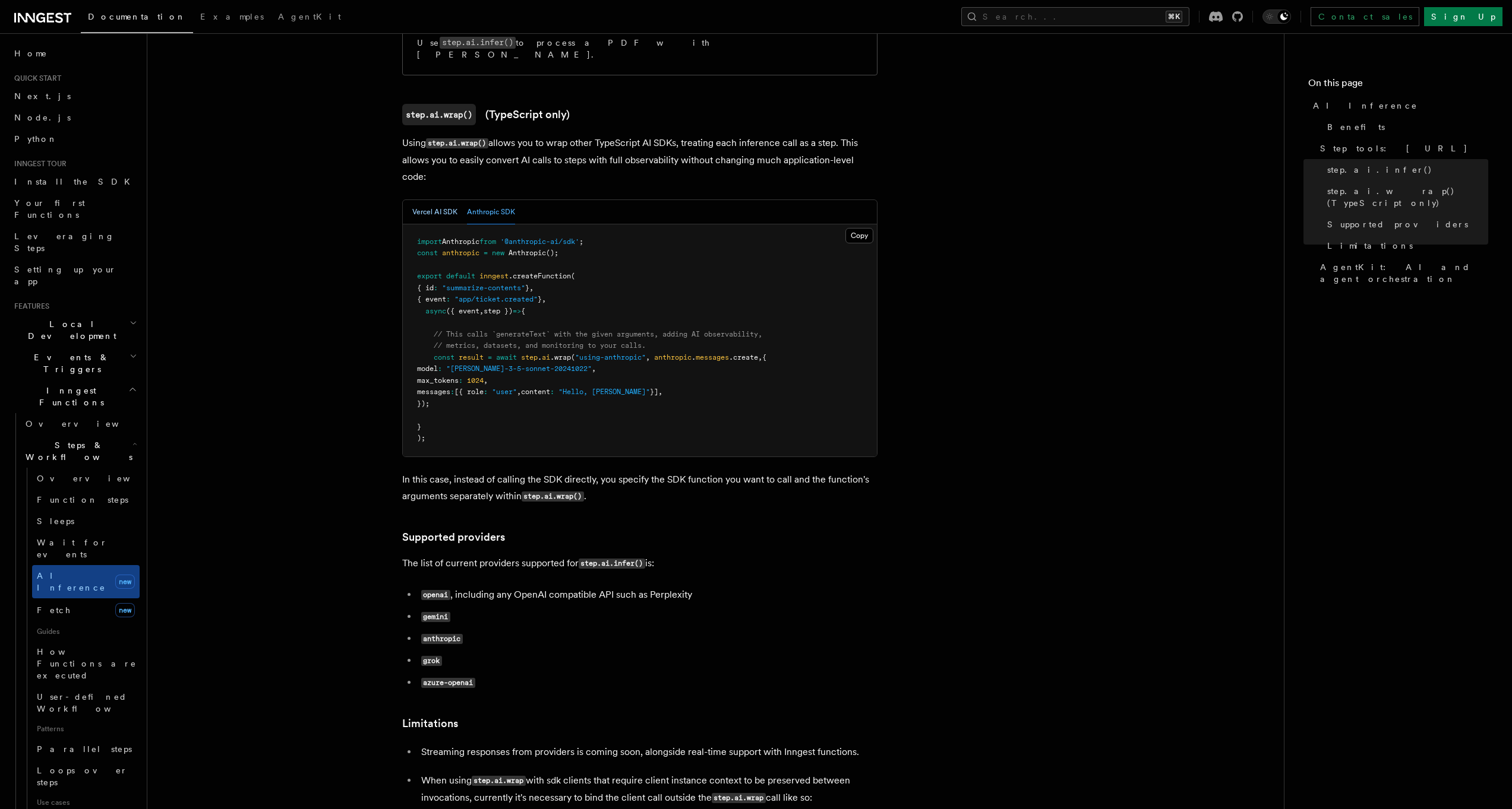
click at [441, 200] on button "Vercel AI SDK" at bounding box center [434, 212] width 46 height 24
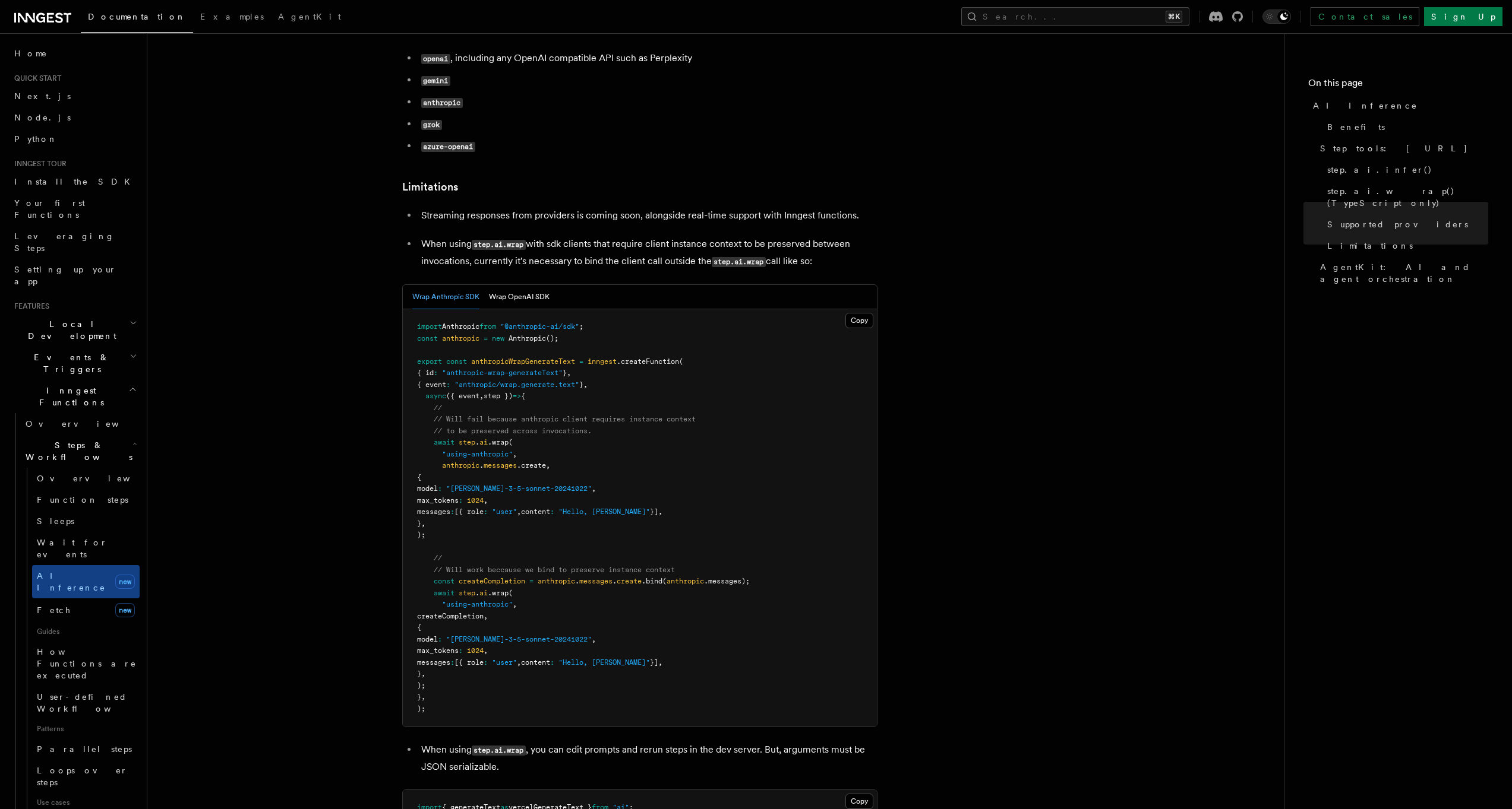
scroll to position [1740, 0]
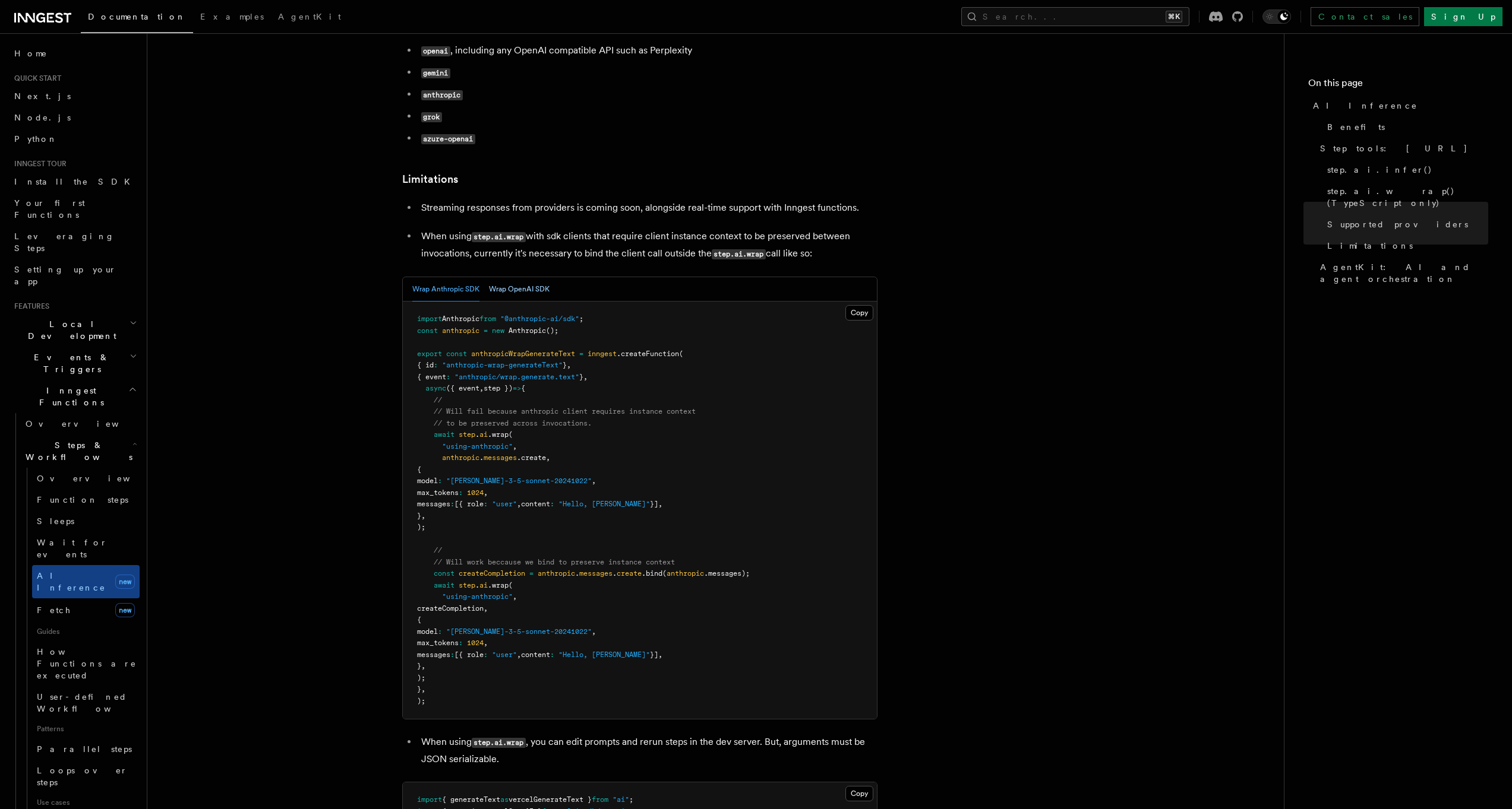
click at [496, 277] on button "Wrap OpenAI SDK" at bounding box center [519, 289] width 60 height 24
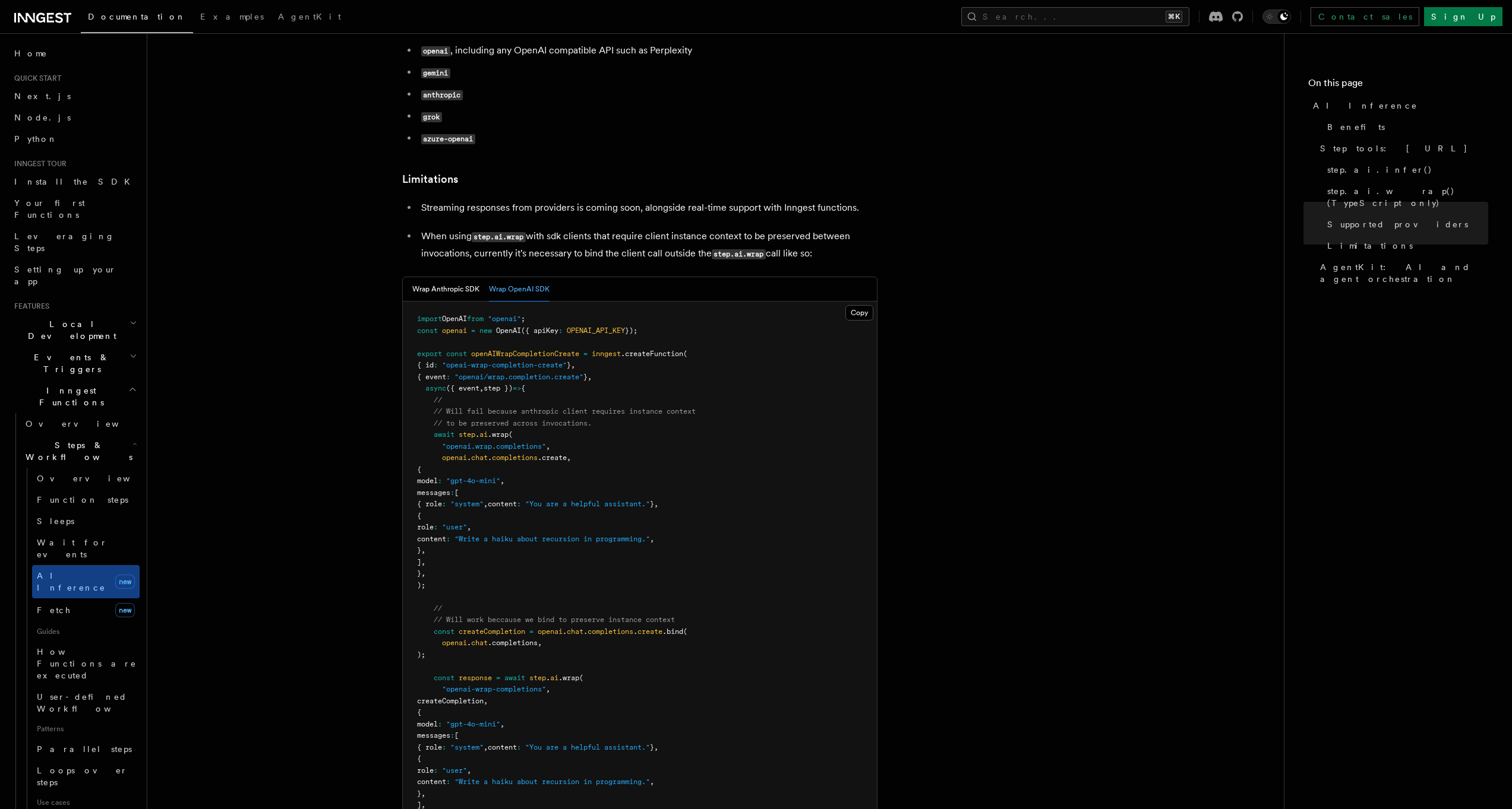
click at [399, 262] on article "Features Inngest Functions Steps & Workflows AI Inference TypeScript and Python…" at bounding box center [715, 501] width 1098 height 4378
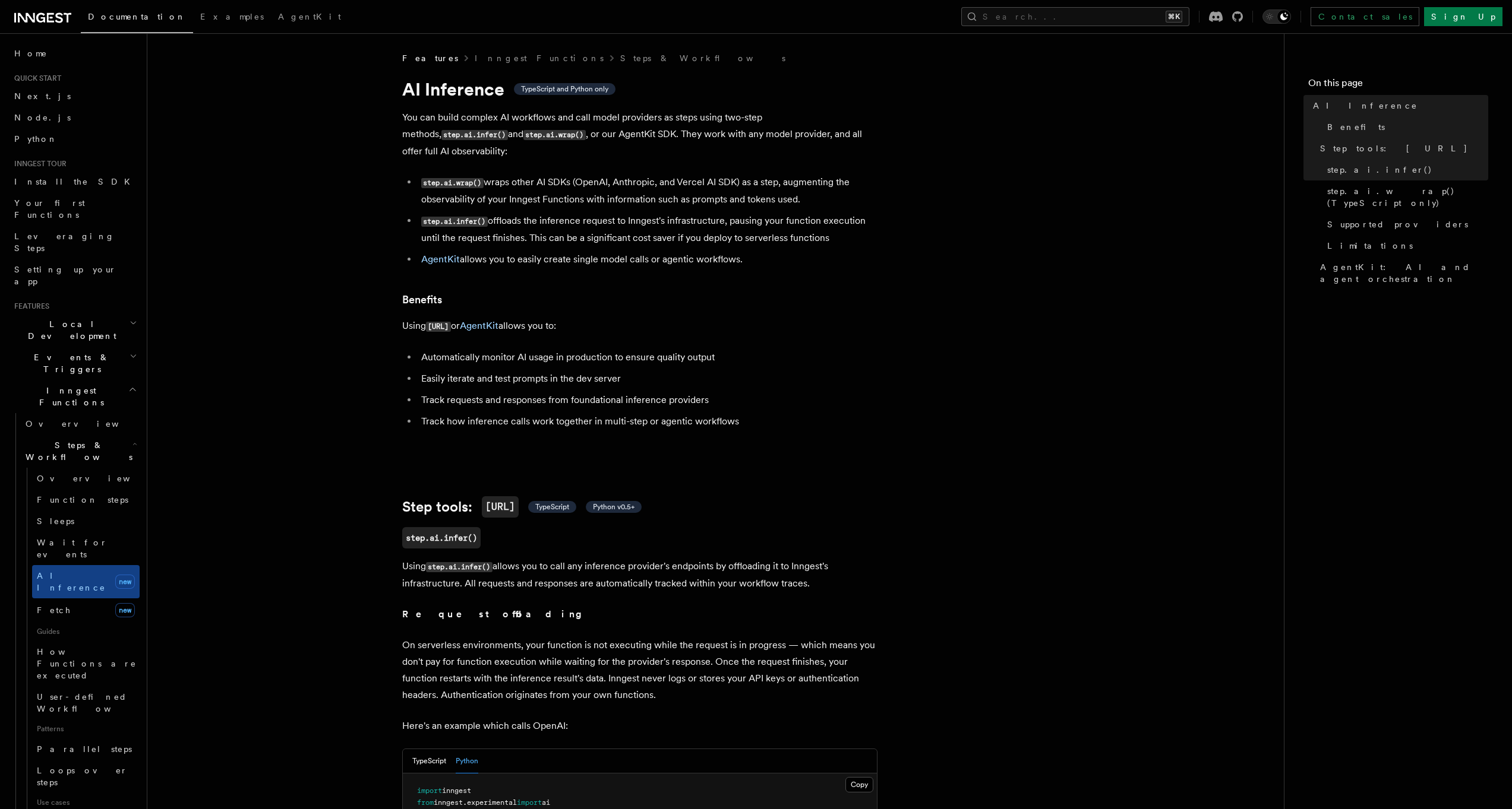
scroll to position [410, 0]
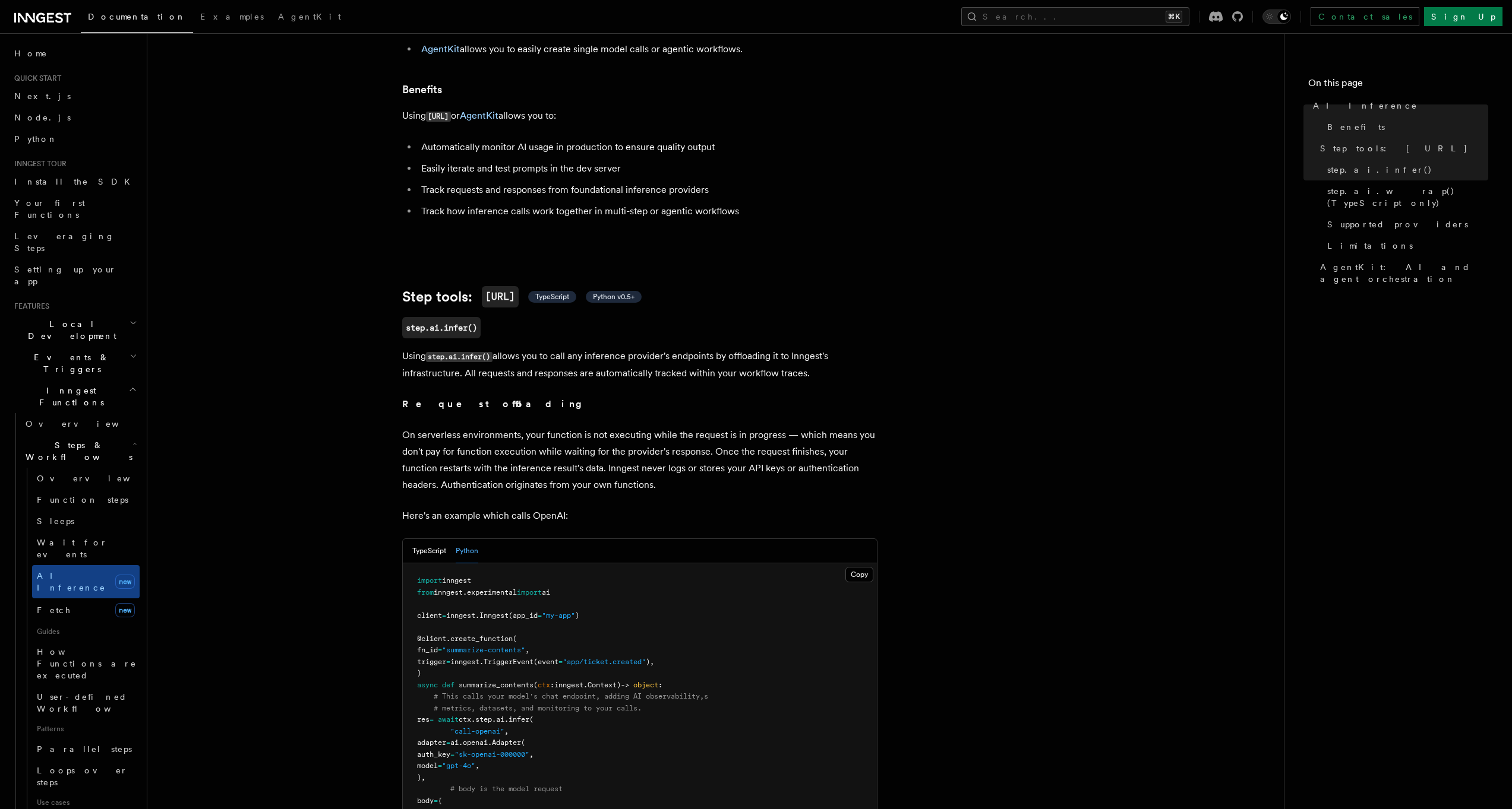
scroll to position [88, 0]
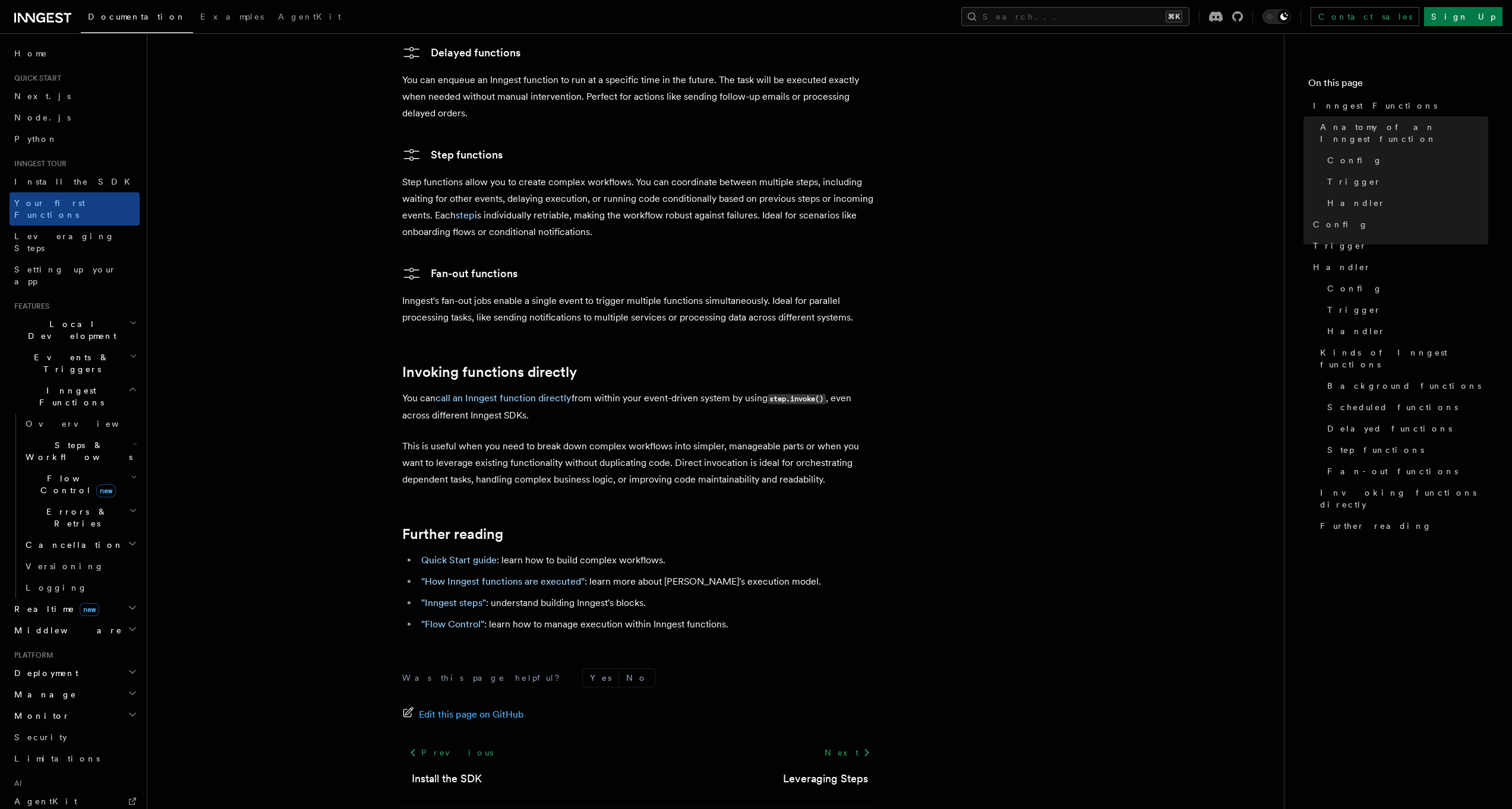
scroll to position [2156, 0]
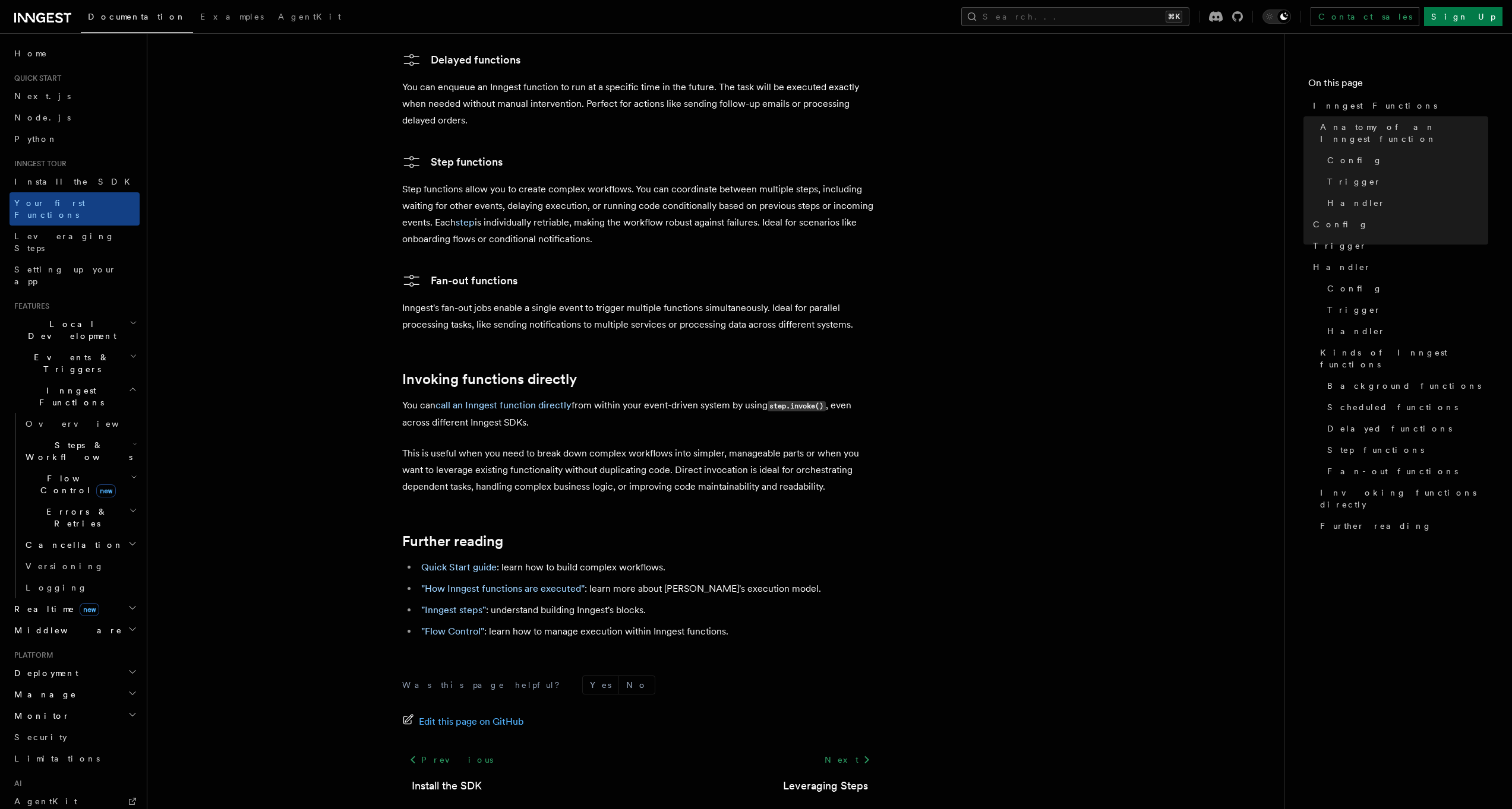
click at [835, 778] on link "Leveraging Steps" at bounding box center [825, 786] width 85 height 17
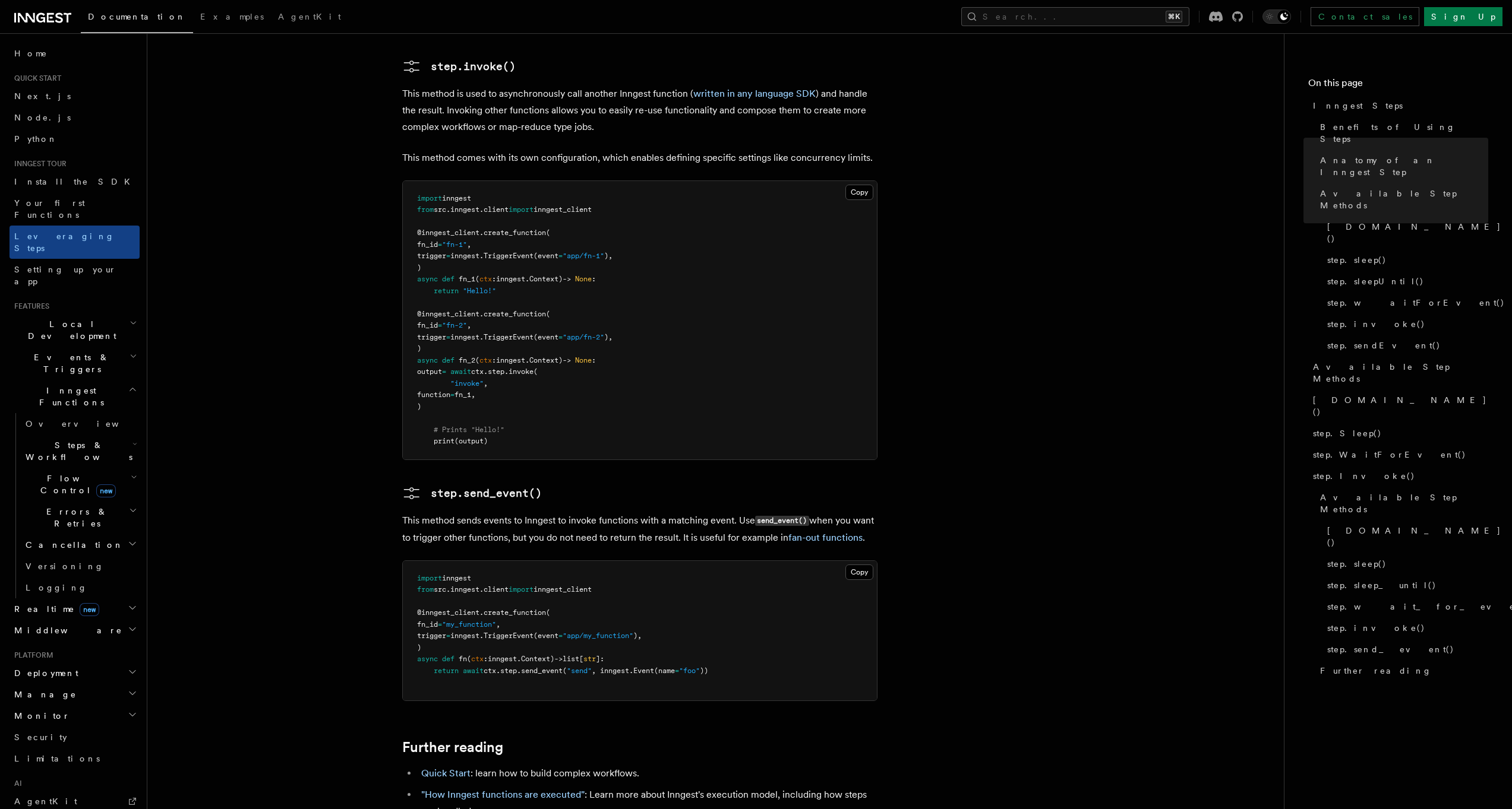
scroll to position [2397, 0]
